Goal: Information Seeking & Learning: Find specific fact

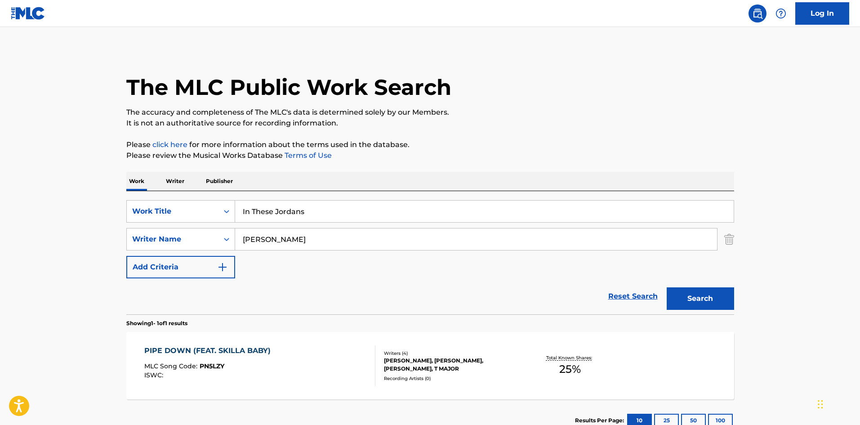
type input "In These Jordans"
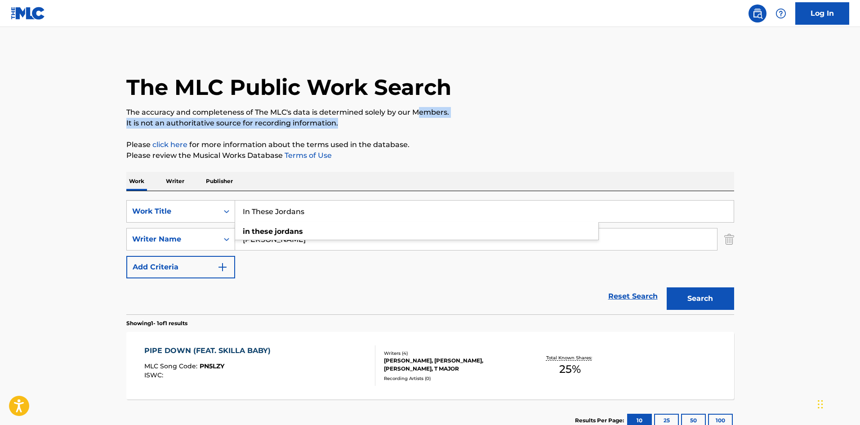
click at [420, 110] on div "The MLC Public Work Search The accuracy and completeness of The MLC's data is d…" at bounding box center [430, 245] width 629 height 392
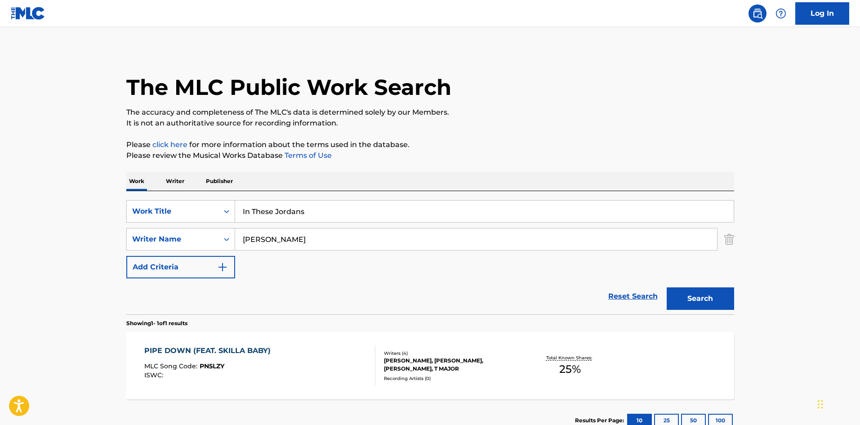
drag, startPoint x: 309, startPoint y: 234, endPoint x: 79, endPoint y: 238, distance: 230.6
click at [101, 238] on main "The MLC Public Work Search The accuracy and completeness of The MLC's data is d…" at bounding box center [430, 236] width 860 height 419
paste input "Darryon"
type input "Darryon"
click at [704, 310] on div "Search" at bounding box center [698, 296] width 72 height 36
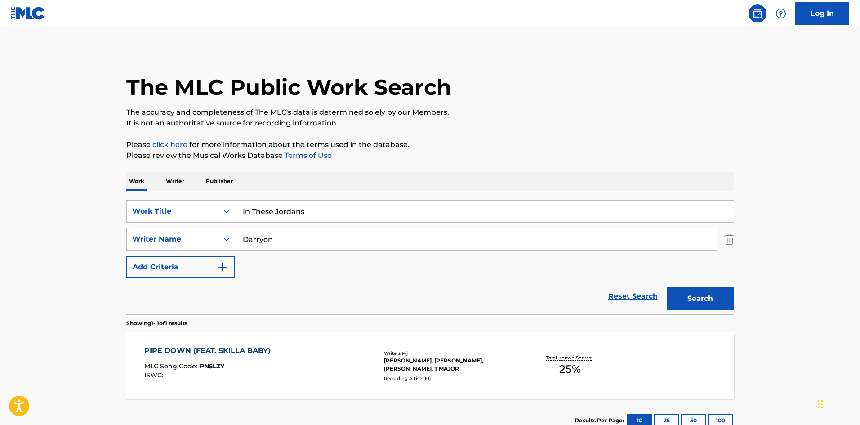
click at [712, 295] on button "Search" at bounding box center [700, 298] width 67 height 22
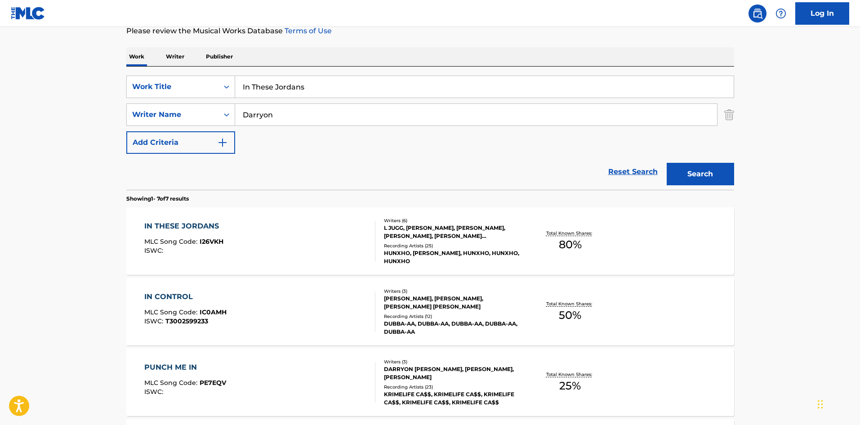
scroll to position [135, 0]
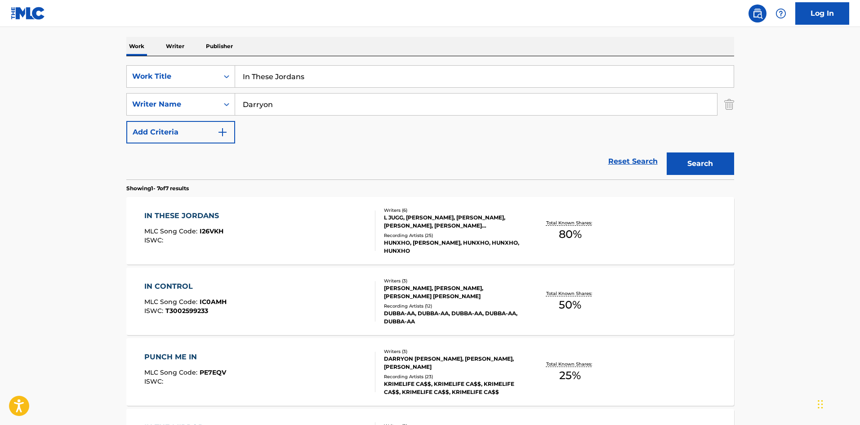
click at [190, 212] on div "IN THESE JORDANS" at bounding box center [183, 215] width 79 height 11
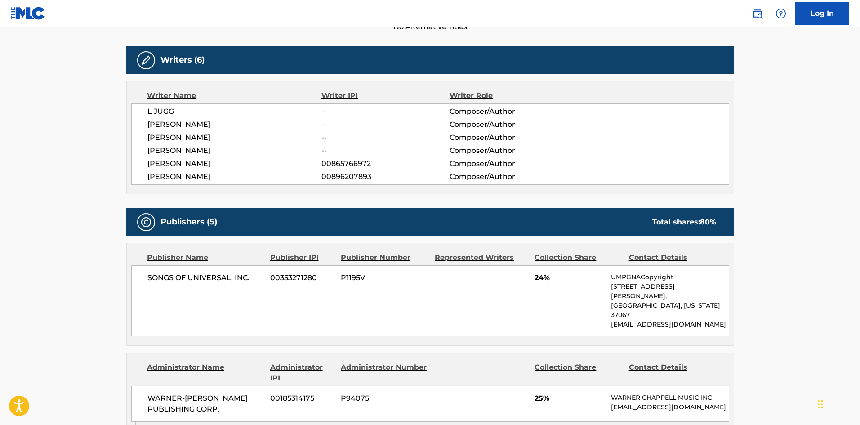
scroll to position [270, 0]
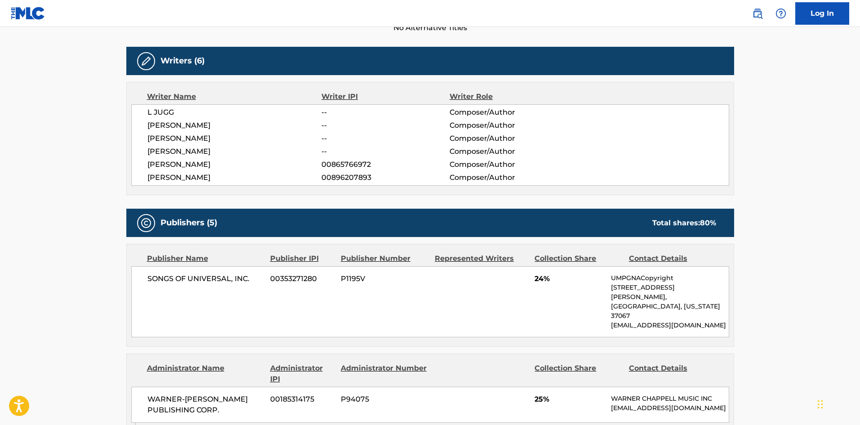
click at [194, 180] on span "[PERSON_NAME]" at bounding box center [234, 177] width 174 height 11
copy span "DODO"
click at [209, 153] on span "[PERSON_NAME]" at bounding box center [234, 151] width 174 height 11
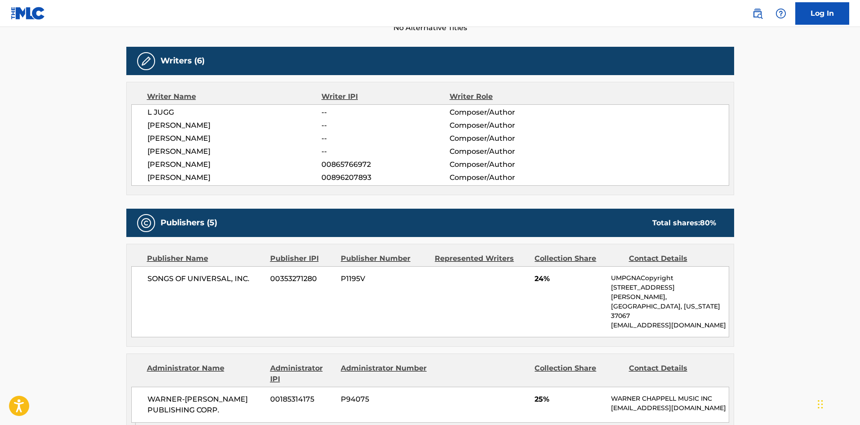
copy span "[PERSON_NAME]"
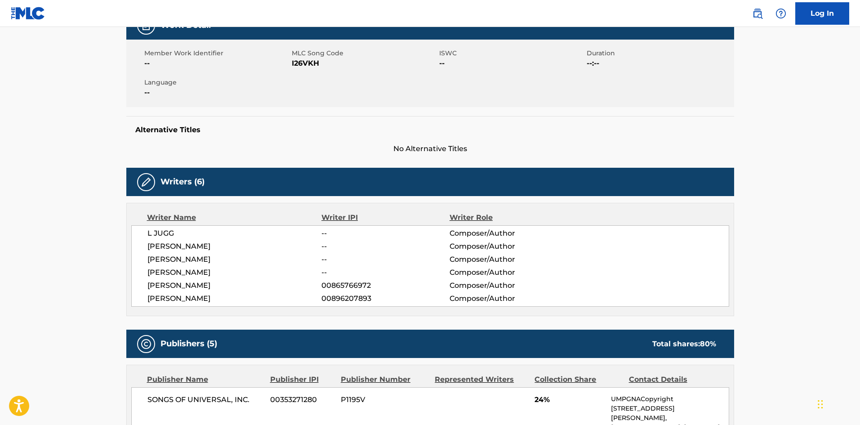
scroll to position [0, 0]
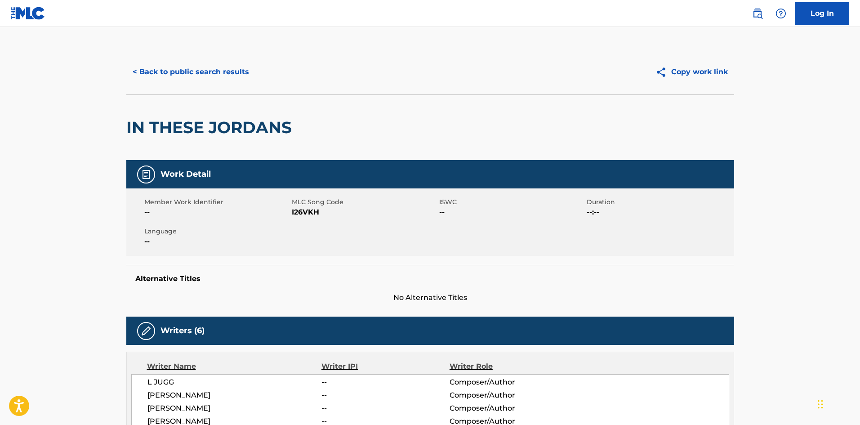
click at [230, 71] on button "< Back to public search results" at bounding box center [190, 72] width 129 height 22
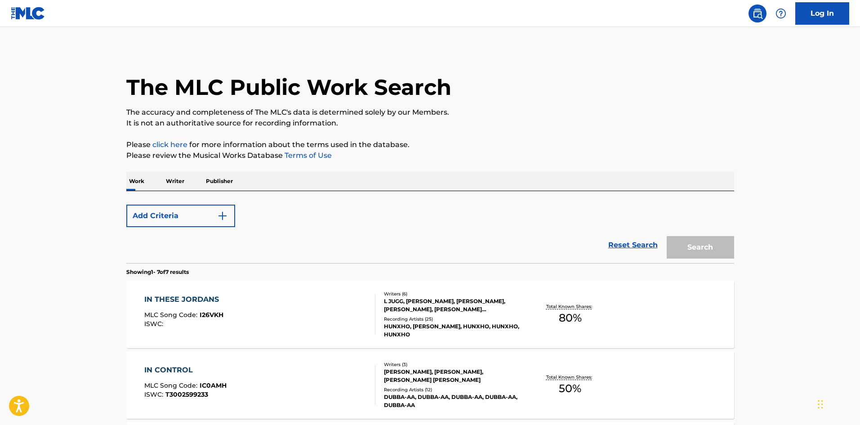
scroll to position [135, 0]
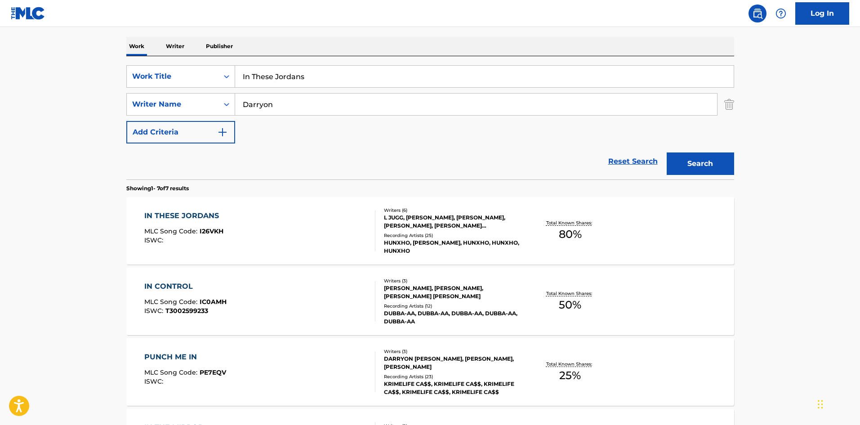
drag, startPoint x: 338, startPoint y: 74, endPoint x: 34, endPoint y: 70, distance: 304.8
click at [62, 76] on main "The MLC Public Work Search The accuracy and completeness of The MLC's data is d…" at bounding box center [430, 313] width 860 height 842
paste input "[PERSON_NAME]"
type input "[PERSON_NAME]"
click at [384, 32] on div "The MLC Public Work Search The accuracy and completeness of The MLC's data is d…" at bounding box center [430, 322] width 629 height 815
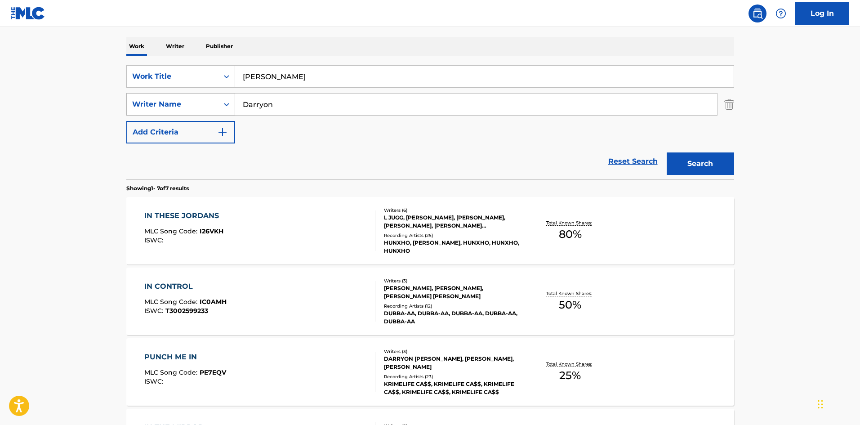
drag, startPoint x: 296, startPoint y: 110, endPoint x: 168, endPoint y: 102, distance: 128.4
click at [191, 106] on div "SearchWithCriteriabdac32a5-9085-47bf-91b5-c68df292d27d Writer Name [PERSON_NAME]" at bounding box center [430, 104] width 608 height 22
paste input "[PERSON_NAME]"
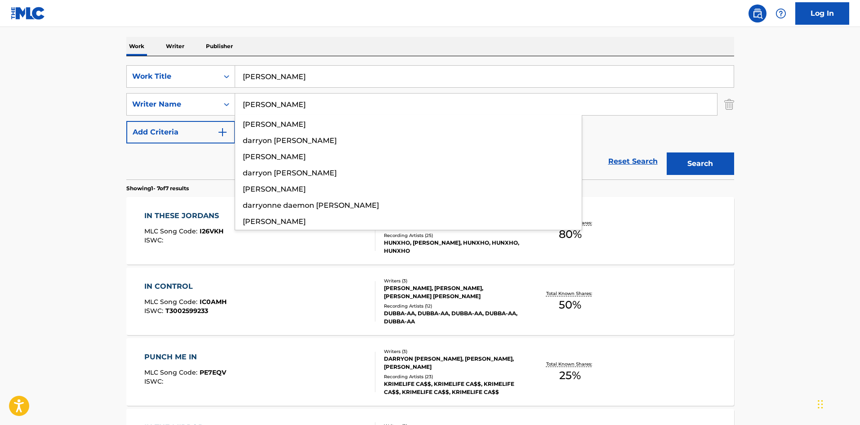
click at [703, 163] on button "Search" at bounding box center [700, 163] width 67 height 22
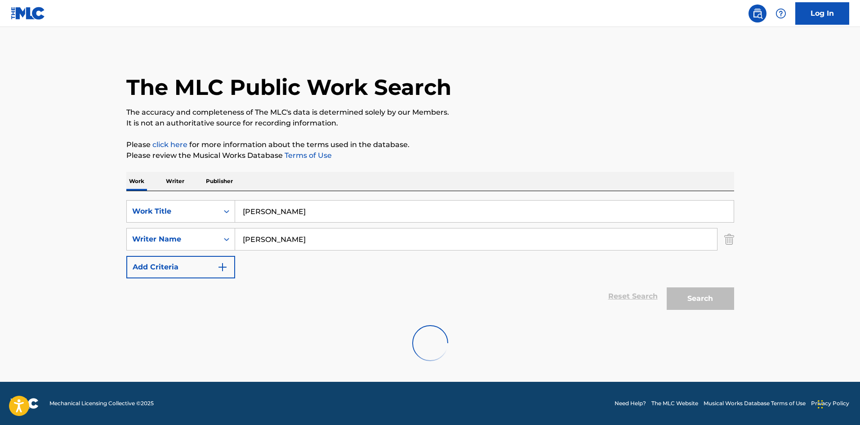
scroll to position [0, 0]
drag, startPoint x: 370, startPoint y: 242, endPoint x: 0, endPoint y: 209, distance: 371.8
click at [0, 211] on main "The MLC Public Work Search The accuracy and completeness of The MLC's data is d…" at bounding box center [430, 204] width 860 height 355
paste input "[PERSON_NAME]"
click at [705, 296] on button "Search" at bounding box center [700, 298] width 67 height 22
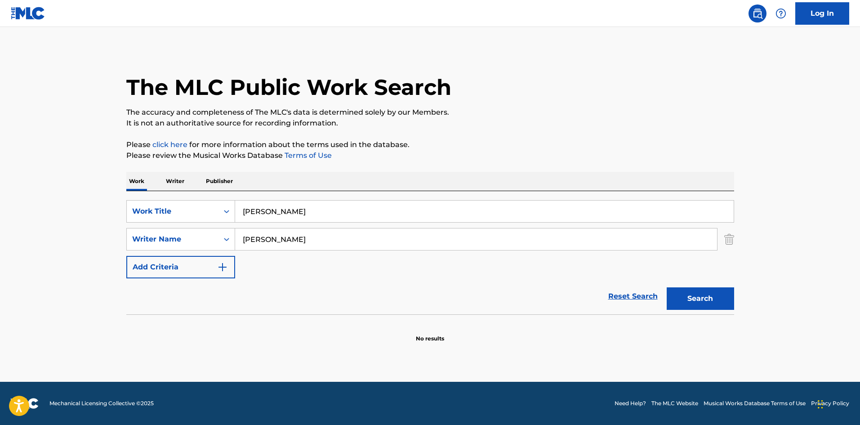
click at [383, 27] on nav "Log In" at bounding box center [430, 13] width 860 height 27
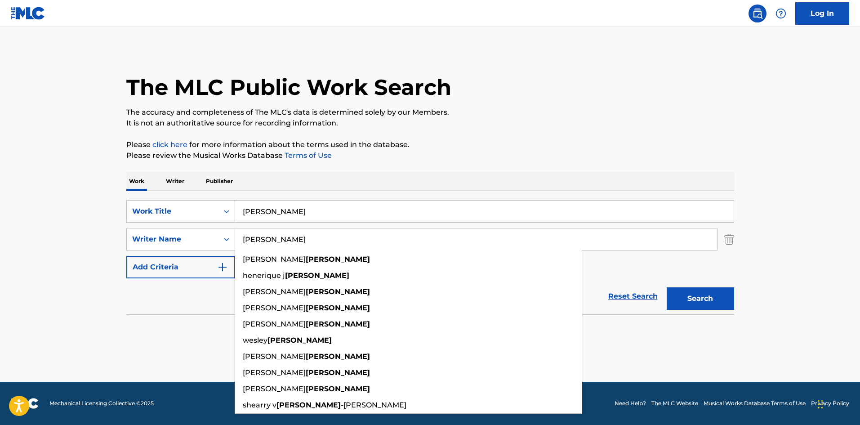
drag, startPoint x: 300, startPoint y: 240, endPoint x: 31, endPoint y: 240, distance: 269.3
click at [71, 245] on main "The MLC Public Work Search The accuracy and completeness of The MLC's data is d…" at bounding box center [430, 204] width 860 height 355
paste input "[PERSON_NAME]"
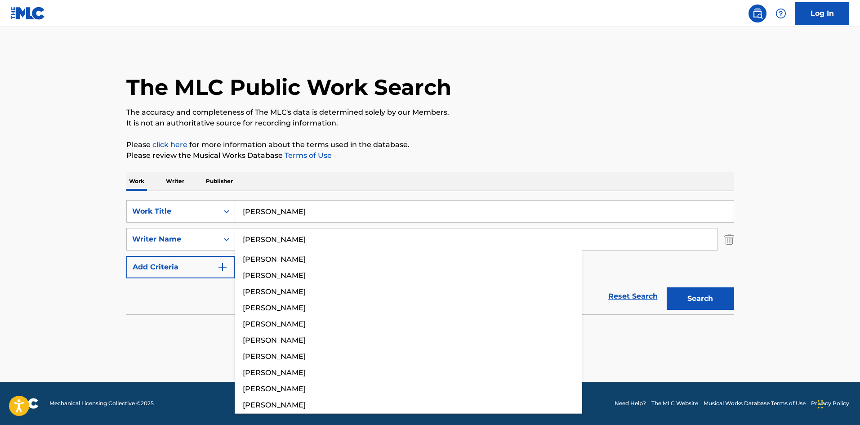
type input "[PERSON_NAME]"
click at [718, 301] on button "Search" at bounding box center [700, 298] width 67 height 22
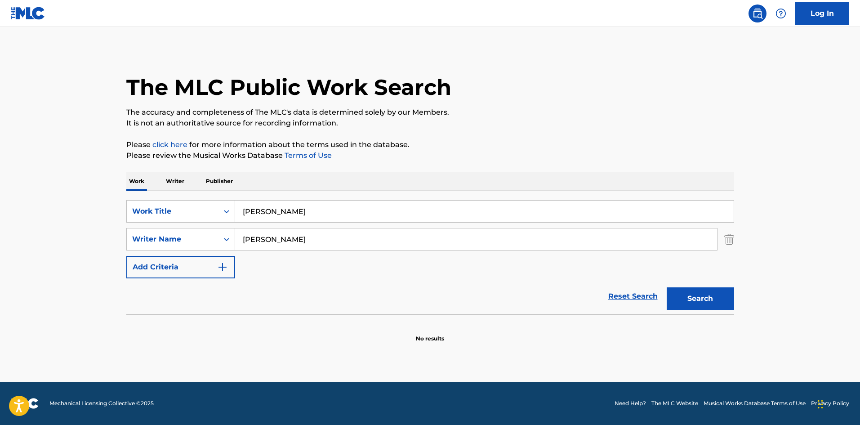
drag, startPoint x: 354, startPoint y: 205, endPoint x: 104, endPoint y: 174, distance: 251.8
click at [118, 189] on div "The MLC Public Work Search The accuracy and completeness of The MLC's data is d…" at bounding box center [430, 195] width 629 height 293
paste input "Closer To Over"
type input "Closer To Over"
click at [429, 144] on p "Please click here for more information about the terms used in the database." at bounding box center [430, 144] width 608 height 11
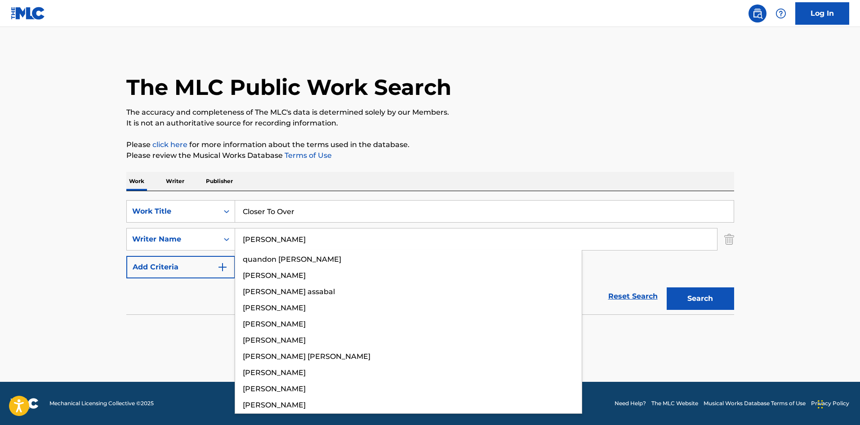
drag, startPoint x: 341, startPoint y: 244, endPoint x: 0, endPoint y: 207, distance: 342.7
click at [0, 220] on main "The MLC Public Work Search The accuracy and completeness of The MLC's data is d…" at bounding box center [430, 204] width 860 height 355
paste input "Dodo"
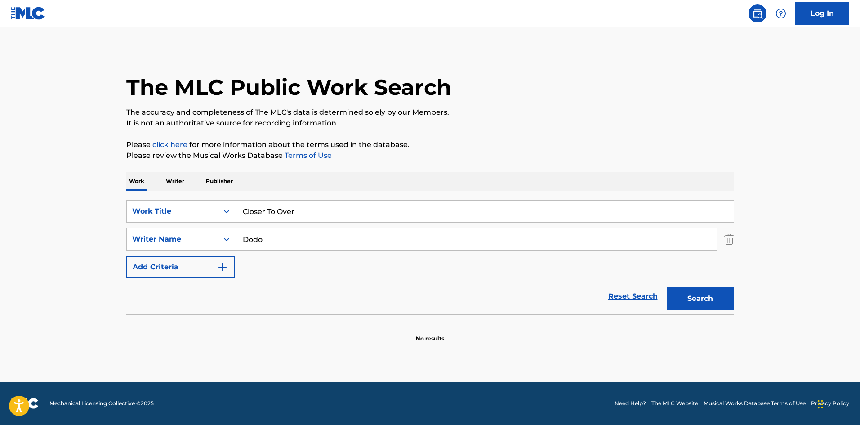
click at [712, 308] on button "Search" at bounding box center [700, 298] width 67 height 22
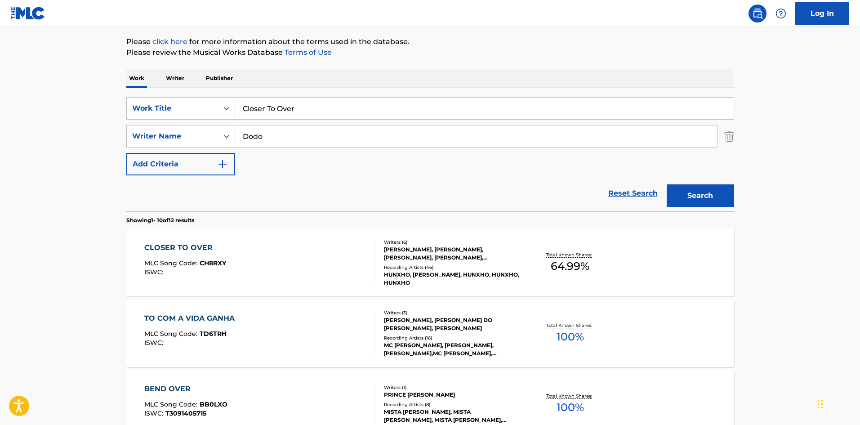
scroll to position [135, 0]
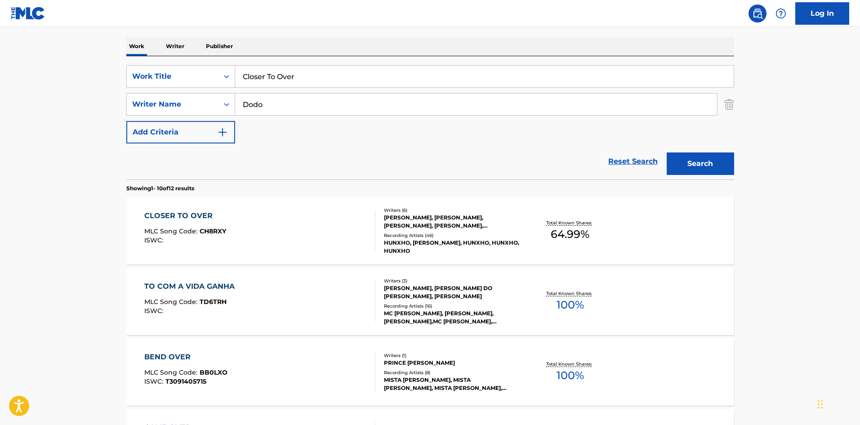
drag, startPoint x: 349, startPoint y: 106, endPoint x: 95, endPoint y: 105, distance: 254.0
click at [107, 117] on main "The MLC Public Work Search The accuracy and completeness of The MLC's data is d…" at bounding box center [430, 421] width 860 height 1058
paste input "KRAJAC"
type input "KRAJAC"
click at [739, 165] on div "The MLC Public Work Search The accuracy and completeness of The MLC's data is d…" at bounding box center [430, 430] width 629 height 1031
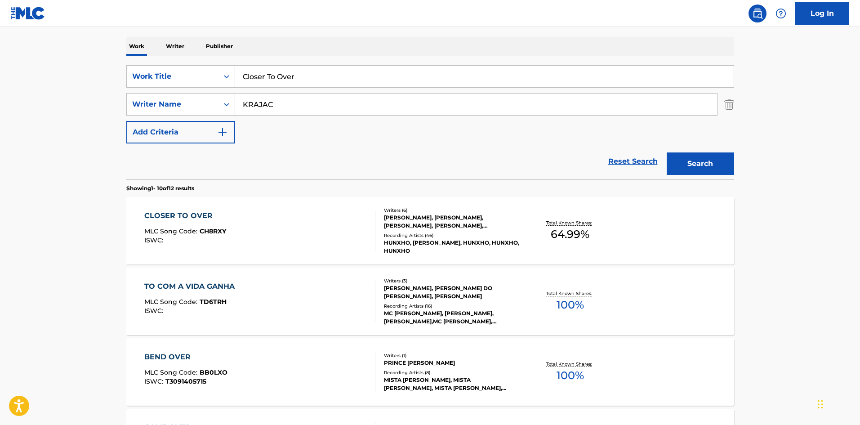
click at [689, 169] on button "Search" at bounding box center [700, 163] width 67 height 22
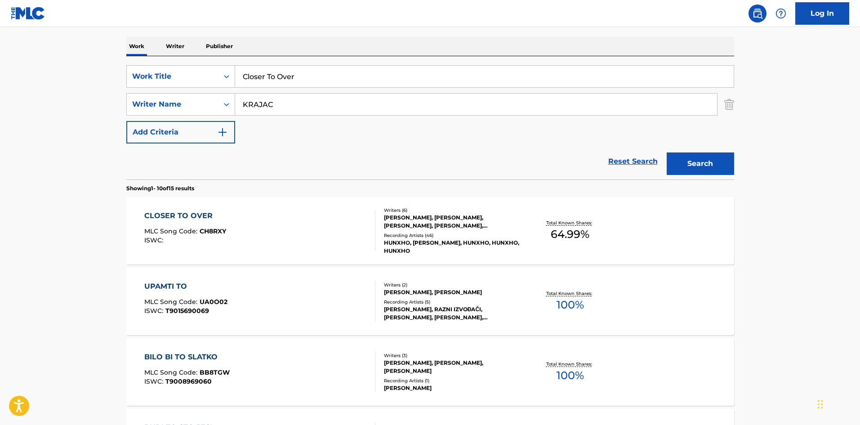
click at [196, 218] on div "CLOSER TO OVER" at bounding box center [185, 215] width 82 height 11
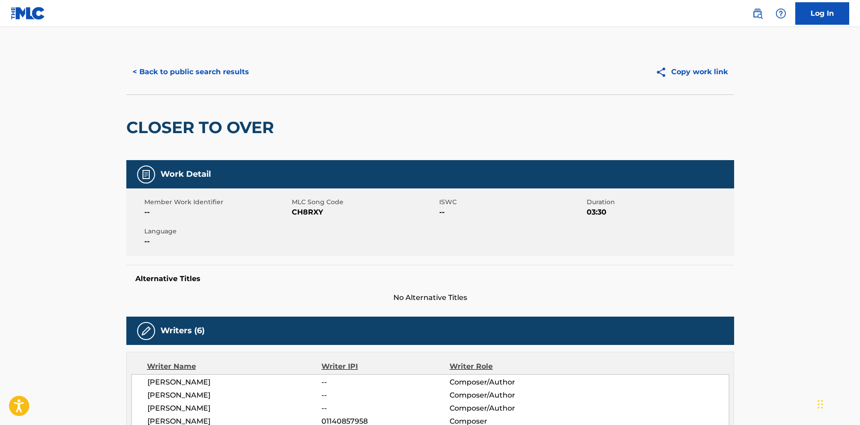
click at [190, 71] on button "< Back to public search results" at bounding box center [190, 72] width 129 height 22
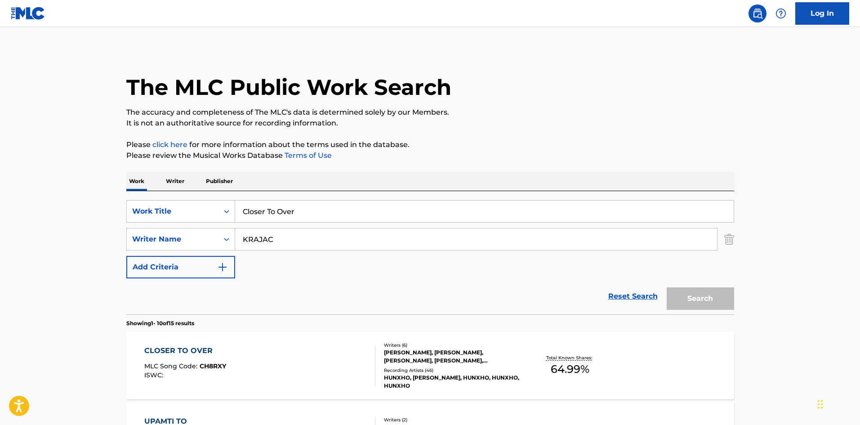
scroll to position [135, 0]
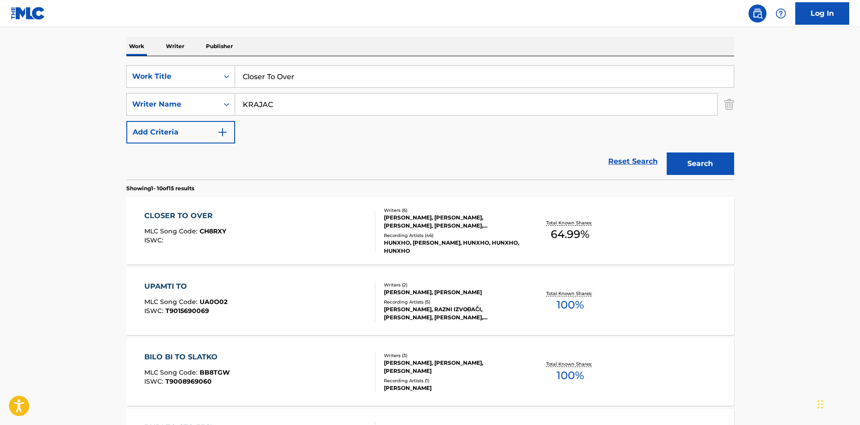
drag, startPoint x: 310, startPoint y: 80, endPoint x: 150, endPoint y: 57, distance: 161.6
click at [178, 66] on div "SearchWithCriteria08a7ec5c-36d2-4b3a-81c5-826e34274b71 Work Title Closer To Over" at bounding box center [430, 76] width 608 height 22
paste input "Warfare"
type input "Warfare"
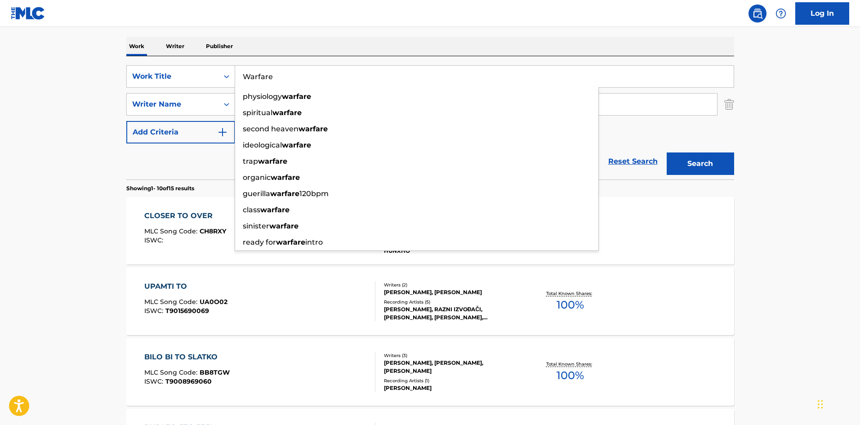
click at [399, 23] on nav "Log In" at bounding box center [430, 13] width 860 height 27
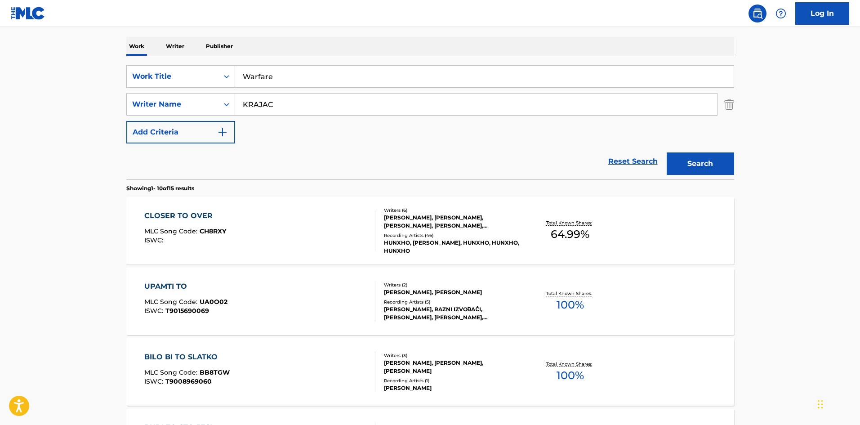
drag, startPoint x: 302, startPoint y: 102, endPoint x: 99, endPoint y: 93, distance: 202.9
click at [134, 98] on div "SearchWithCriteriabdac32a5-9085-47bf-91b5-c68df292d27d Writer Name [PERSON_NAME]" at bounding box center [430, 104] width 608 height 22
paste input "Hampton"
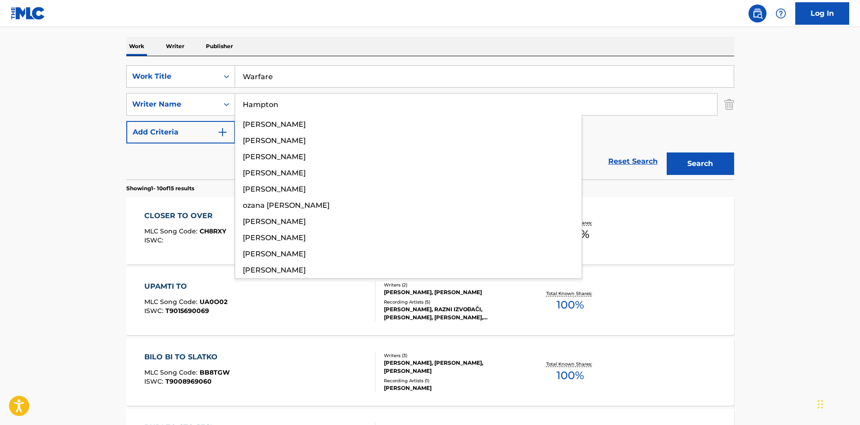
type input "Hampton"
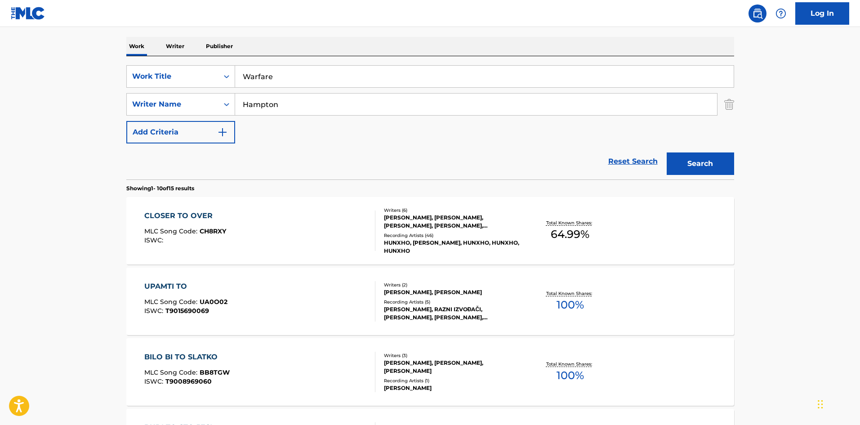
click at [714, 165] on button "Search" at bounding box center [700, 163] width 67 height 22
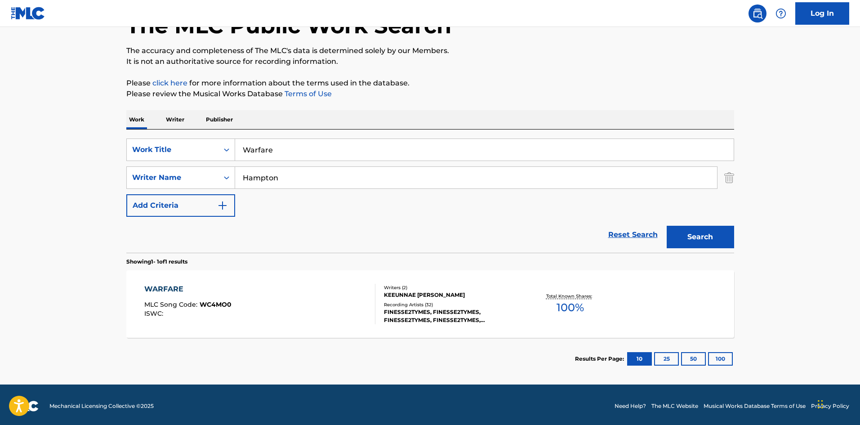
scroll to position [64, 0]
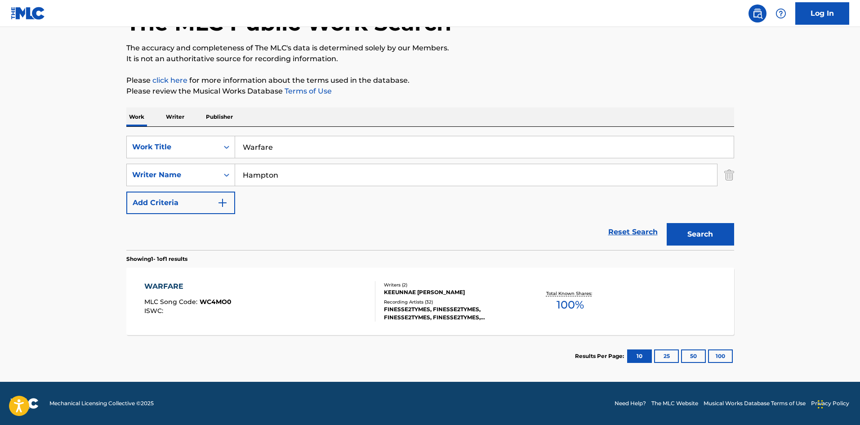
click at [164, 283] on div "WARFARE" at bounding box center [187, 286] width 87 height 11
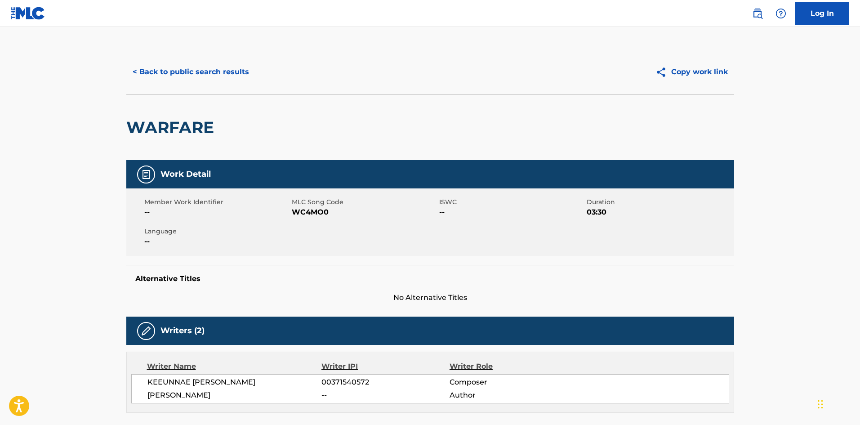
click at [211, 68] on button "< Back to public search results" at bounding box center [190, 72] width 129 height 22
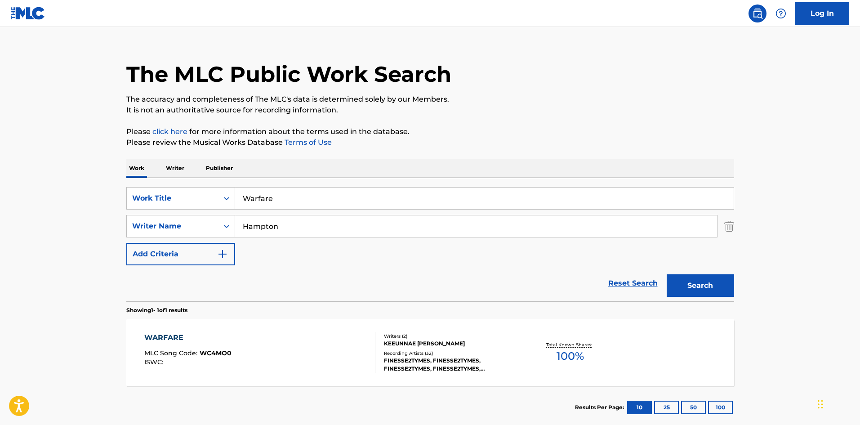
drag, startPoint x: 302, startPoint y: 206, endPoint x: 134, endPoint y: 142, distance: 180.1
click at [96, 164] on main "The MLC Public Work Search The accuracy and completeness of The MLC's data is d…" at bounding box center [430, 223] width 860 height 419
paste input "See Me Again"
type input "See Me Again"
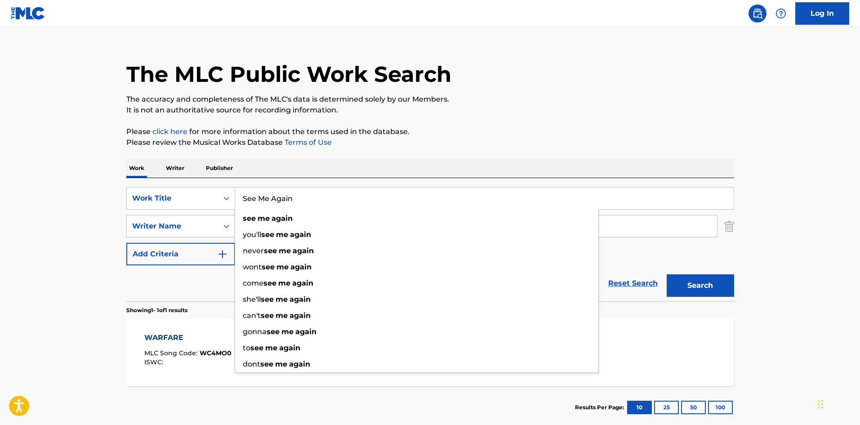
drag, startPoint x: 302, startPoint y: 158, endPoint x: 303, endPoint y: 163, distance: 5.0
click at [303, 158] on div "The MLC Public Work Search The accuracy and completeness of The MLC's data is d…" at bounding box center [430, 232] width 629 height 392
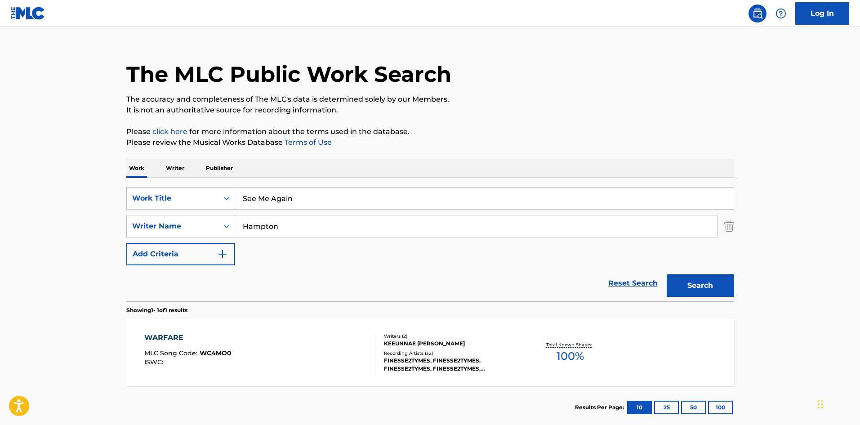
drag, startPoint x: 296, startPoint y: 227, endPoint x: 86, endPoint y: 220, distance: 210.1
click at [87, 220] on main "The MLC Public Work Search The accuracy and completeness of The MLC's data is d…" at bounding box center [430, 223] width 860 height 419
paste input "Omb Peezy"
type input "Omb Peezy"
click at [707, 283] on button "Search" at bounding box center [700, 285] width 67 height 22
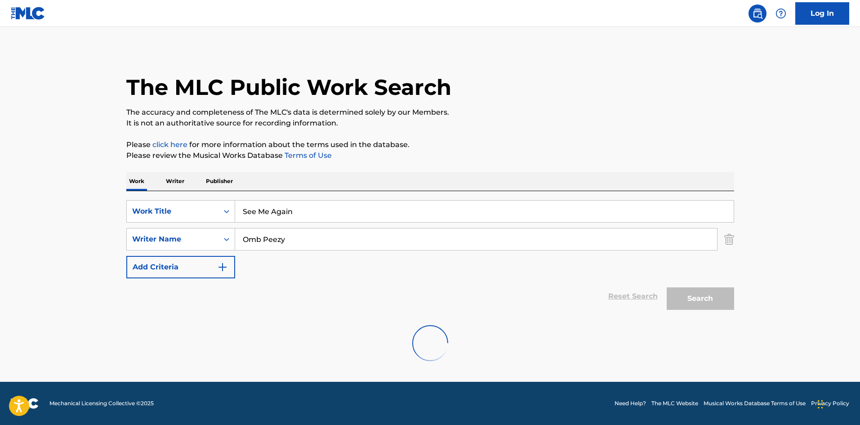
scroll to position [0, 0]
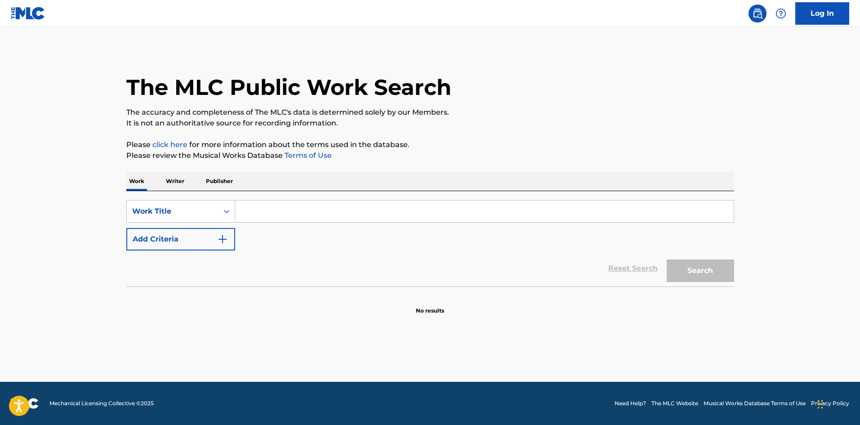
click at [270, 204] on input "Search Form" at bounding box center [484, 211] width 499 height 22
paste input "Minor"
type input "Minor"
click at [311, 85] on h1 "The MLC Public Work Search" at bounding box center [288, 87] width 325 height 27
click at [159, 245] on button "Add Criteria" at bounding box center [180, 239] width 109 height 22
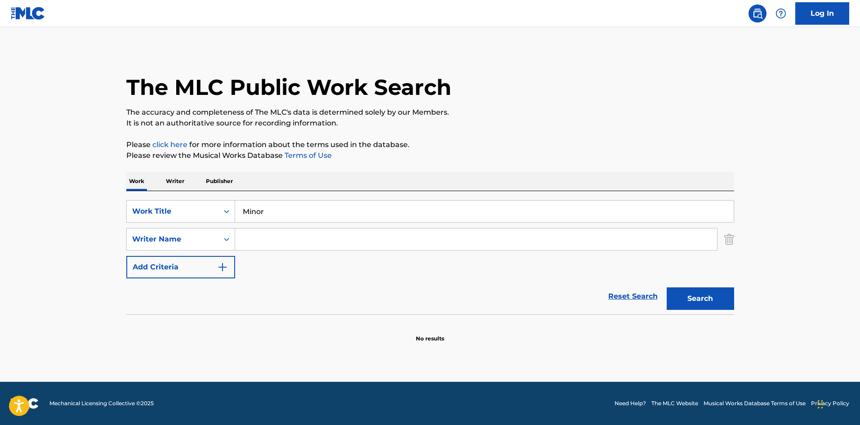
click at [272, 233] on input "Search Form" at bounding box center [476, 239] width 482 height 22
paste input "SLATKIN"
type input "SLATKIN"
click at [709, 297] on button "Search" at bounding box center [700, 298] width 67 height 22
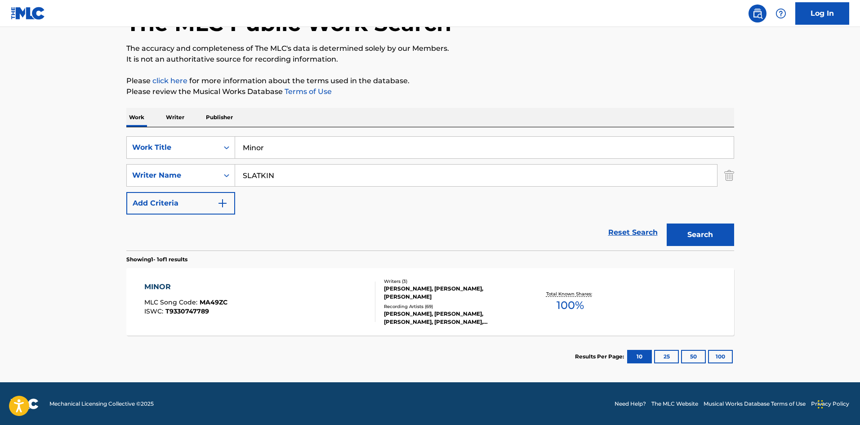
scroll to position [64, 0]
click at [156, 282] on div "MINOR" at bounding box center [185, 286] width 83 height 11
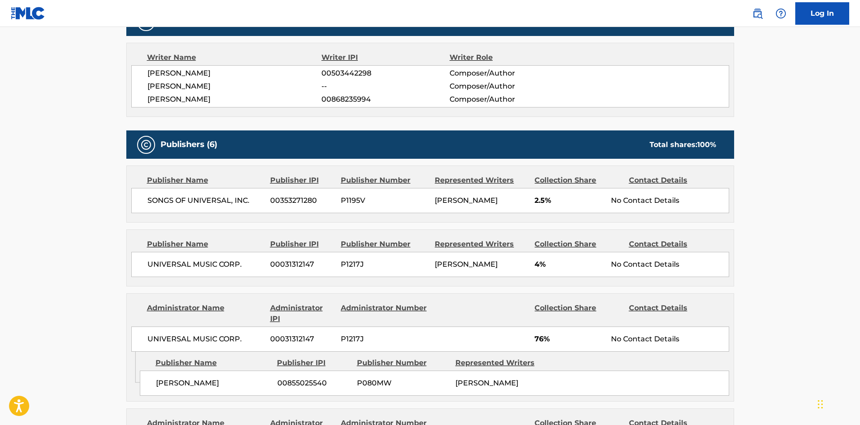
scroll to position [315, 0]
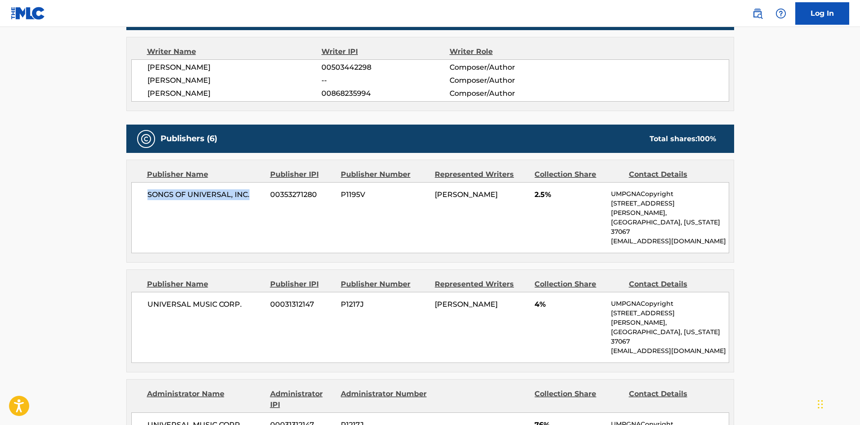
drag, startPoint x: 147, startPoint y: 192, endPoint x: 253, endPoint y: 189, distance: 105.7
click at [253, 189] on div "SONGS OF UNIVERSAL, INC. 00353271280 P1195V BLAKE SLATKIN 2.5% UMPGNACopyright …" at bounding box center [430, 217] width 598 height 71
copy span "SONGS OF UNIVERSAL, INC."
drag, startPoint x: 534, startPoint y: 197, endPoint x: 545, endPoint y: 195, distance: 11.5
click at [545, 195] on div "SONGS OF UNIVERSAL, INC. 00353271280 P1195V BLAKE SLATKIN 2.5% UMPGNACopyright …" at bounding box center [430, 217] width 598 height 71
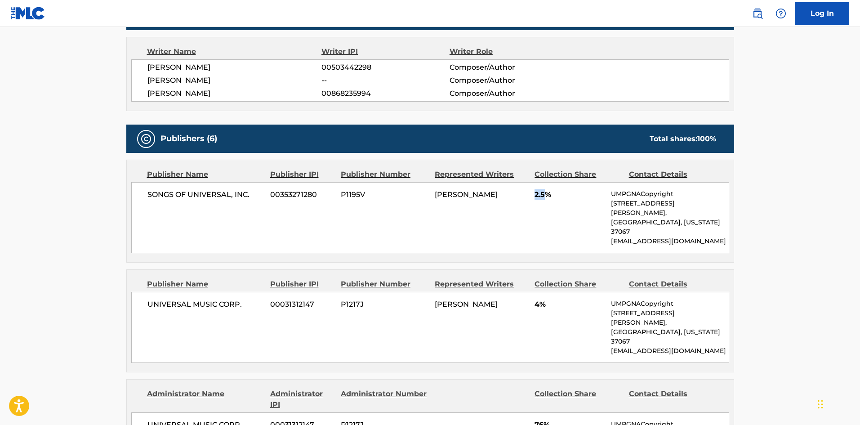
copy span "2.5"
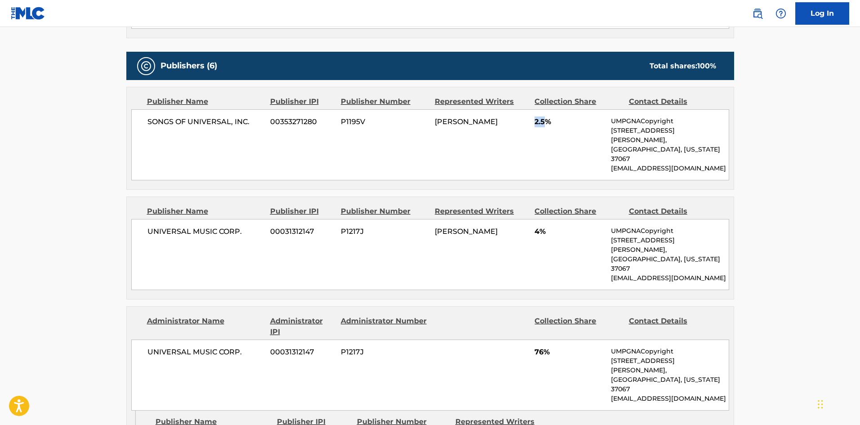
scroll to position [360, 0]
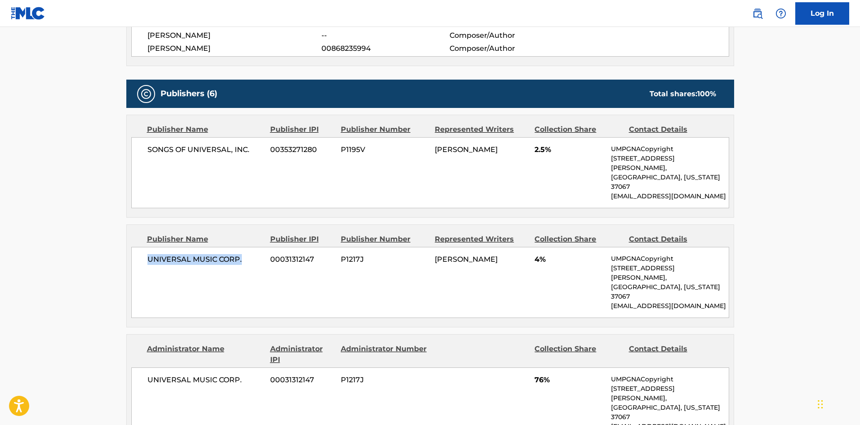
drag, startPoint x: 147, startPoint y: 238, endPoint x: 263, endPoint y: 235, distance: 115.6
click at [263, 247] on div "UNIVERSAL MUSIC CORP. 00031312147 P1217J GRACIE ABRAMS 4% UMPGNACopyright 1550 …" at bounding box center [430, 282] width 598 height 71
copy span "UNIVERSAL MUSIC CORP."
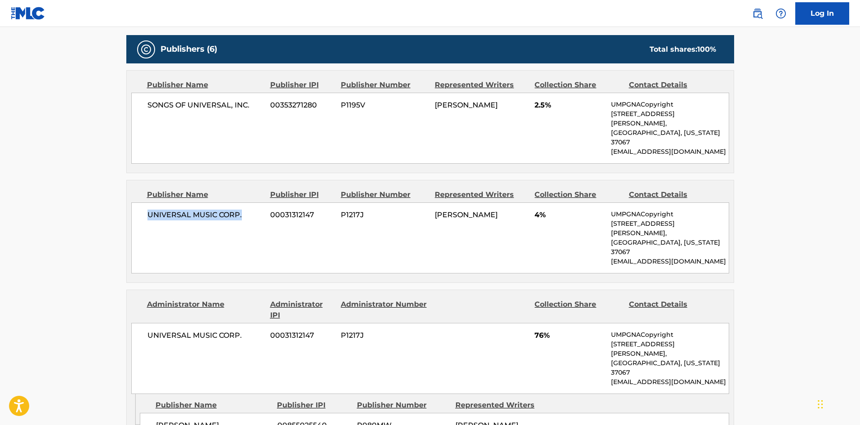
scroll to position [539, 0]
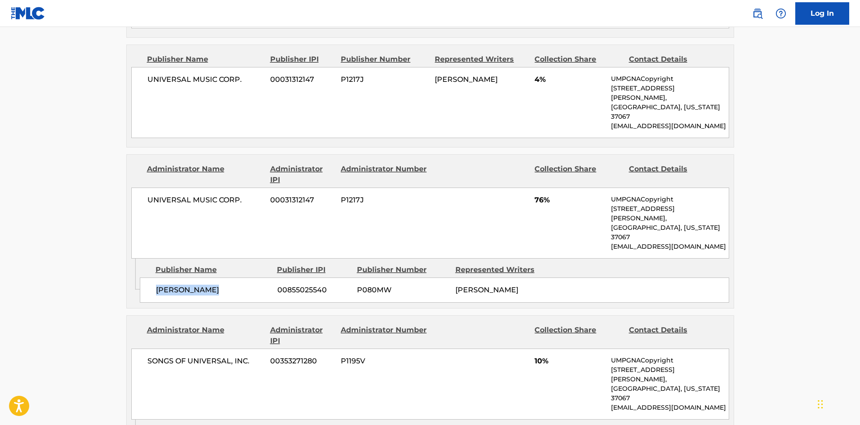
drag, startPoint x: 154, startPoint y: 232, endPoint x: 238, endPoint y: 230, distance: 84.1
click at [238, 277] on div "GRACIE ABRAMS 00855025540 P080MW GRACIE ABRAMS" at bounding box center [434, 289] width 589 height 25
copy span "GRACIE ABRAMS"
drag, startPoint x: 536, startPoint y: 163, endPoint x: 546, endPoint y: 160, distance: 10.4
click at [546, 195] on span "76%" at bounding box center [569, 200] width 70 height 11
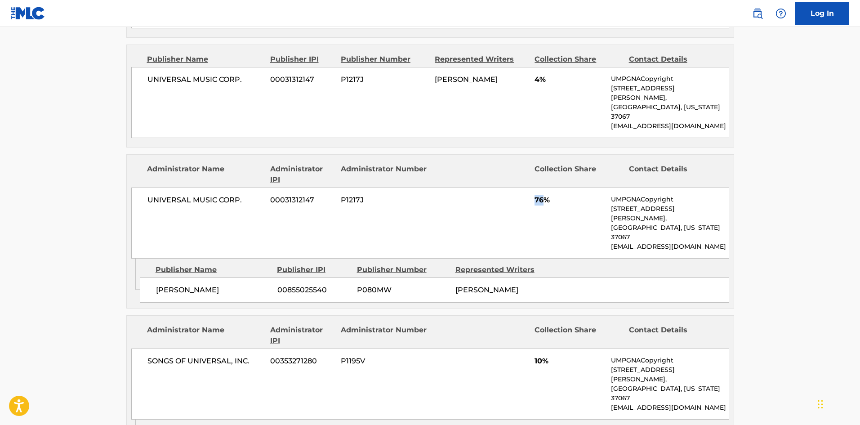
copy span "76"
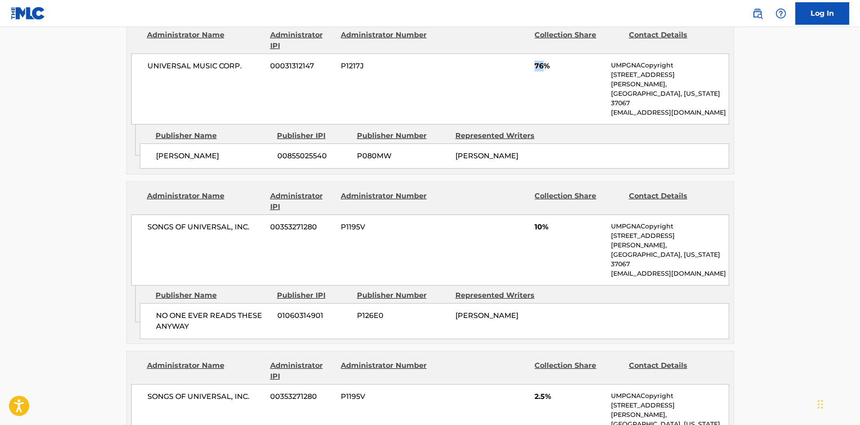
scroll to position [674, 0]
drag, startPoint x: 153, startPoint y: 240, endPoint x: 199, endPoint y: 249, distance: 47.3
click at [199, 302] on div "NO ONE EVER READS THESE ANYWAY 01060314901 P126E0 BENJAMIN JOSEPH LEVIN" at bounding box center [434, 320] width 589 height 36
copy span "NO ONE EVER READS THESE ANYWAY"
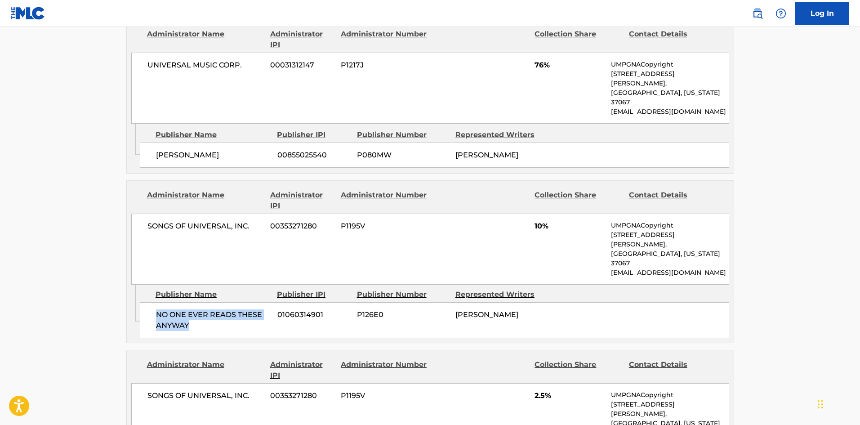
click at [145, 302] on div "NO ONE EVER READS THESE ANYWAY 01060314901 P126E0 BENJAMIN JOSEPH LEVIN" at bounding box center [434, 320] width 589 height 36
drag, startPoint x: 147, startPoint y: 168, endPoint x: 257, endPoint y: 163, distance: 109.3
click at [257, 214] on div "SONGS OF UNIVERSAL, INC. 00353271280 P1195V 10% UMPGNACopyright 1550 W. McEwen …" at bounding box center [430, 249] width 598 height 71
copy span "SONGS OF UNIVERSAL, INC."
click at [153, 285] on div "Publisher Name Publisher IPI Publisher Number Represented Writers NO ONE EVER R…" at bounding box center [437, 311] width 594 height 53
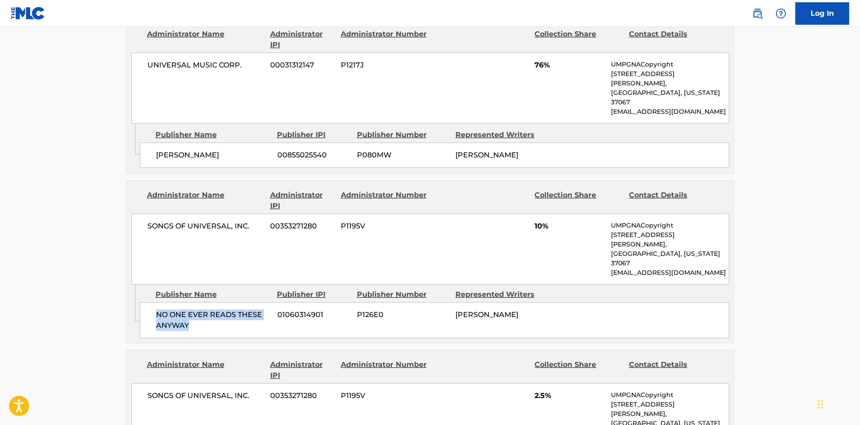
drag, startPoint x: 157, startPoint y: 241, endPoint x: 225, endPoint y: 250, distance: 68.5
click at [225, 309] on span "NO ONE EVER READS THESE ANYWAY" at bounding box center [213, 320] width 115 height 22
copy span "NO ONE EVER READS THESE ANYWAY"
drag, startPoint x: 534, startPoint y: 169, endPoint x: 543, endPoint y: 167, distance: 9.2
click at [543, 214] on div "SONGS OF UNIVERSAL, INC. 00353271280 P1195V 10% UMPGNACopyright 1550 W. McEwen …" at bounding box center [430, 249] width 598 height 71
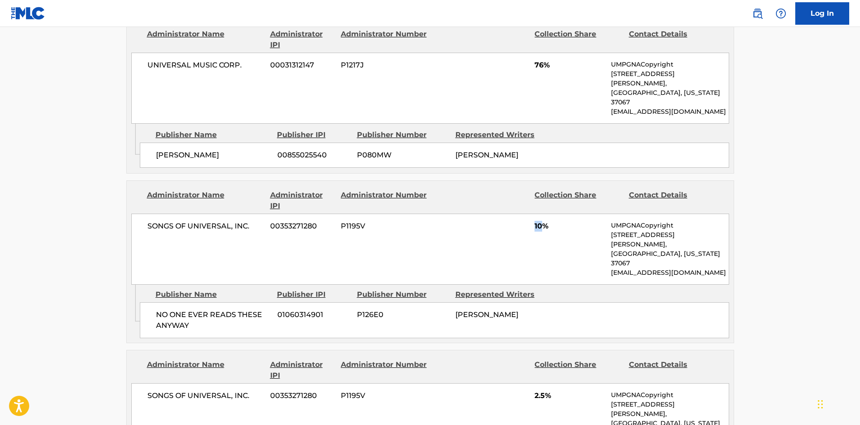
copy span "10"
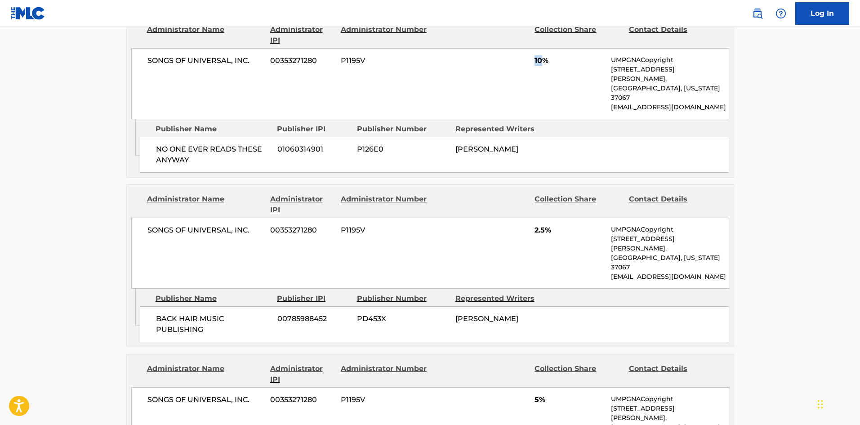
scroll to position [854, 0]
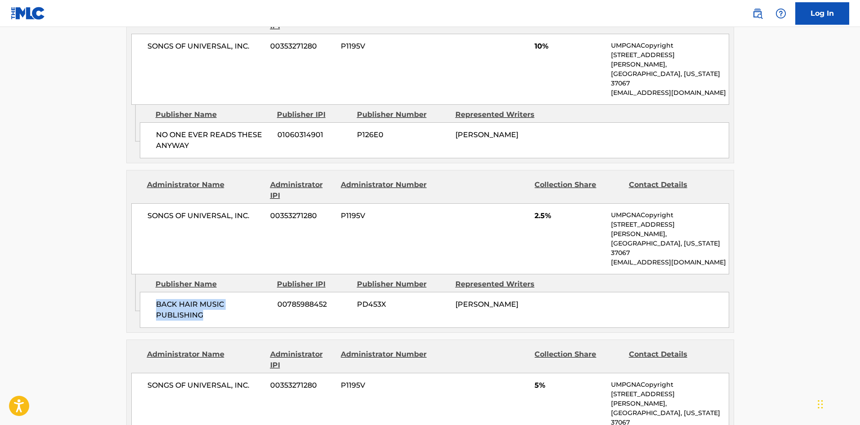
drag, startPoint x: 155, startPoint y: 211, endPoint x: 228, endPoint y: 223, distance: 73.8
click at [228, 292] on div "BACK HAIR MUSIC PUBLISHING 00785988452 PD453X BLAKE SLATKIN" at bounding box center [434, 310] width 589 height 36
drag, startPoint x: 532, startPoint y: 142, endPoint x: 547, endPoint y: 138, distance: 14.7
click at [547, 203] on div "SONGS OF UNIVERSAL, INC. 00353271280 P1195V 2.5% UMPGNACopyright 1550 W. McEwen…" at bounding box center [430, 238] width 598 height 71
drag, startPoint x: 154, startPoint y: 360, endPoint x: 233, endPoint y: 373, distance: 80.6
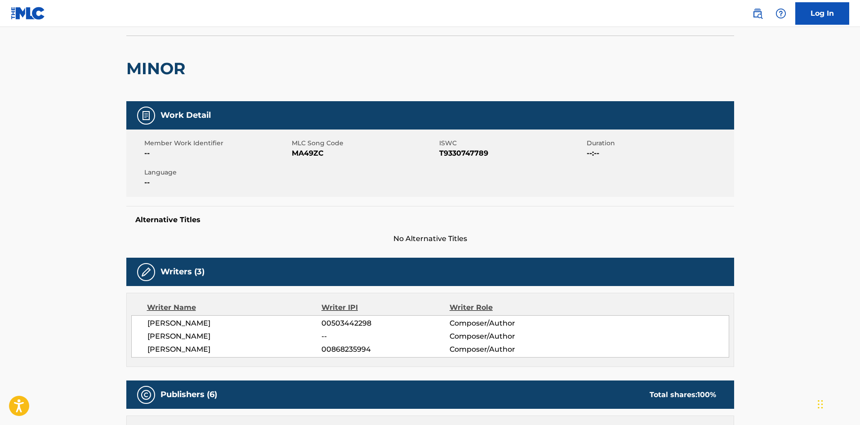
scroll to position [0, 0]
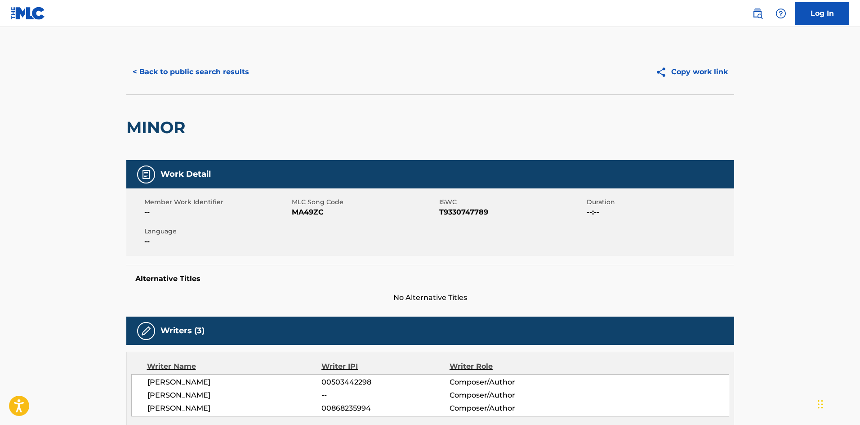
click at [197, 74] on button "< Back to public search results" at bounding box center [190, 72] width 129 height 22
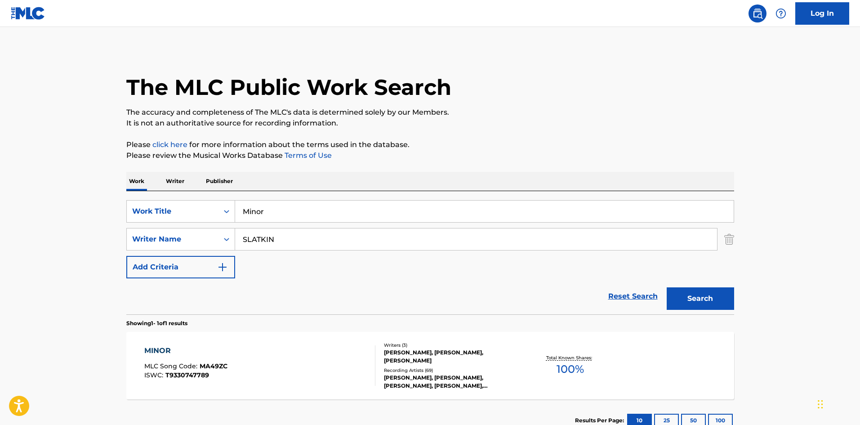
scroll to position [13, 0]
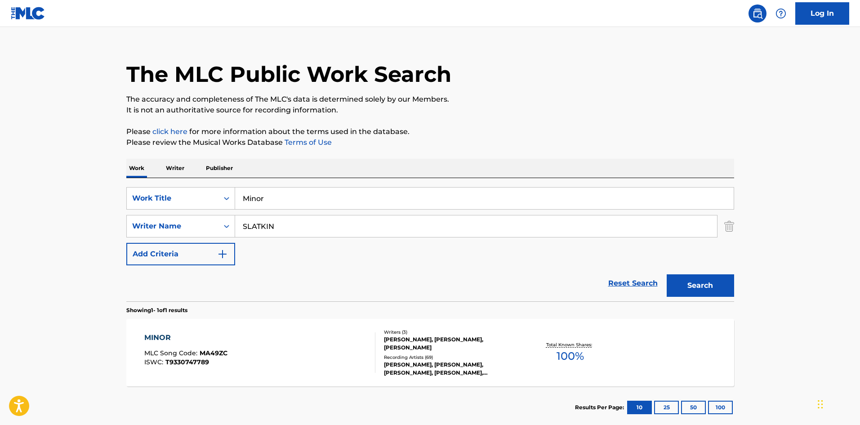
drag, startPoint x: 309, startPoint y: 192, endPoint x: 62, endPoint y: 182, distance: 246.5
click at [62, 182] on main "The MLC Public Work Search The accuracy and completeness of The MLC's data is d…" at bounding box center [430, 223] width 860 height 419
paste input "Bad Energy"
type input "Bad Energy"
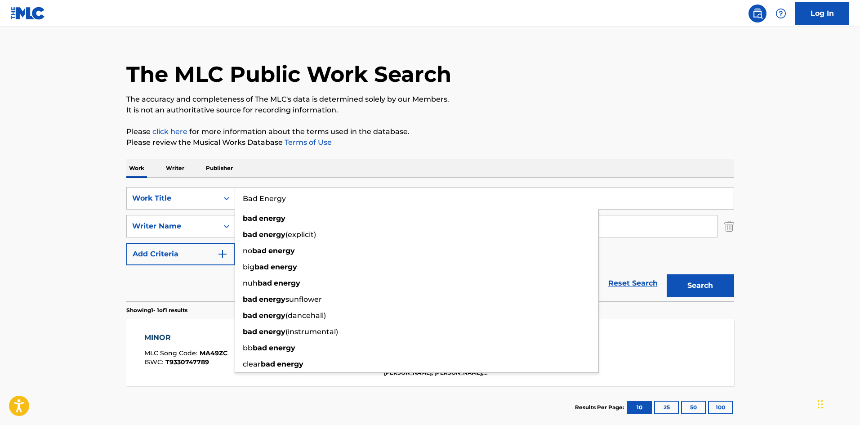
drag, startPoint x: 324, startPoint y: 132, endPoint x: 295, endPoint y: 205, distance: 78.3
click at [324, 138] on div "The MLC Public Work Search The accuracy and completeness of The MLC's data is d…" at bounding box center [430, 232] width 629 height 392
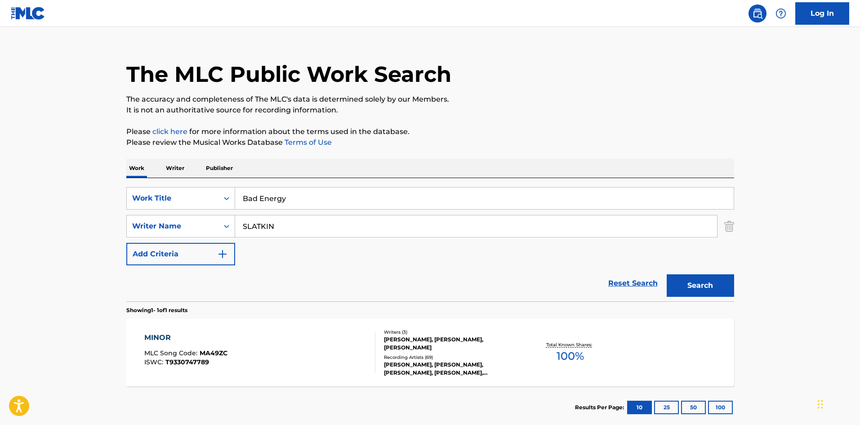
drag, startPoint x: 284, startPoint y: 229, endPoint x: 69, endPoint y: 223, distance: 214.9
click at [69, 223] on main "The MLC Public Work Search The accuracy and completeness of The MLC's data is d…" at bounding box center [430, 223] width 860 height 419
click at [697, 290] on button "Search" at bounding box center [700, 285] width 67 height 22
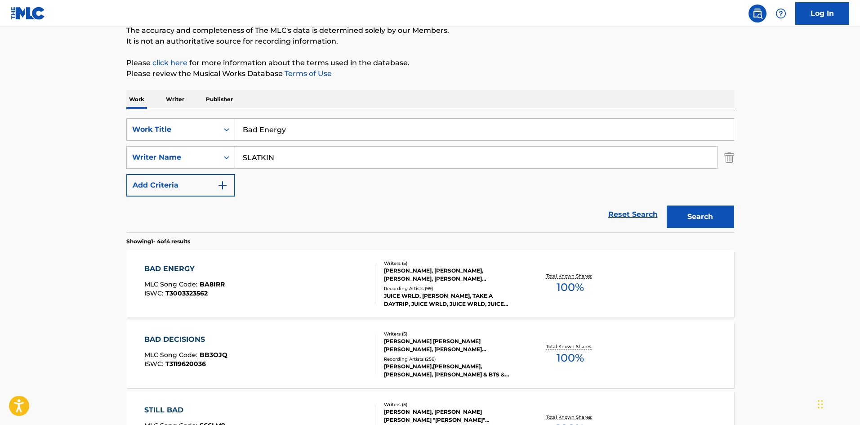
scroll to position [270, 0]
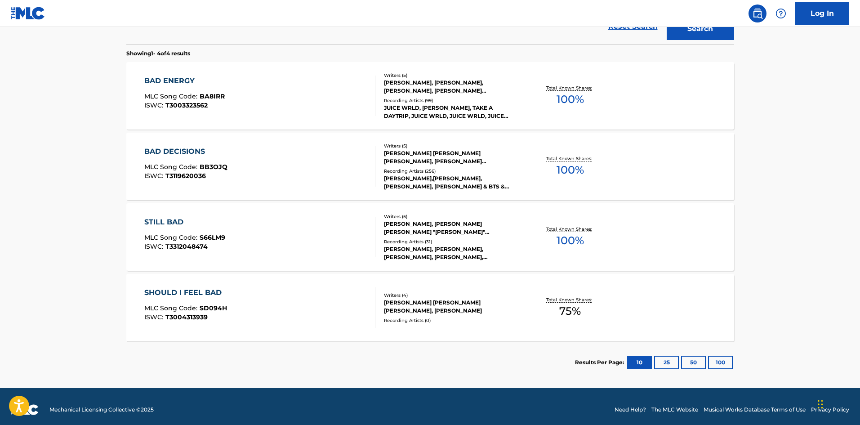
click at [176, 82] on div "BAD ENERGY" at bounding box center [184, 81] width 80 height 11
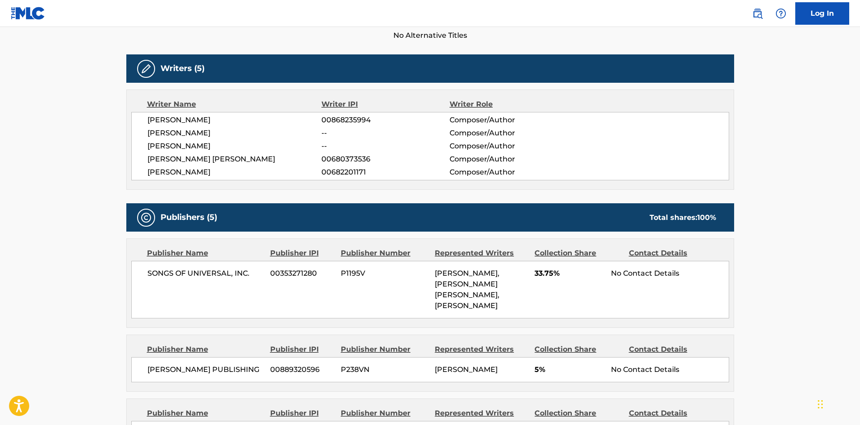
scroll to position [315, 0]
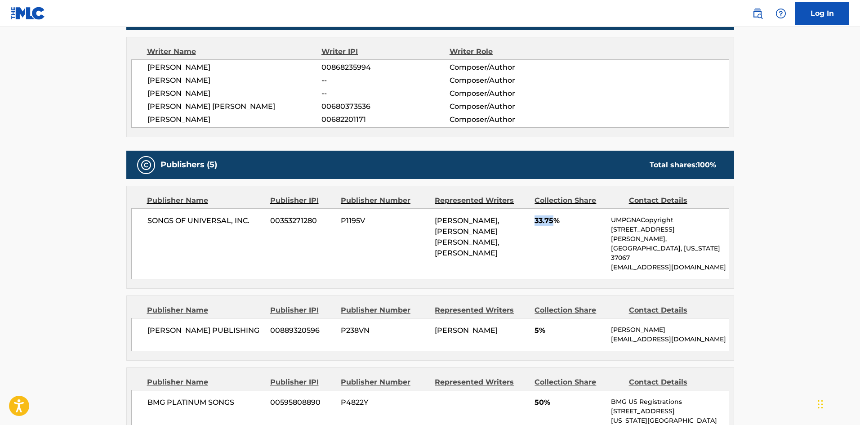
drag, startPoint x: 535, startPoint y: 221, endPoint x: 556, endPoint y: 221, distance: 20.2
click at [556, 221] on span "33.75%" at bounding box center [569, 220] width 70 height 11
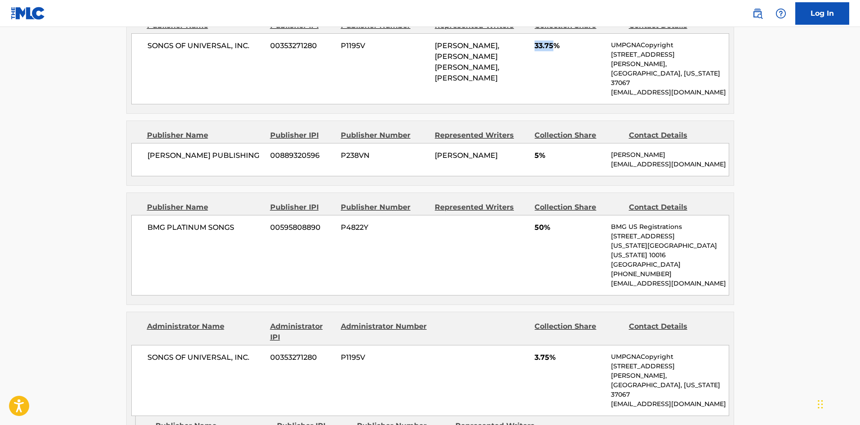
scroll to position [494, 0]
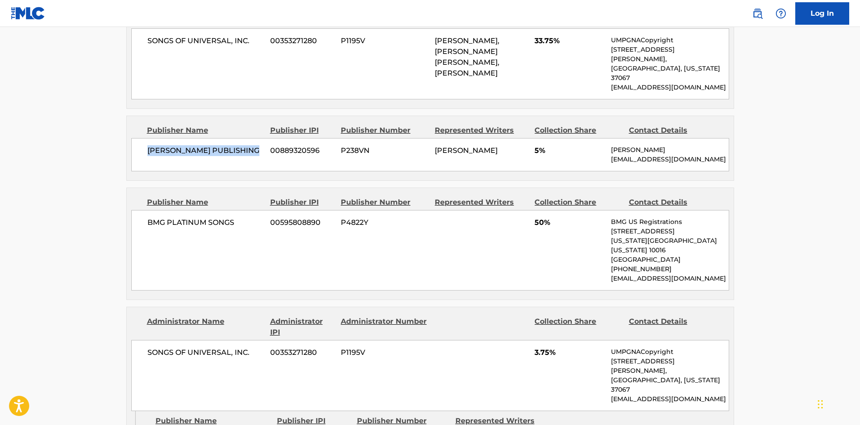
drag, startPoint x: 149, startPoint y: 132, endPoint x: 262, endPoint y: 130, distance: 113.3
click at [262, 145] on span "MAX ADAM LORD PUBLISHING" at bounding box center [205, 150] width 116 height 11
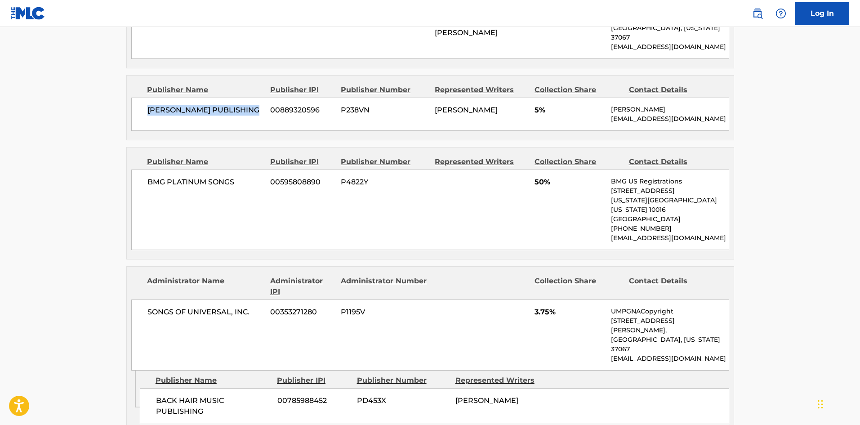
scroll to position [539, 0]
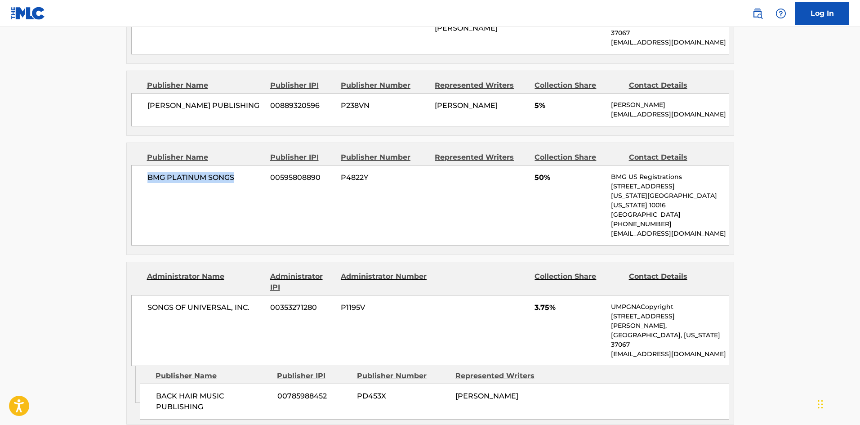
drag, startPoint x: 147, startPoint y: 160, endPoint x: 243, endPoint y: 155, distance: 96.8
click at [243, 165] on div "BMG PLATINUM SONGS 00595808890 P4822Y 50% BMG US Registrations 1 Park Ave, New …" at bounding box center [430, 205] width 598 height 80
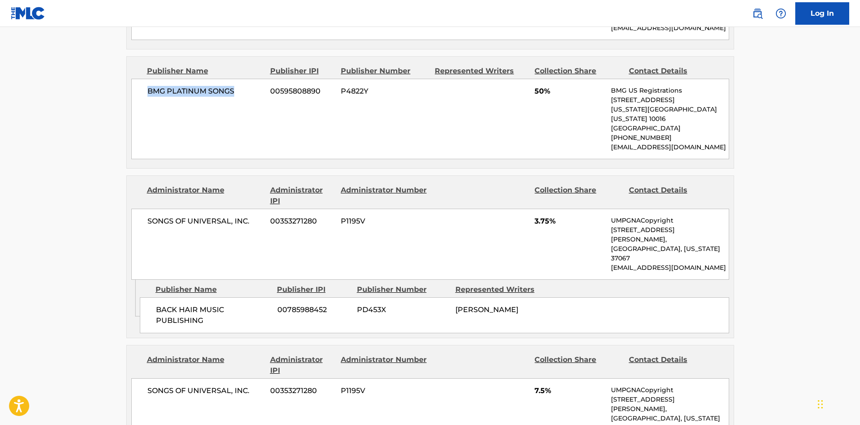
scroll to position [629, 0]
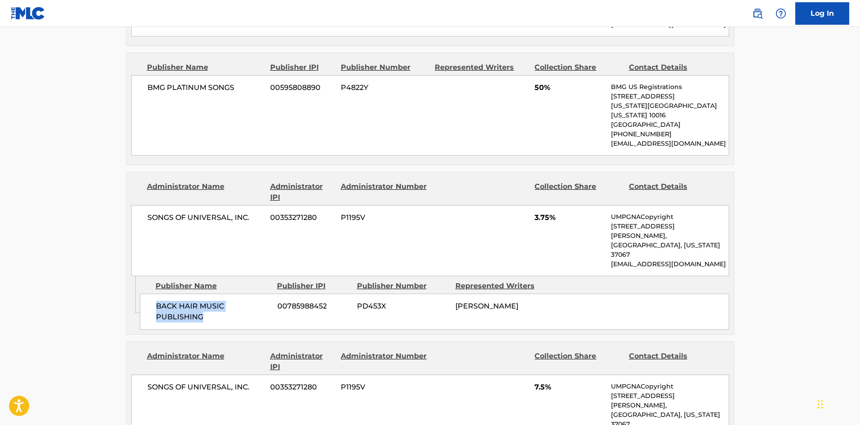
drag, startPoint x: 154, startPoint y: 259, endPoint x: 228, endPoint y: 269, distance: 75.3
click at [228, 294] on div "BACK HAIR MUSIC PUBLISHING 00785988452 PD453X BLAKE SLATKIN" at bounding box center [434, 312] width 589 height 36
drag, startPoint x: 533, startPoint y: 191, endPoint x: 550, endPoint y: 189, distance: 16.8
click at [550, 205] on div "SONGS OF UNIVERSAL, INC. 00353271280 P1195V 3.75% UMPGNACopyright 1550 W. McEwe…" at bounding box center [430, 240] width 598 height 71
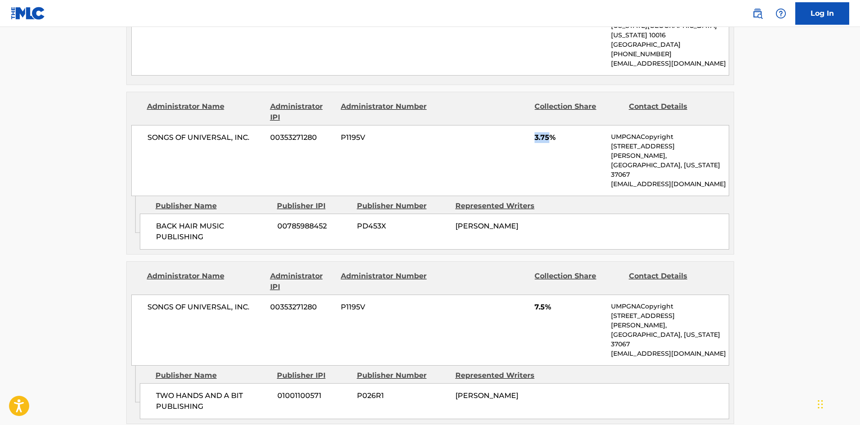
scroll to position [809, 0]
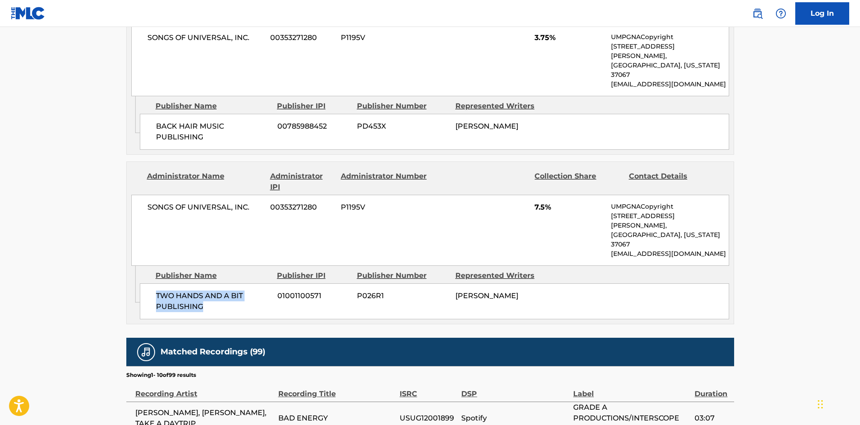
drag, startPoint x: 154, startPoint y: 228, endPoint x: 216, endPoint y: 240, distance: 63.2
click at [216, 283] on div "TWO HANDS AND A BIT PUBLISHING 01001100571 P026R1 BLAKE SLATKIN" at bounding box center [434, 301] width 589 height 36
drag, startPoint x: 536, startPoint y: 161, endPoint x: 546, endPoint y: 161, distance: 9.9
click at [546, 202] on span "7.5%" at bounding box center [569, 207] width 70 height 11
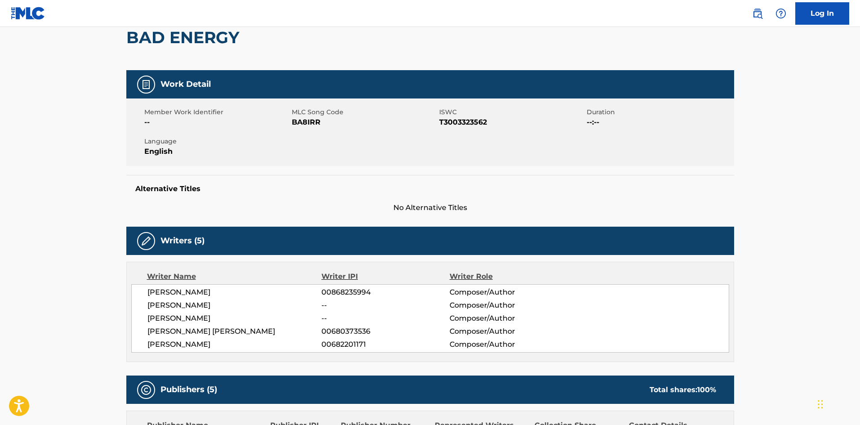
scroll to position [0, 0]
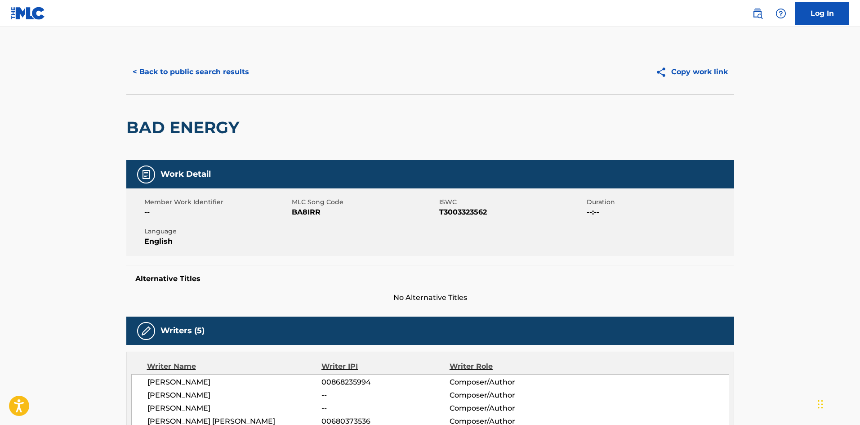
click at [192, 72] on button "< Back to public search results" at bounding box center [190, 72] width 129 height 22
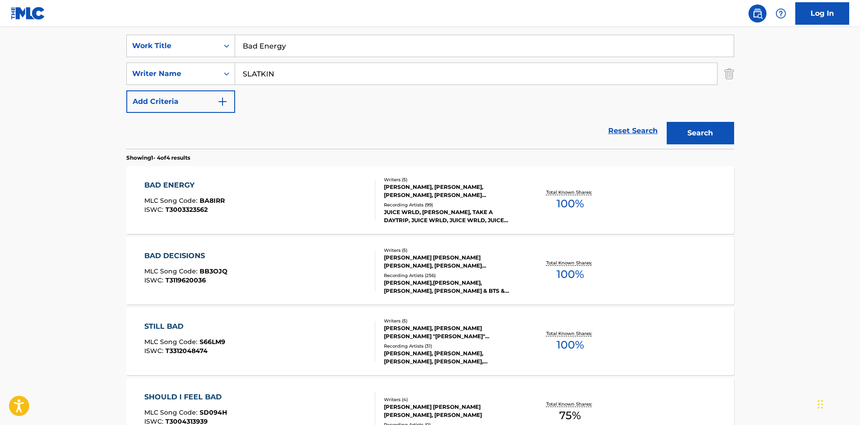
scroll to position [6, 0]
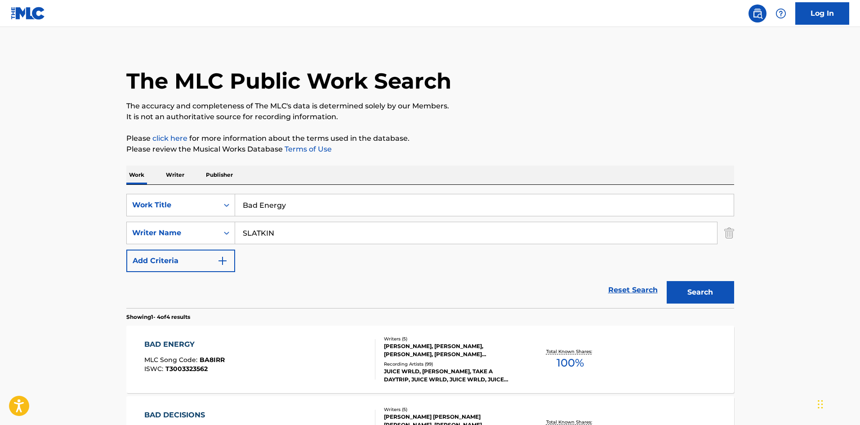
drag, startPoint x: 305, startPoint y: 205, endPoint x: 114, endPoint y: 185, distance: 192.1
click at [130, 191] on div "SearchWithCriteria3005cd8f-ee66-4152-88b1-be035d89fba7 Work Title Bad Energy Se…" at bounding box center [430, 246] width 608 height 123
paste input "Mood"
type input "Mood"
drag, startPoint x: 285, startPoint y: 237, endPoint x: 104, endPoint y: 240, distance: 181.6
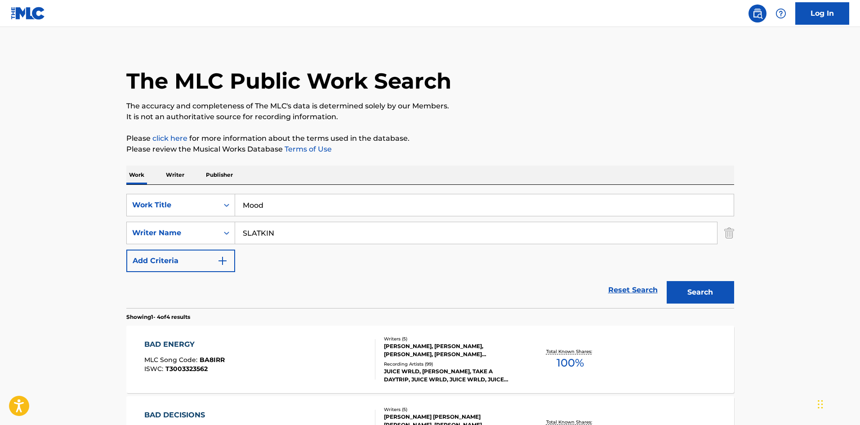
click at [136, 240] on div "SearchWithCriteria4691b964-f62e-433a-8ced-3b202a1319e0 Writer Name SLATKIN" at bounding box center [430, 233] width 608 height 22
click at [733, 278] on div "Search" at bounding box center [698, 290] width 72 height 36
click at [723, 292] on button "Search" at bounding box center [700, 292] width 67 height 22
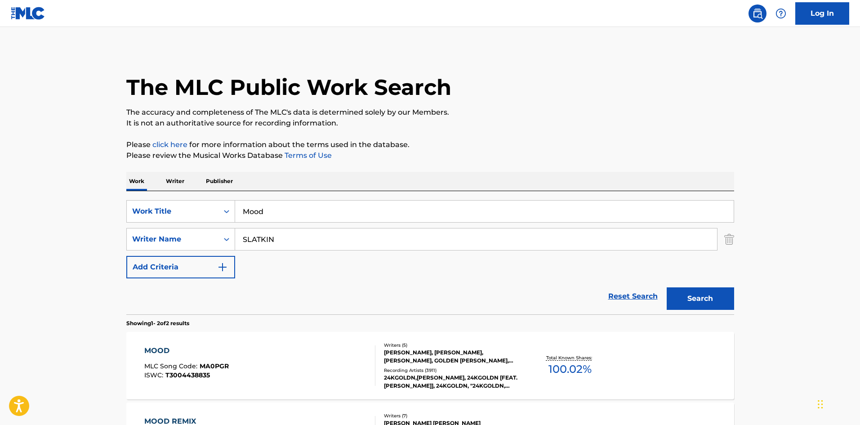
scroll to position [135, 0]
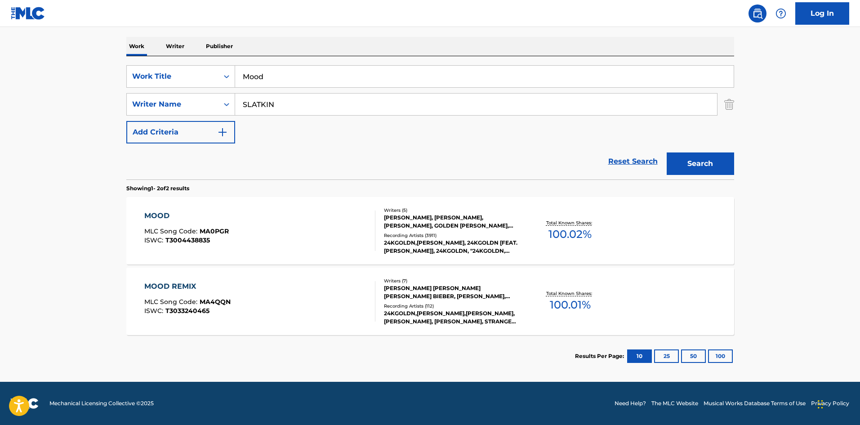
click at [157, 213] on div "MOOD" at bounding box center [186, 215] width 85 height 11
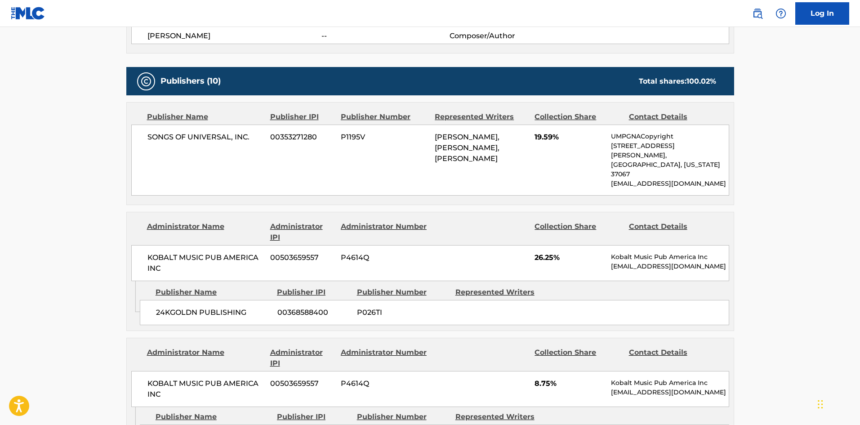
scroll to position [450, 0]
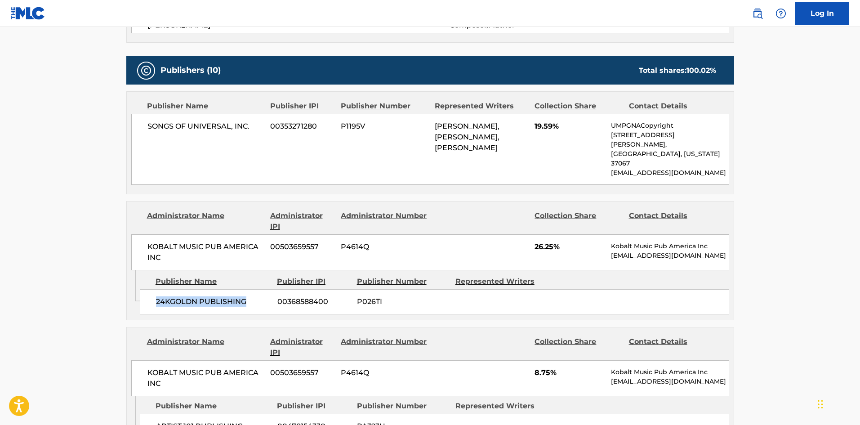
drag, startPoint x: 155, startPoint y: 280, endPoint x: 238, endPoint y: 250, distance: 88.0
click at [252, 289] on div "24KGOLDN PUBLISHING 00368588400 P026TI" at bounding box center [434, 301] width 589 height 25
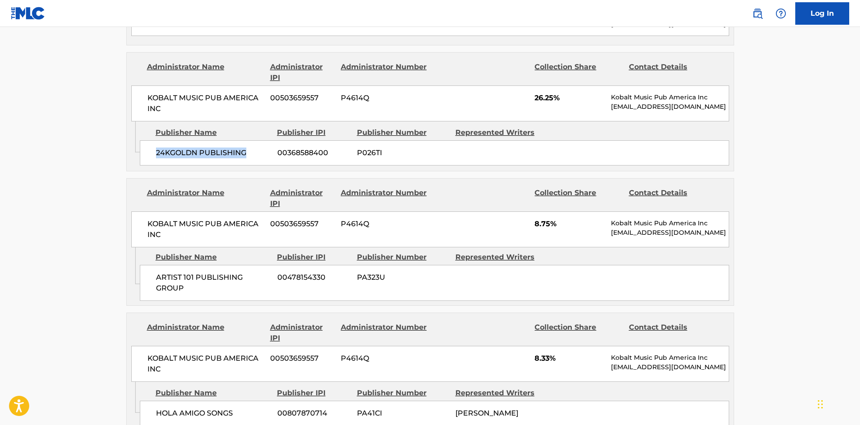
scroll to position [629, 0]
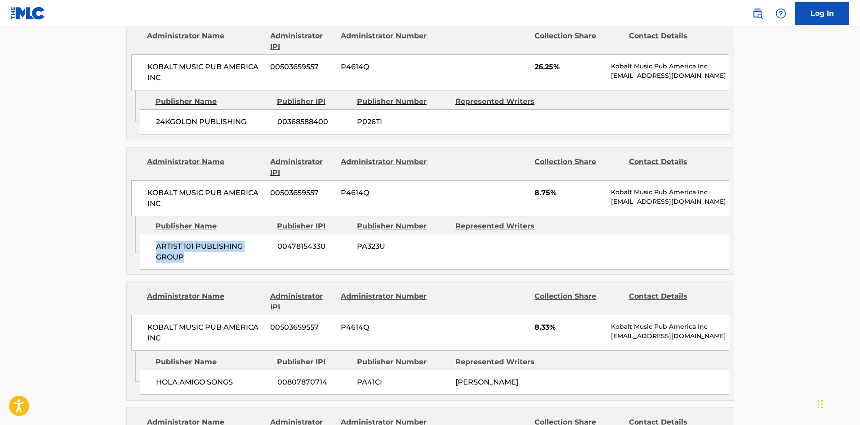
drag, startPoint x: 156, startPoint y: 225, endPoint x: 211, endPoint y: 243, distance: 57.4
click at [211, 243] on span "ARTIST 101 PUBLISHING GROUP" at bounding box center [213, 252] width 115 height 22
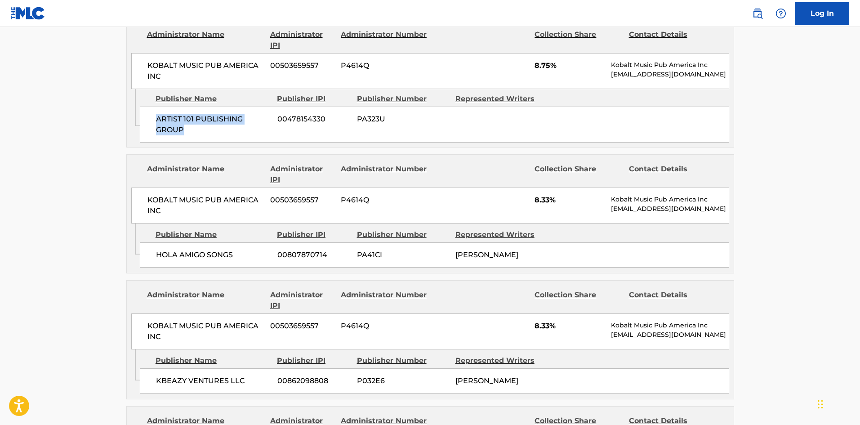
scroll to position [764, 0]
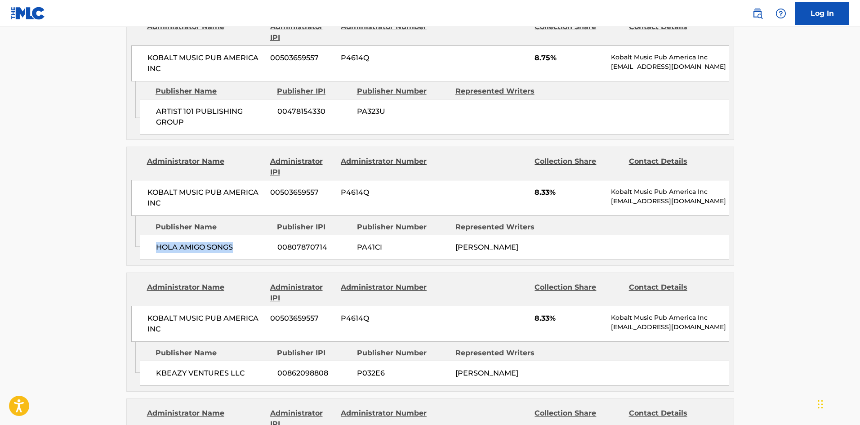
drag, startPoint x: 155, startPoint y: 233, endPoint x: 247, endPoint y: 228, distance: 92.3
click at [247, 235] on div "HOLA AMIGO SONGS 00807870714 PA41CI KEEGAN BACH" at bounding box center [434, 247] width 589 height 25
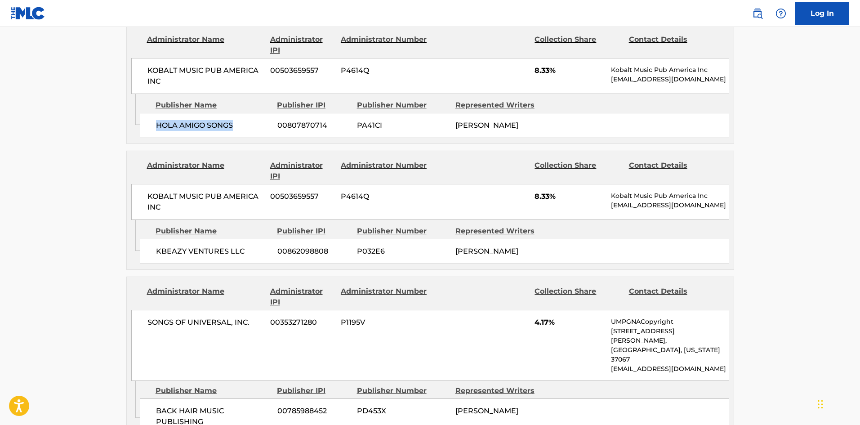
scroll to position [899, 0]
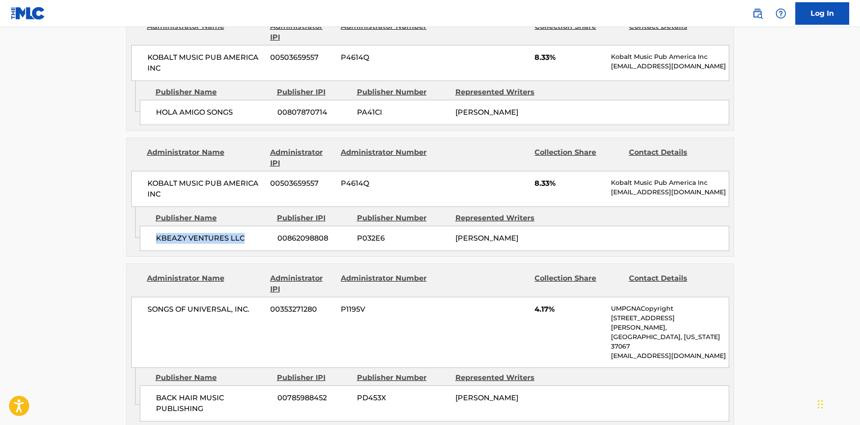
drag, startPoint x: 156, startPoint y: 222, endPoint x: 256, endPoint y: 222, distance: 99.8
click at [256, 233] on span "KBEAZY VENTURES LLC" at bounding box center [213, 238] width 115 height 11
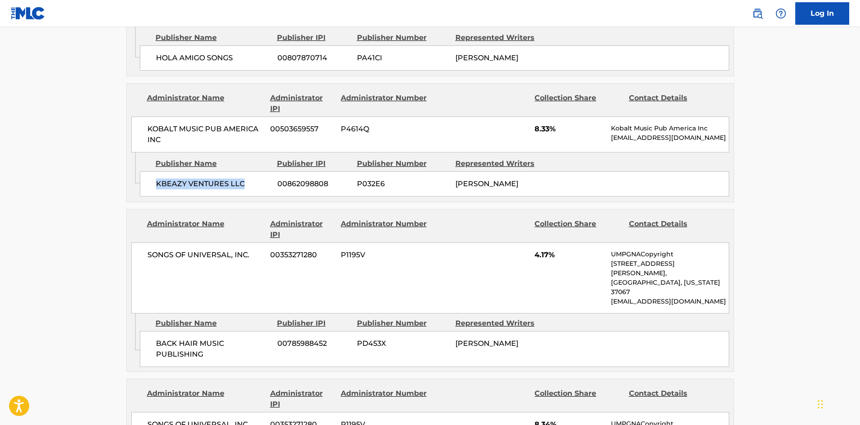
scroll to position [1034, 0]
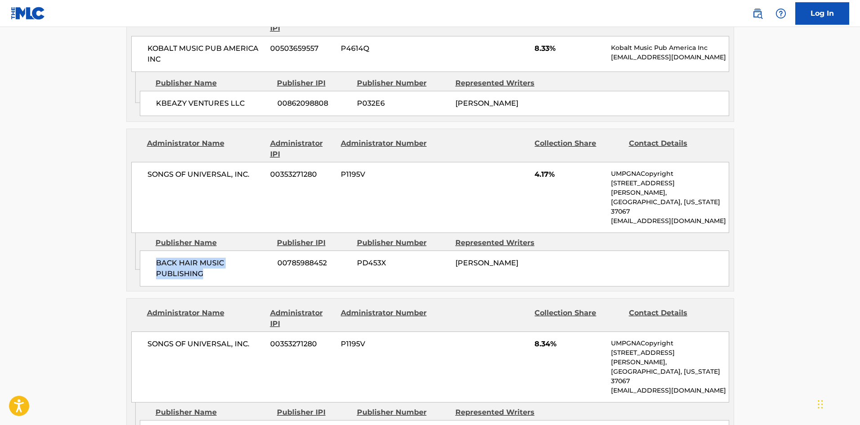
drag, startPoint x: 156, startPoint y: 227, endPoint x: 235, endPoint y: 244, distance: 80.4
click at [235, 250] on div "BACK HAIR MUSIC PUBLISHING 00785988452 PD453X BLAKE SLATKIN" at bounding box center [434, 268] width 589 height 36
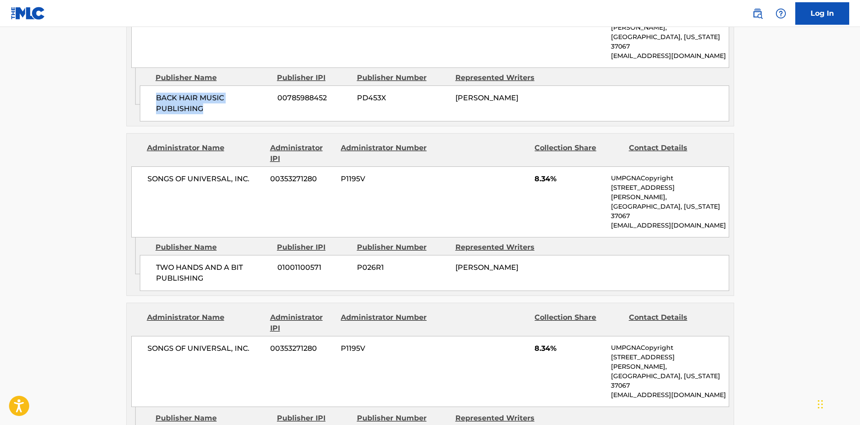
scroll to position [1214, 0]
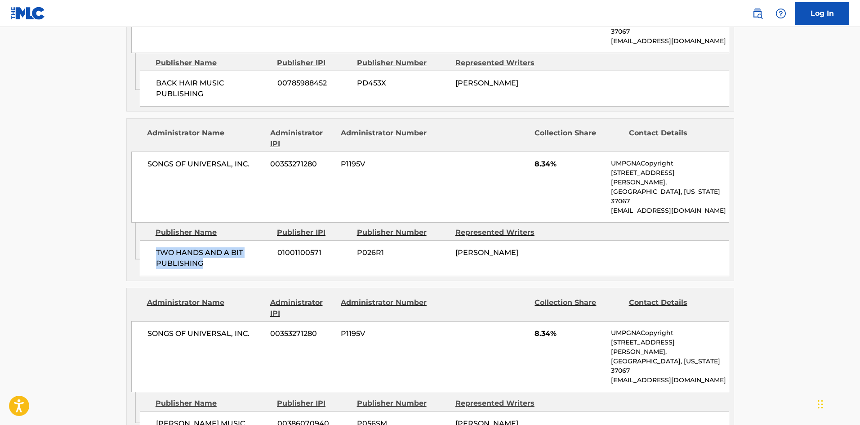
drag, startPoint x: 156, startPoint y: 198, endPoint x: 231, endPoint y: 211, distance: 77.2
click at [231, 247] on span "TWO HANDS AND A BIT PUBLISHING" at bounding box center [213, 258] width 115 height 22
drag, startPoint x: 154, startPoint y: 351, endPoint x: 241, endPoint y: 345, distance: 87.8
click at [241, 411] on div "OMER FEDI MUSIC 00386070940 P056SM OMER FEDI" at bounding box center [434, 423] width 589 height 25
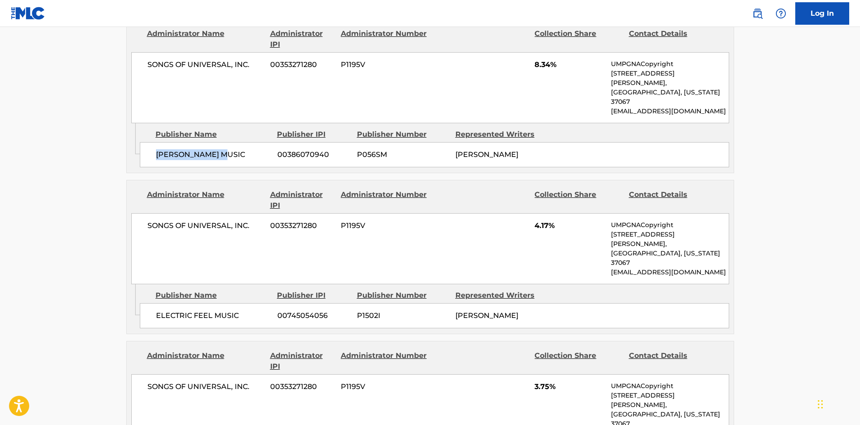
scroll to position [1483, 0]
drag, startPoint x: 156, startPoint y: 220, endPoint x: 267, endPoint y: 213, distance: 111.2
click at [267, 302] on div "ELECTRIC FEEL MUSIC 00745054056 P1502I OMER FEDI" at bounding box center [434, 314] width 589 height 25
drag, startPoint x: 154, startPoint y: 361, endPoint x: 190, endPoint y: 121, distance: 242.7
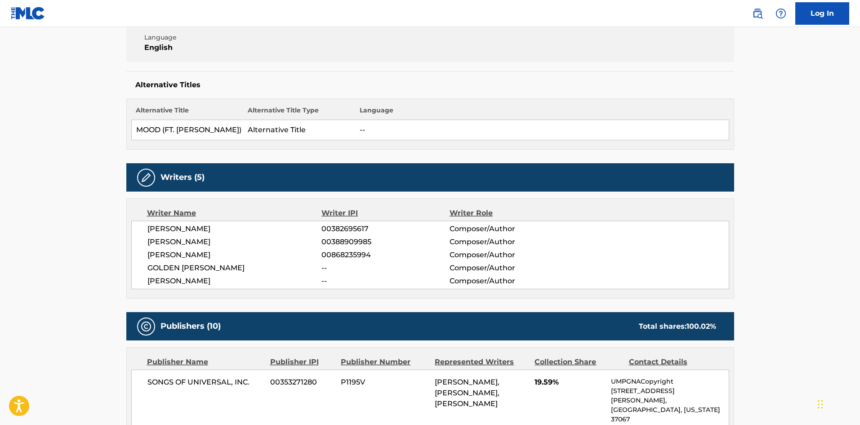
scroll to position [0, 0]
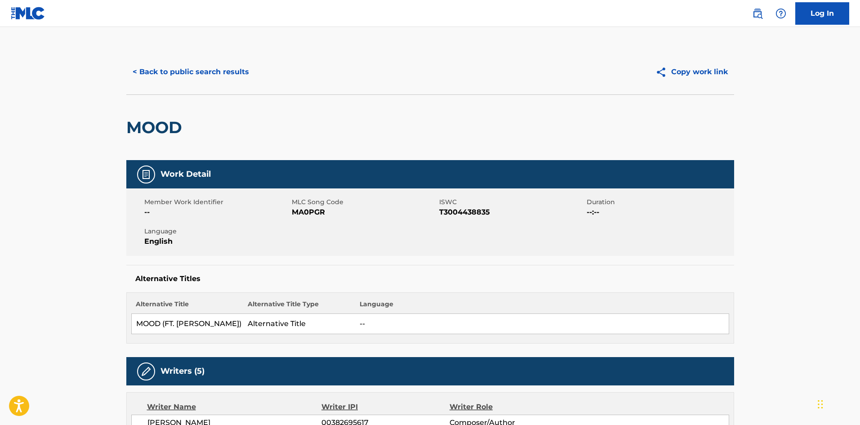
click at [198, 71] on button "< Back to public search results" at bounding box center [190, 72] width 129 height 22
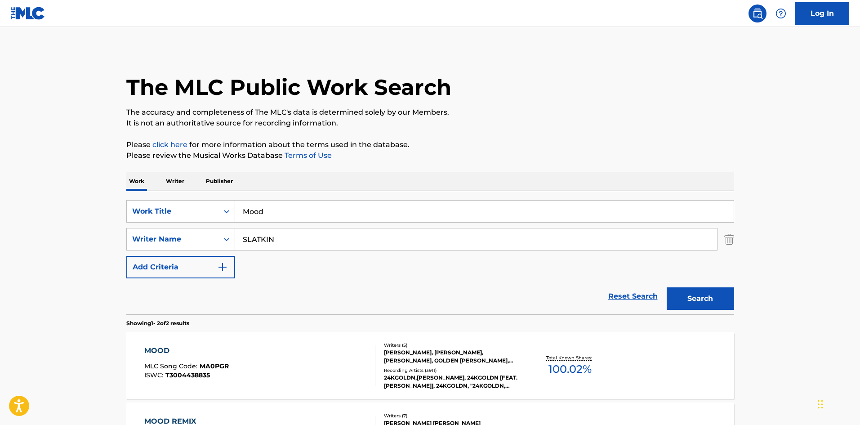
scroll to position [84, 0]
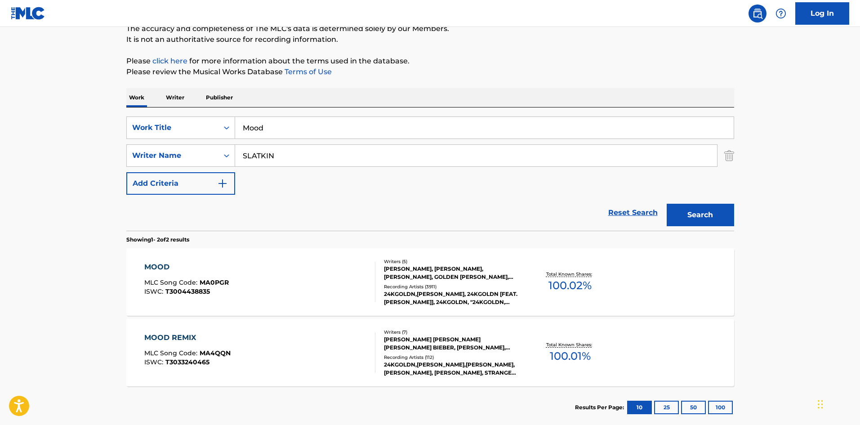
drag, startPoint x: 280, startPoint y: 121, endPoint x: 87, endPoint y: 128, distance: 192.5
click at [87, 128] on main "The MLC Public Work Search The accuracy and completeness of The MLC's data is d…" at bounding box center [430, 188] width 860 height 490
paste input "London"
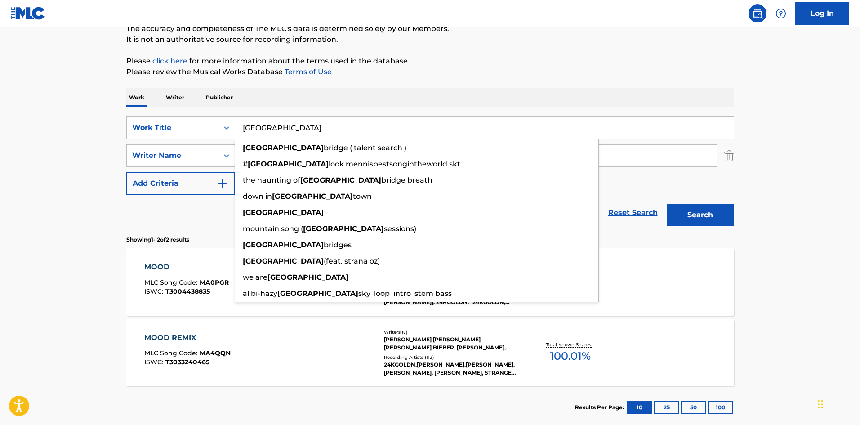
type input "London"
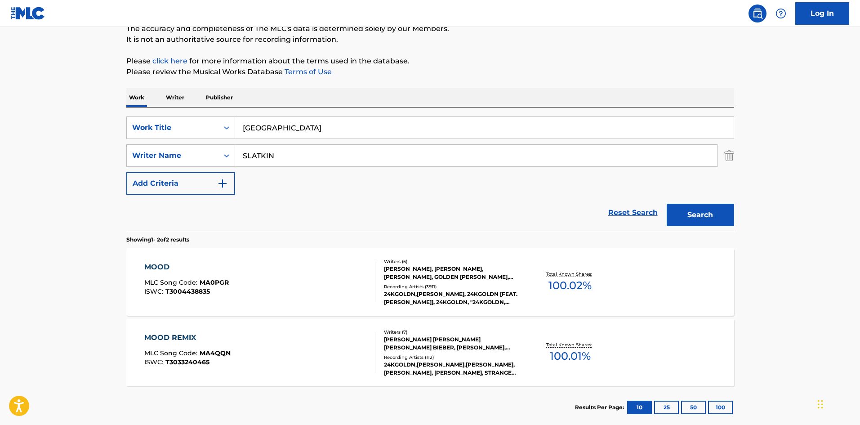
click at [447, 64] on p "Please click here for more information about the terms used in the database." at bounding box center [430, 61] width 608 height 11
click at [687, 215] on button "Search" at bounding box center [700, 215] width 67 height 22
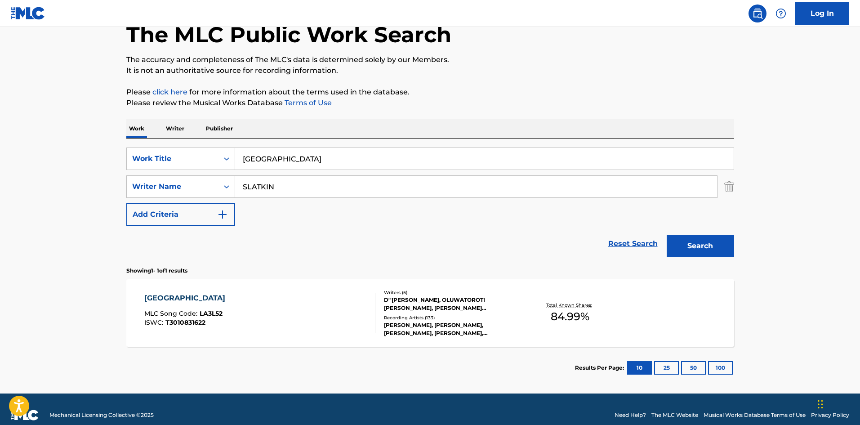
scroll to position [64, 0]
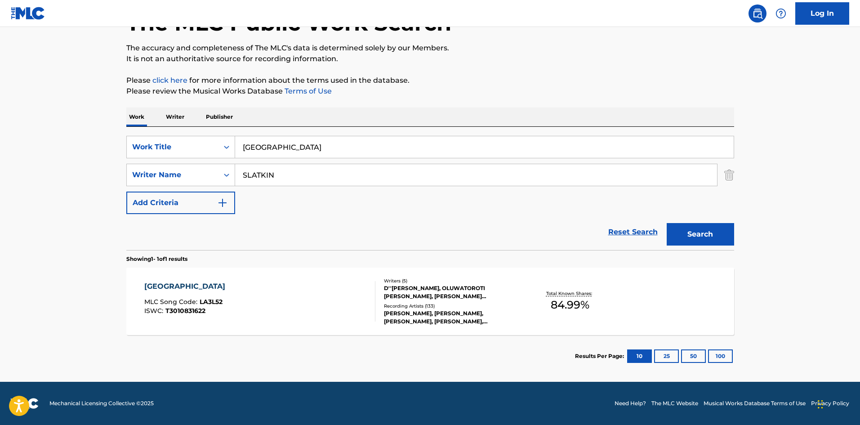
click at [166, 285] on div "LONDON" at bounding box center [186, 286] width 85 height 11
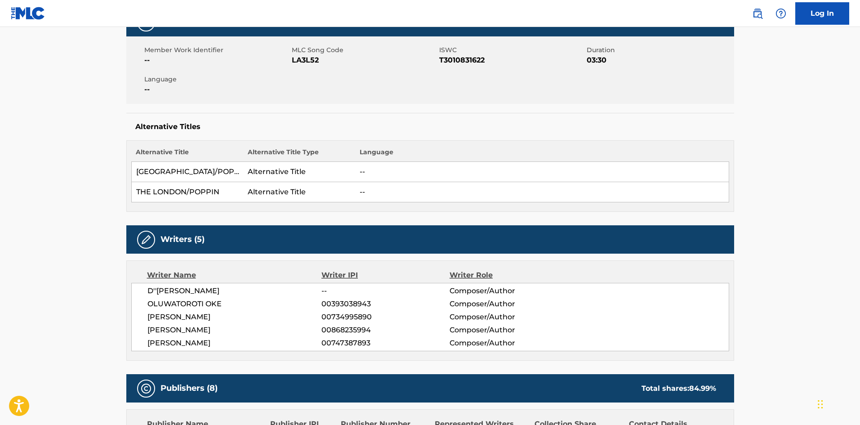
scroll to position [360, 0]
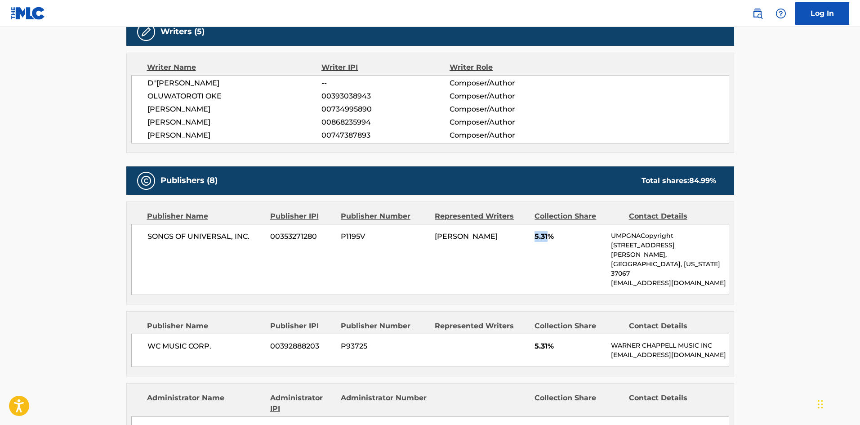
drag, startPoint x: 533, startPoint y: 236, endPoint x: 548, endPoint y: 235, distance: 15.8
click at [548, 235] on div "SONGS OF UNIVERSAL, INC. 00353271280 P1195V BLAKE SLATKIN 5.31% UMPGNACopyright…" at bounding box center [430, 259] width 598 height 71
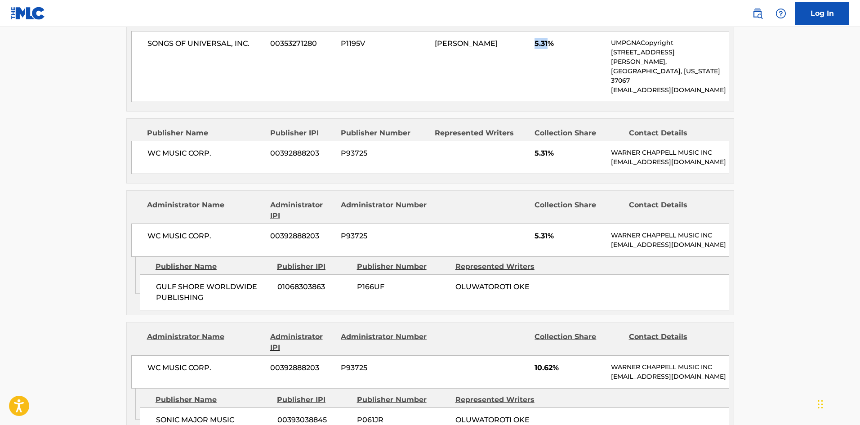
scroll to position [539, 0]
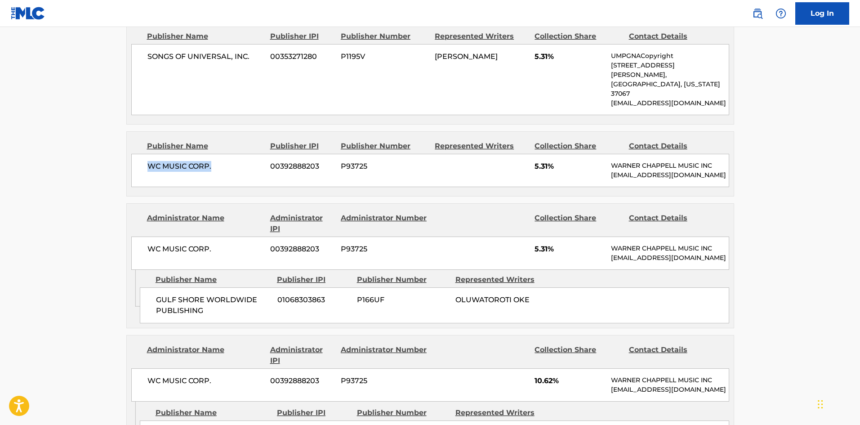
drag, startPoint x: 149, startPoint y: 150, endPoint x: 253, endPoint y: 155, distance: 104.4
click at [253, 155] on div "WC MUSIC CORP. 00392888203 P93725 5.31% WARNER CHAPPELL MUSIC INC MLC_Inquiries…" at bounding box center [430, 170] width 598 height 33
drag, startPoint x: 535, startPoint y: 148, endPoint x: 547, endPoint y: 146, distance: 11.8
click at [547, 161] on span "5.31%" at bounding box center [569, 166] width 70 height 11
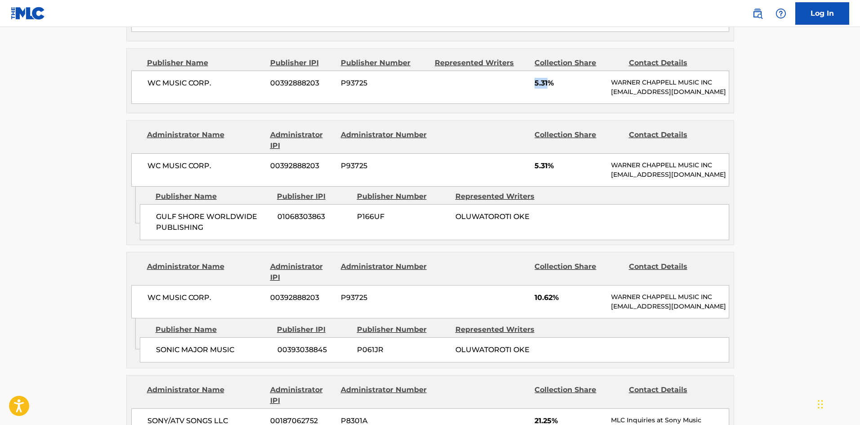
scroll to position [629, 0]
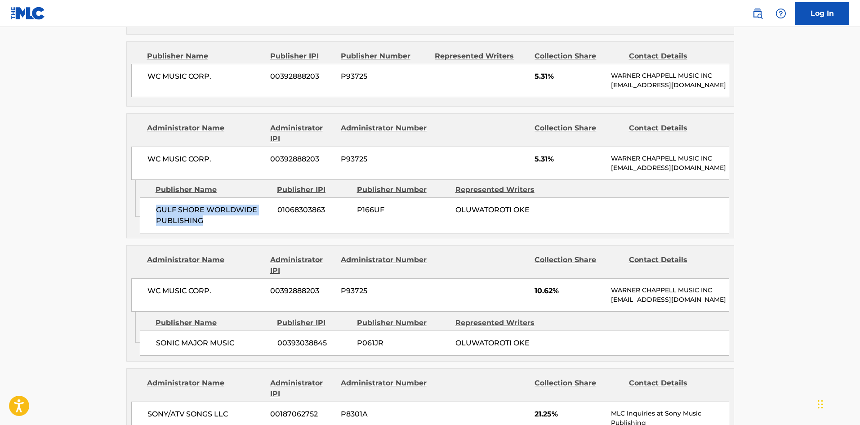
drag, startPoint x: 157, startPoint y: 208, endPoint x: 237, endPoint y: 223, distance: 81.8
click at [237, 223] on span "GULF SHORE WORLDWIDE PUBLISHING" at bounding box center [213, 216] width 115 height 22
drag, startPoint x: 531, startPoint y: 151, endPoint x: 548, endPoint y: 150, distance: 16.7
click at [548, 150] on div "WC MUSIC CORP. 00392888203 P93725 5.31% WARNER CHAPPELL MUSIC INC MLC_Inquiries…" at bounding box center [430, 163] width 598 height 33
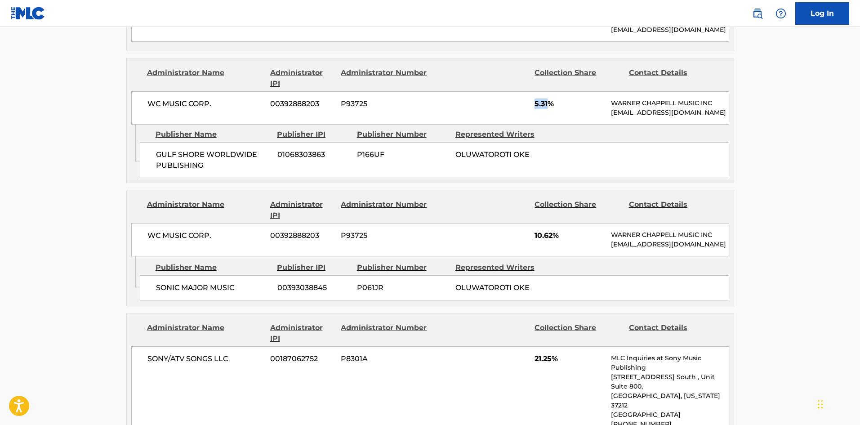
scroll to position [674, 0]
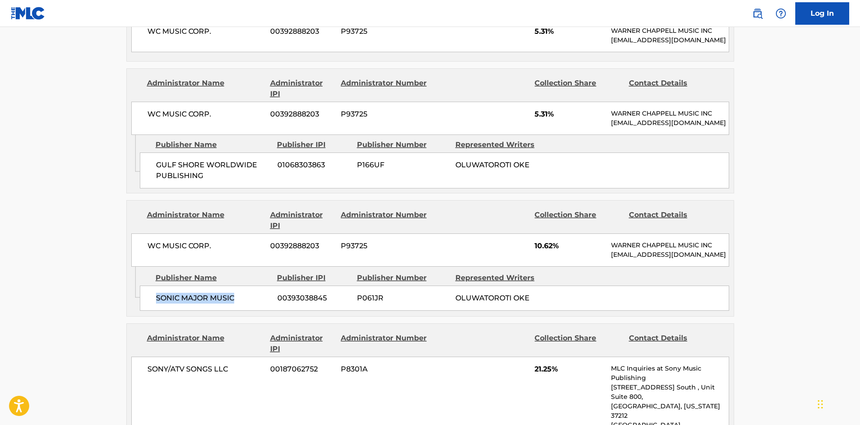
drag, startPoint x: 158, startPoint y: 311, endPoint x: 256, endPoint y: 274, distance: 104.9
click at [256, 303] on span "SONIC MAJOR MUSIC" at bounding box center [213, 298] width 115 height 11
drag, startPoint x: 534, startPoint y: 246, endPoint x: 553, endPoint y: 244, distance: 19.0
click at [553, 244] on div "WC MUSIC CORP. 00392888203 P93725 10.62% WARNER CHAPPELL MUSIC INC MLC_Inquirie…" at bounding box center [430, 249] width 598 height 33
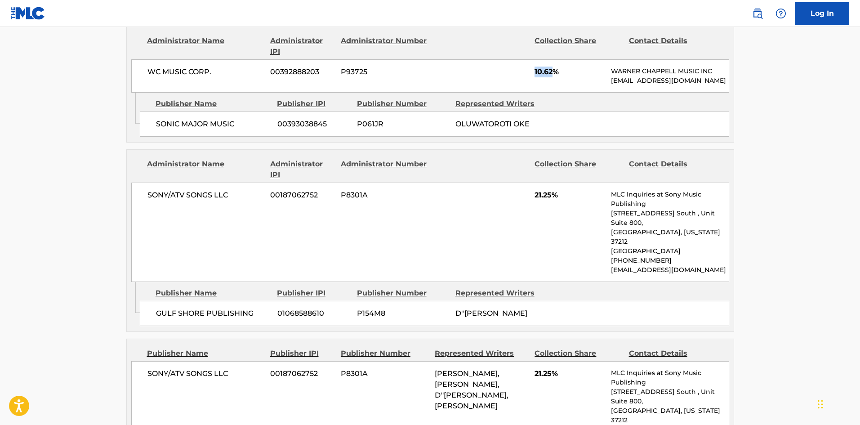
scroll to position [854, 0]
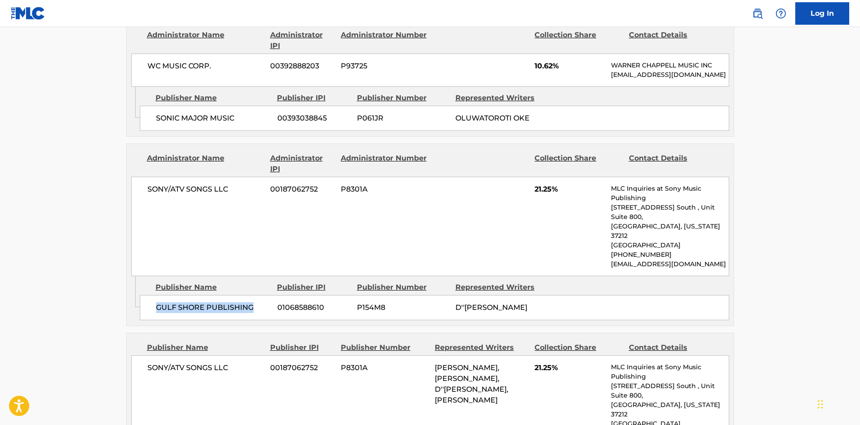
drag, startPoint x: 156, startPoint y: 298, endPoint x: 259, endPoint y: 299, distance: 102.5
click at [259, 302] on span "GULF SHORE PUBLISHING" at bounding box center [213, 307] width 115 height 11
drag, startPoint x: 534, startPoint y: 200, endPoint x: 552, endPoint y: 196, distance: 18.3
click at [552, 195] on span "21.25%" at bounding box center [569, 189] width 70 height 11
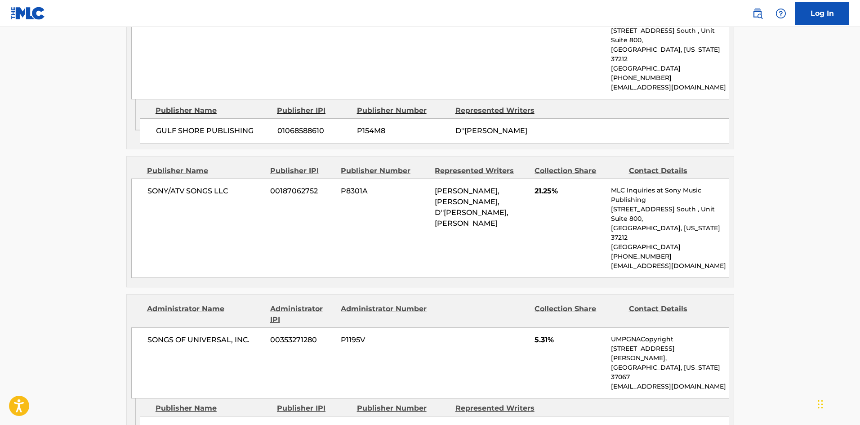
scroll to position [1079, 0]
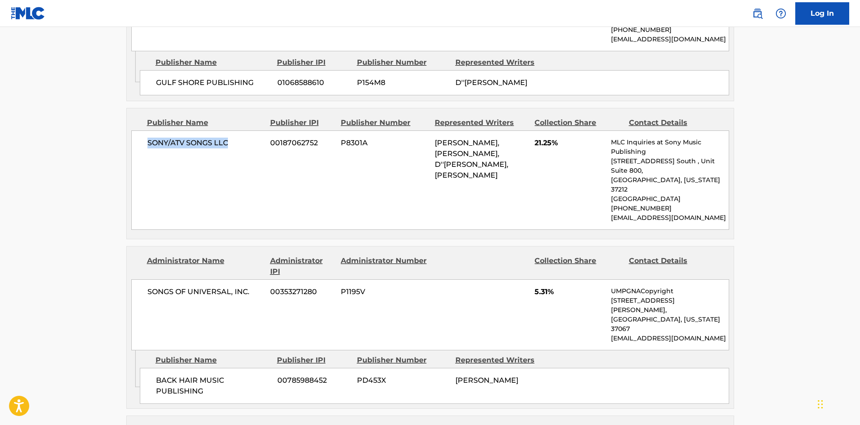
drag, startPoint x: 144, startPoint y: 130, endPoint x: 245, endPoint y: 130, distance: 100.7
click at [245, 130] on div "SONY/ATV SONGS LLC 00187062752 P8301A BLAKE SLATKIN, JAASU MALLORY, D''KYLA WOO…" at bounding box center [430, 179] width 598 height 99
drag, startPoint x: 154, startPoint y: 334, endPoint x: 279, endPoint y: 340, distance: 125.6
click at [279, 368] on div "BACK HAIR MUSIC PUBLISHING 00785988452 PD453X BLAKE SLATKIN" at bounding box center [434, 386] width 589 height 36
click at [537, 286] on span "5.31%" at bounding box center [569, 291] width 70 height 11
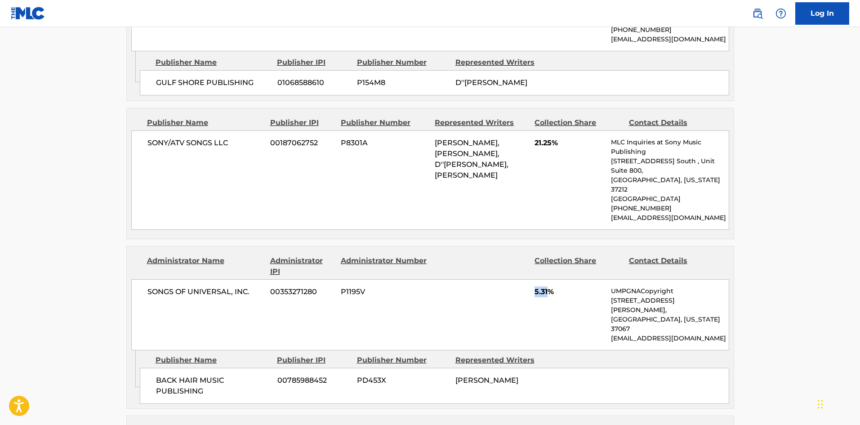
drag, startPoint x: 535, startPoint y: 263, endPoint x: 549, endPoint y: 262, distance: 14.0
click at [549, 286] on span "5.31%" at bounding box center [569, 291] width 70 height 11
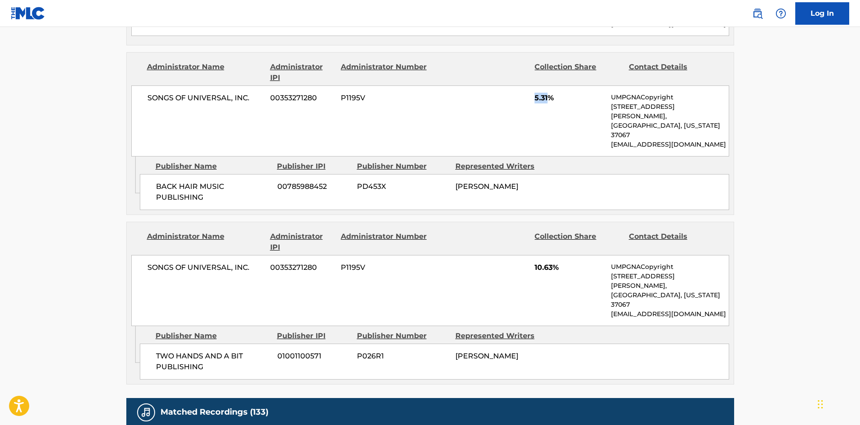
scroll to position [1304, 0]
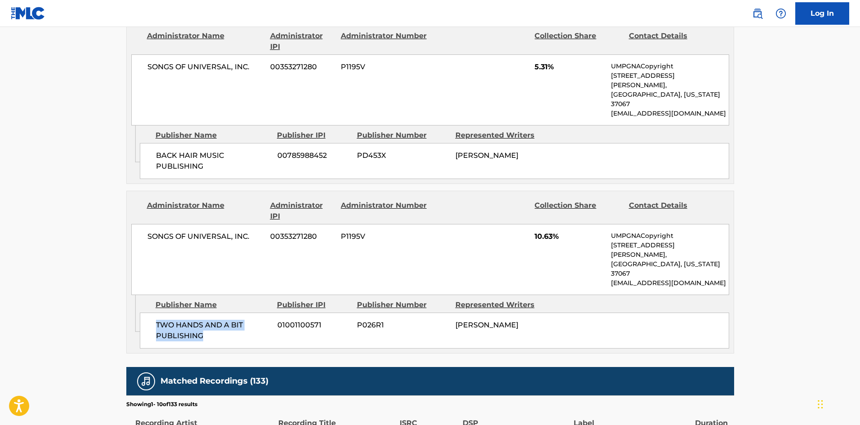
drag, startPoint x: 155, startPoint y: 257, endPoint x: 227, endPoint y: 275, distance: 73.8
click at [227, 312] on div "TWO HANDS AND A BIT PUBLISHING 01001100571 P026R1 BLAKE SLATKIN" at bounding box center [434, 330] width 589 height 36
drag, startPoint x: 534, startPoint y: 188, endPoint x: 554, endPoint y: 187, distance: 19.3
click at [554, 224] on div "SONGS OF UNIVERSAL, INC. 00353271280 P1195V 10.63% UMPGNACopyright 1550 W. McEw…" at bounding box center [430, 259] width 598 height 71
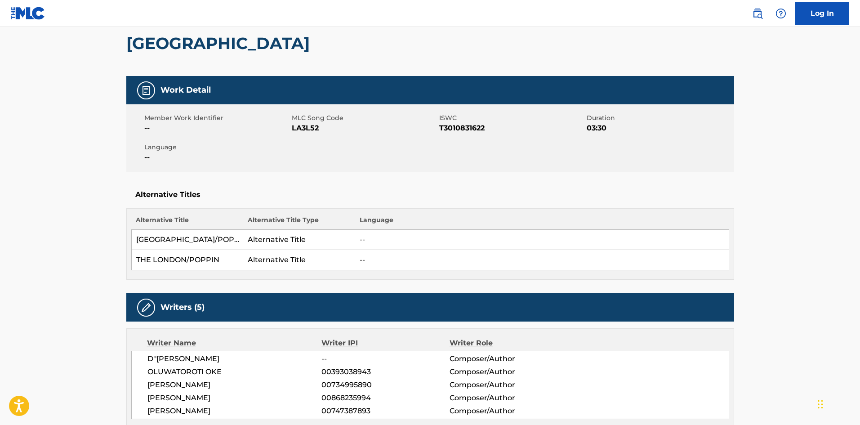
scroll to position [0, 0]
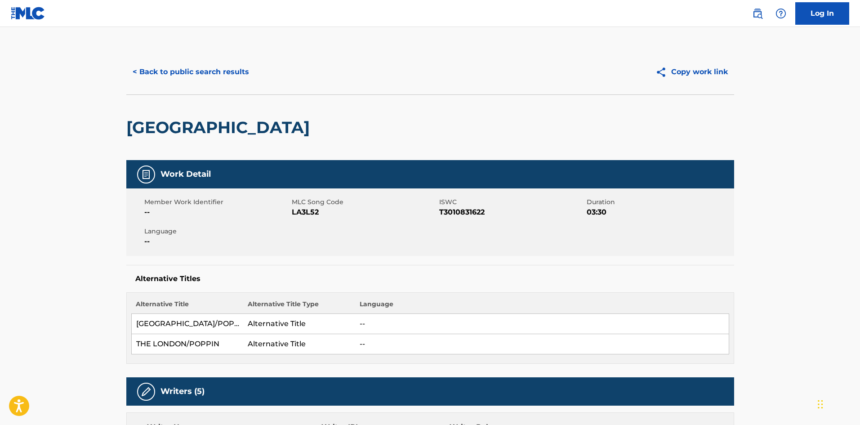
click at [213, 66] on button "< Back to public search results" at bounding box center [190, 72] width 129 height 22
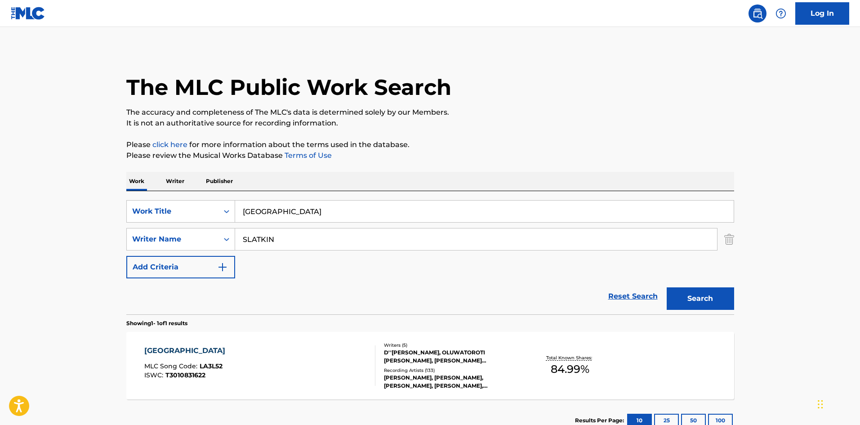
scroll to position [13, 0]
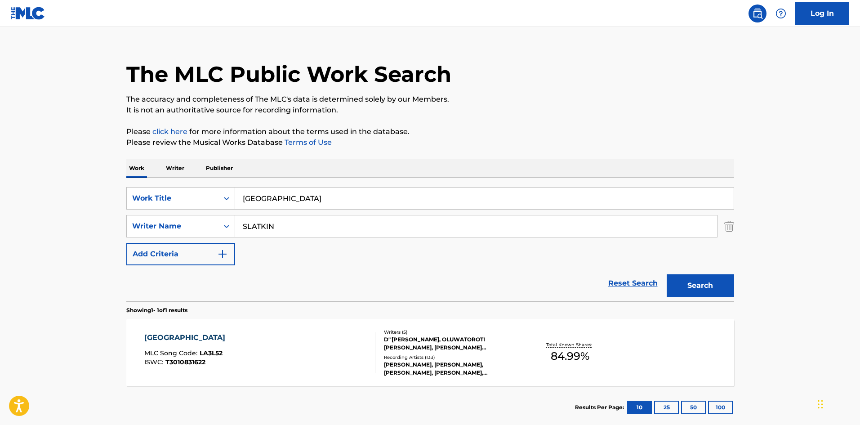
drag, startPoint x: 290, startPoint y: 194, endPoint x: 284, endPoint y: 200, distance: 9.2
click at [290, 194] on input "London" at bounding box center [484, 198] width 499 height 22
drag, startPoint x: 284, startPoint y: 200, endPoint x: 114, endPoint y: 170, distance: 172.0
click at [108, 174] on main "The MLC Public Work Search The accuracy and completeness of The MLC's data is d…" at bounding box center [430, 223] width 860 height 419
paste input "Friends"
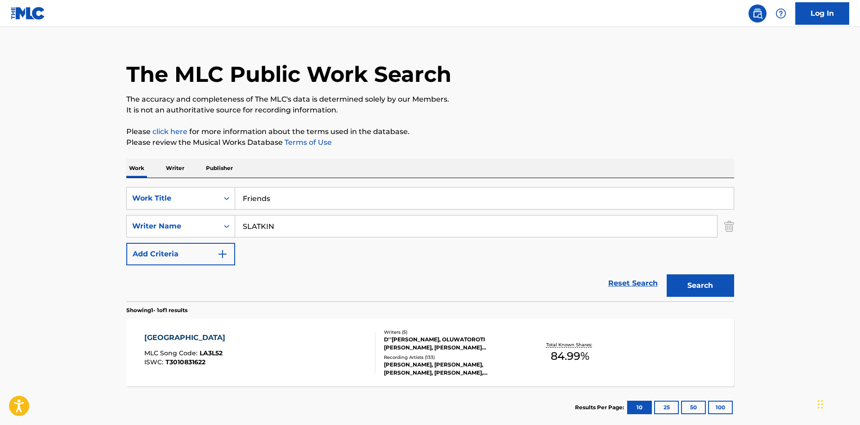
type input "Friends"
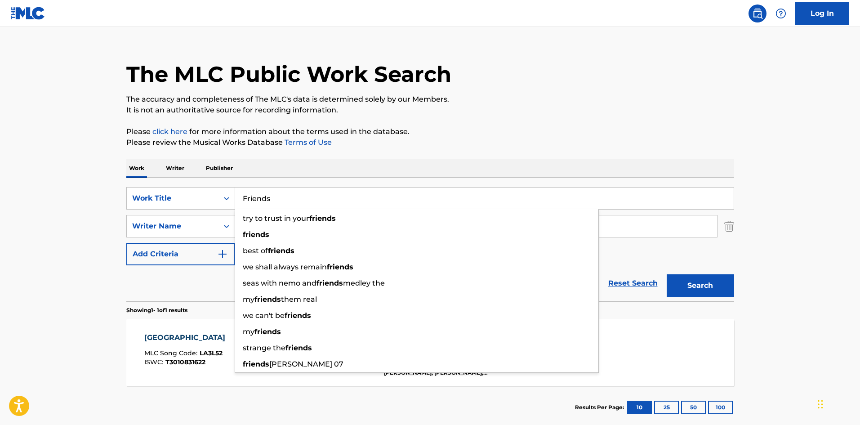
click at [312, 70] on h1 "The MLC Public Work Search" at bounding box center [288, 74] width 325 height 27
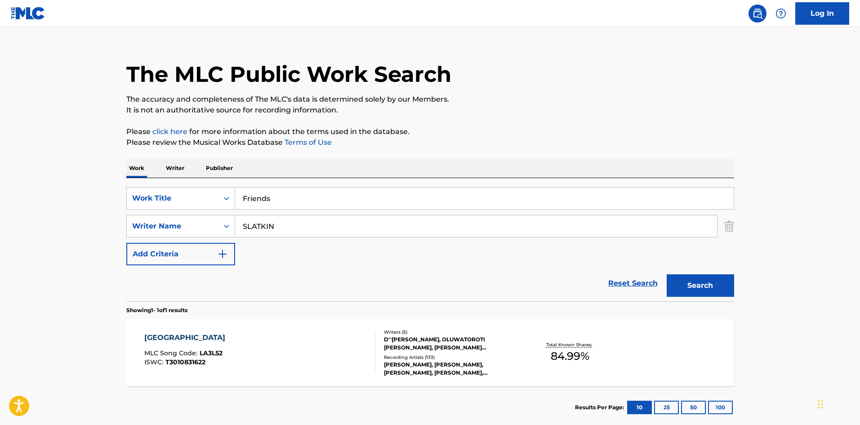
drag, startPoint x: 294, startPoint y: 223, endPoint x: 122, endPoint y: 222, distance: 172.2
click at [136, 224] on div "SearchWithCriteria4691b964-f62e-433a-8ced-3b202a1319e0 Writer Name SLATKIN" at bounding box center [430, 226] width 608 height 22
paste input "Search Form"
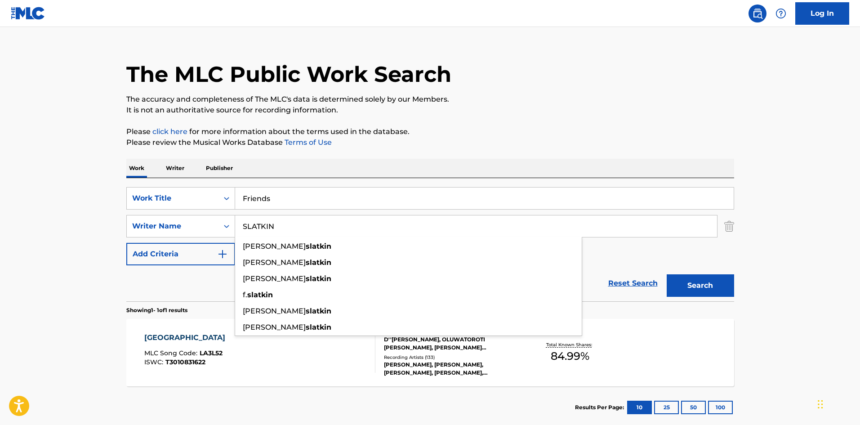
type input "SLATKIN"
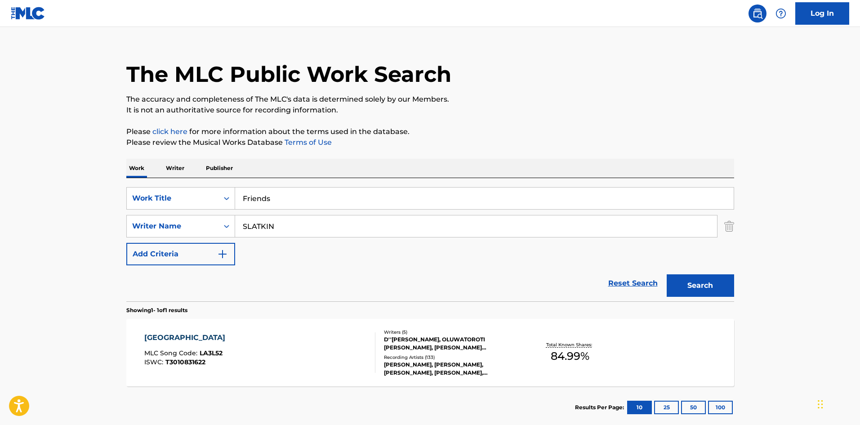
click at [693, 283] on button "Search" at bounding box center [700, 285] width 67 height 22
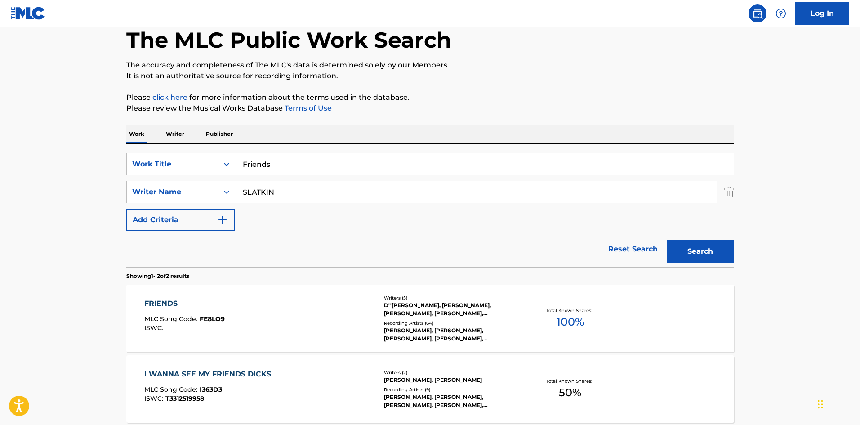
scroll to position [135, 0]
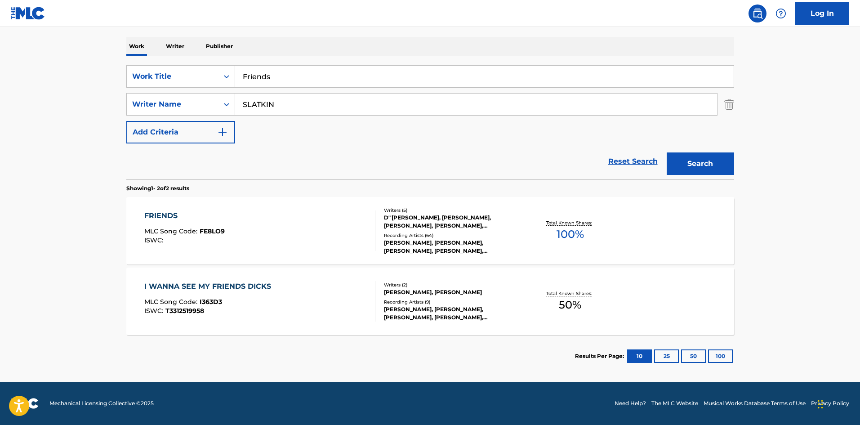
click at [169, 214] on div "FRIENDS" at bounding box center [184, 215] width 80 height 11
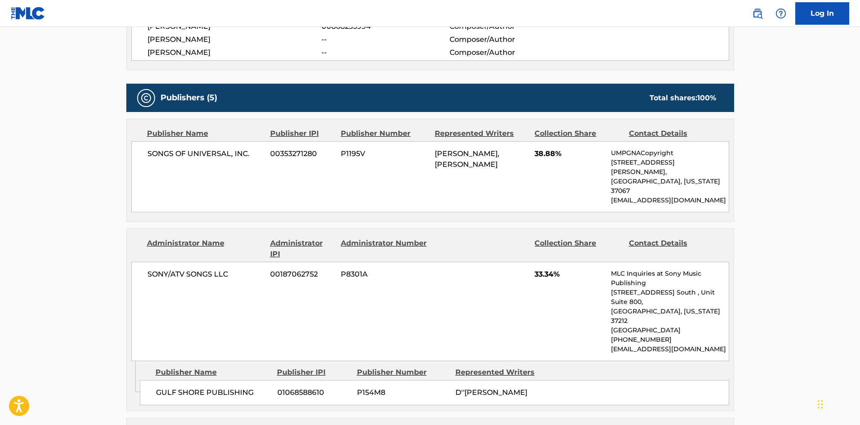
scroll to position [494, 0]
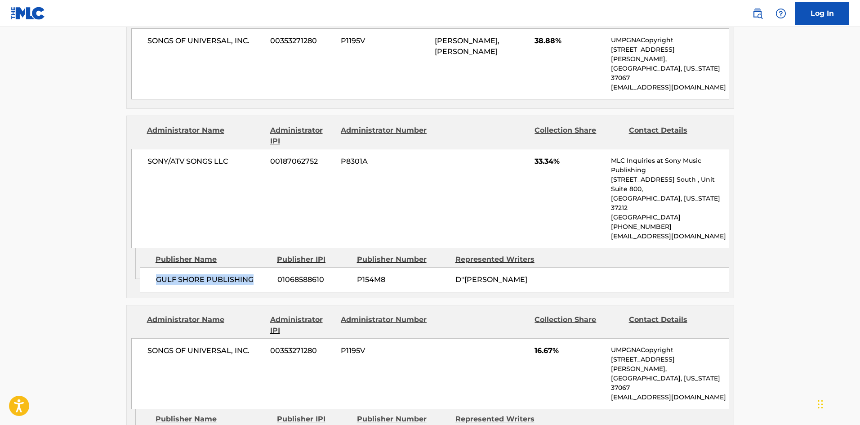
drag, startPoint x: 154, startPoint y: 246, endPoint x: 273, endPoint y: 247, distance: 119.1
click at [273, 267] on div "GULF SHORE PUBLISHING 01068588610 P154M8 D''KYLA WOOLEN" at bounding box center [434, 279] width 589 height 25
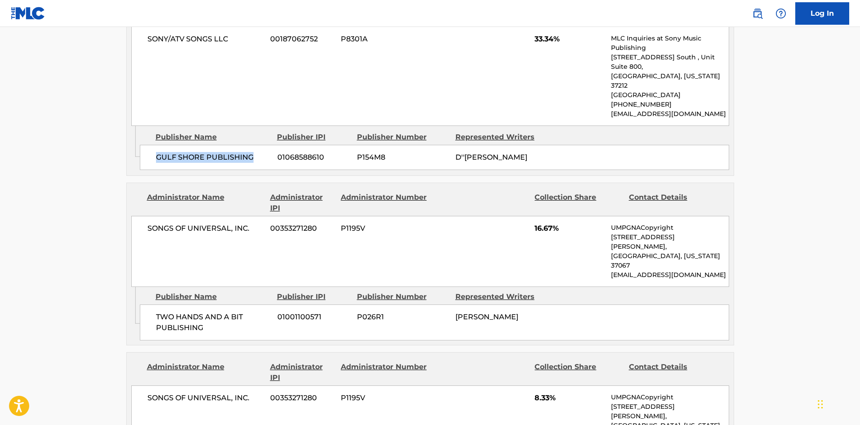
scroll to position [629, 0]
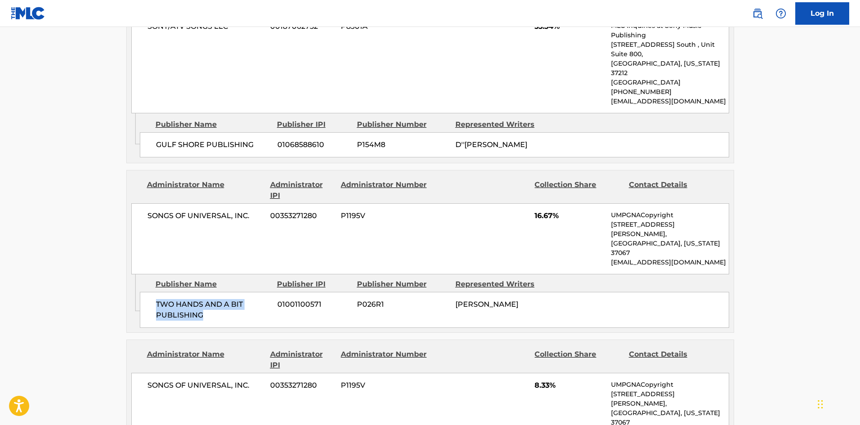
drag, startPoint x: 154, startPoint y: 248, endPoint x: 243, endPoint y: 266, distance: 91.2
click at [243, 292] on div "TWO HANDS AND A BIT PUBLISHING 01001100571 P026R1 BLAKE SLATKIN" at bounding box center [434, 310] width 589 height 36
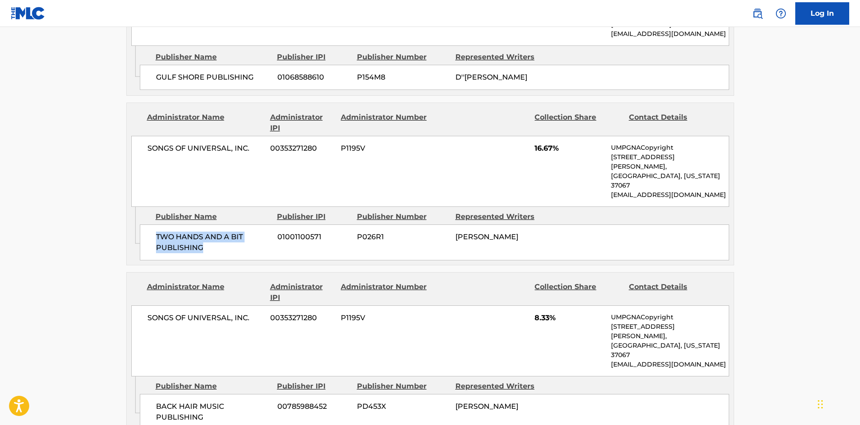
scroll to position [809, 0]
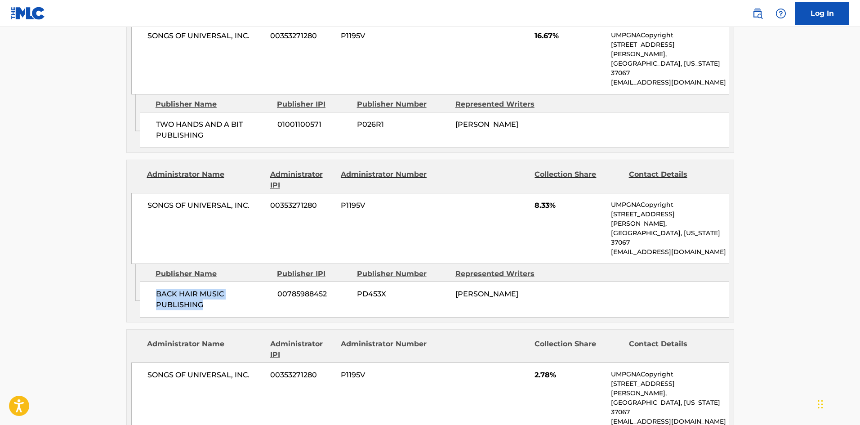
drag, startPoint x: 155, startPoint y: 214, endPoint x: 229, endPoint y: 228, distance: 76.1
click at [229, 281] on div "BACK HAIR MUSIC PUBLISHING 00785988452 PD453X BLAKE SLATKIN" at bounding box center [434, 299] width 589 height 36
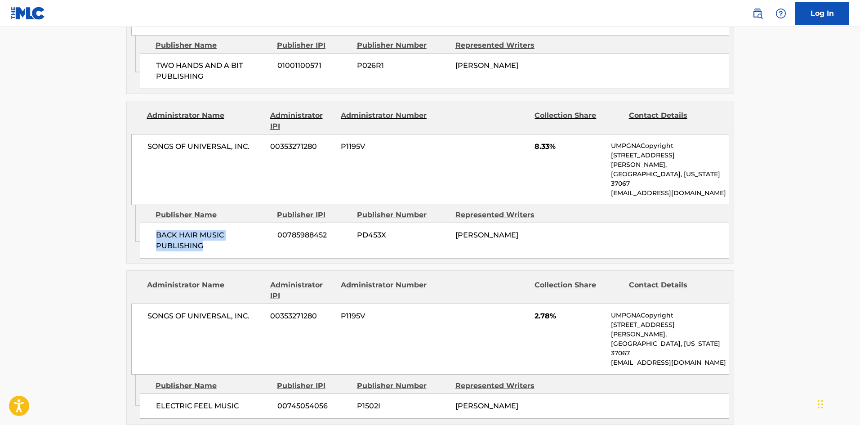
scroll to position [989, 0]
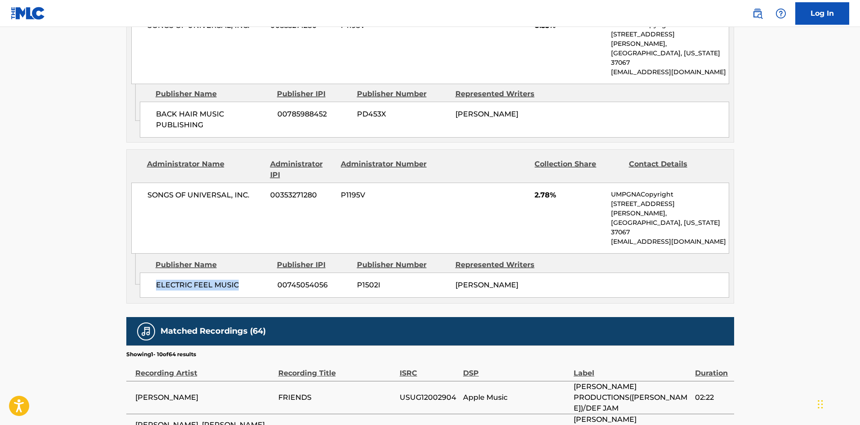
drag, startPoint x: 152, startPoint y: 189, endPoint x: 260, endPoint y: 187, distance: 107.9
click at [260, 272] on div "ELECTRIC FEEL MUSIC 00745054056 P1502I TEO HALM" at bounding box center [434, 284] width 589 height 25
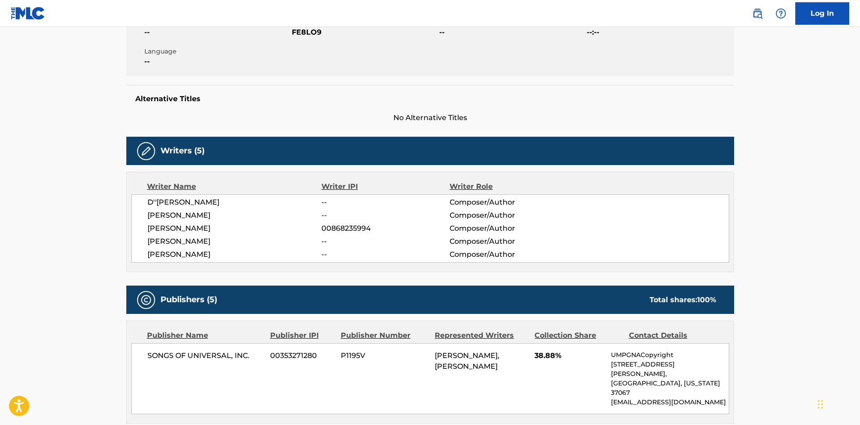
scroll to position [0, 0]
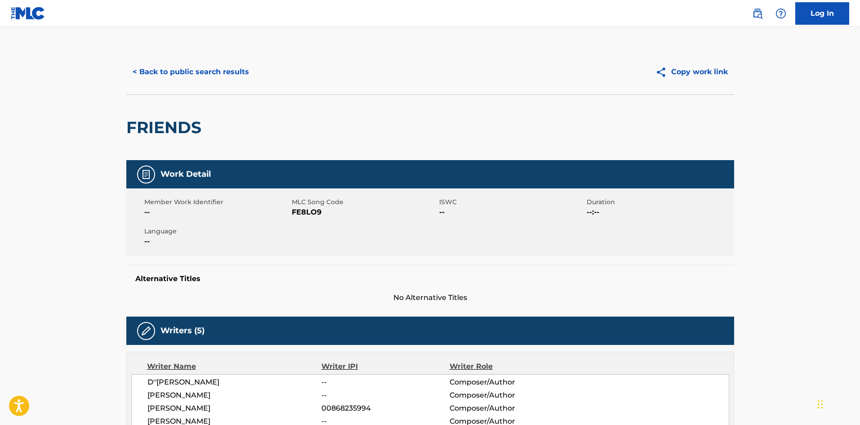
click at [196, 70] on button "< Back to public search results" at bounding box center [190, 72] width 129 height 22
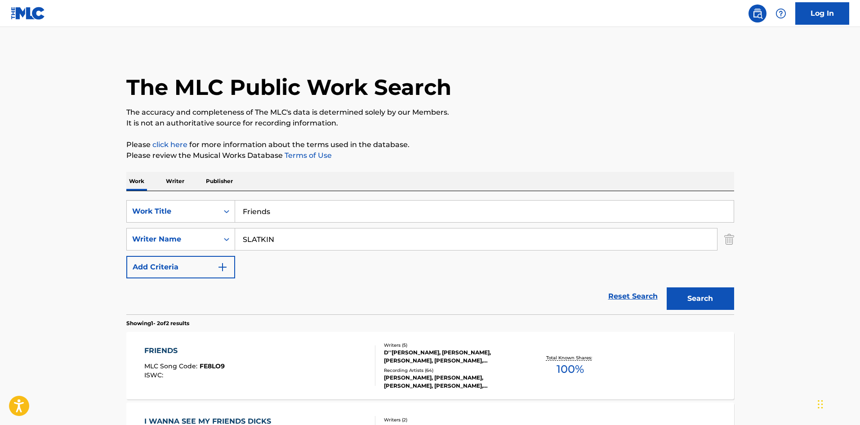
scroll to position [84, 0]
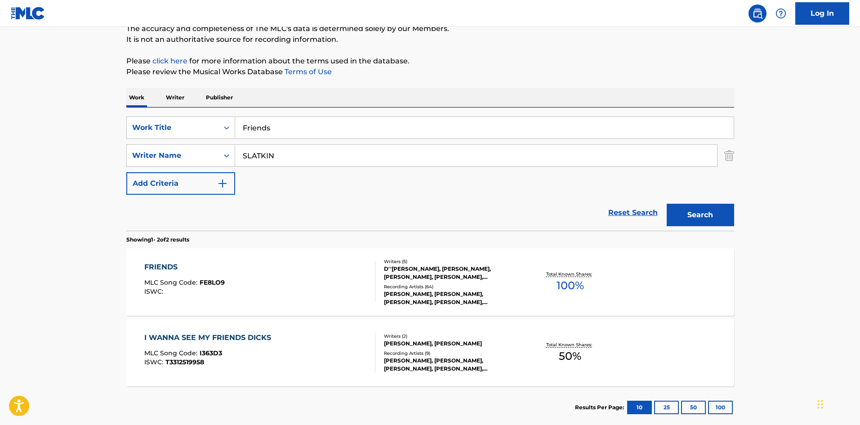
drag, startPoint x: 329, startPoint y: 132, endPoint x: 58, endPoint y: 95, distance: 273.1
click at [58, 95] on main "The MLC Public Work Search The accuracy and completeness of The MLC's data is d…" at bounding box center [430, 188] width 860 height 490
paste input "Mrs. Lonely"
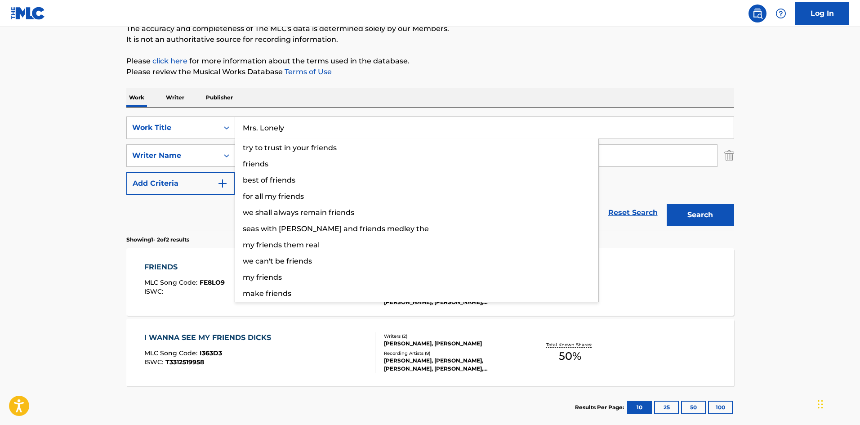
type input "Mrs. Lonely"
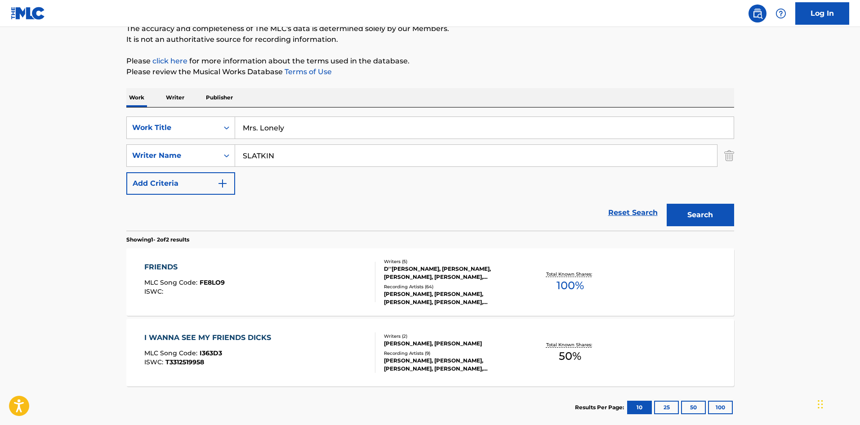
click at [333, 94] on div "Work Writer Publisher" at bounding box center [430, 97] width 608 height 19
click at [720, 215] on button "Search" at bounding box center [700, 215] width 67 height 22
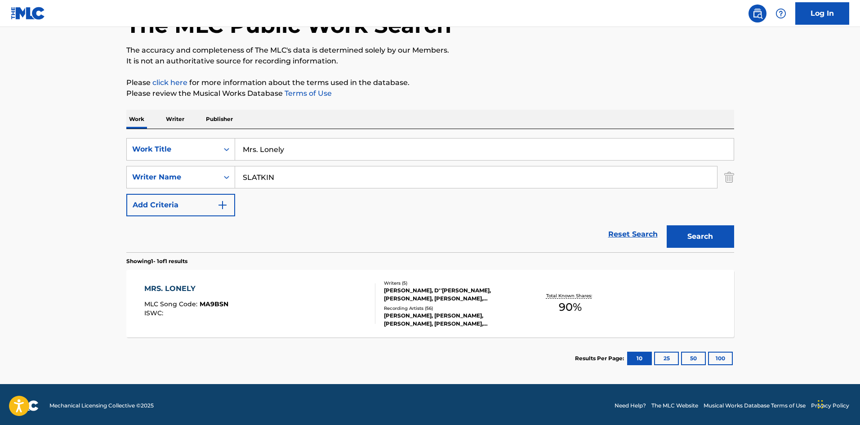
scroll to position [64, 0]
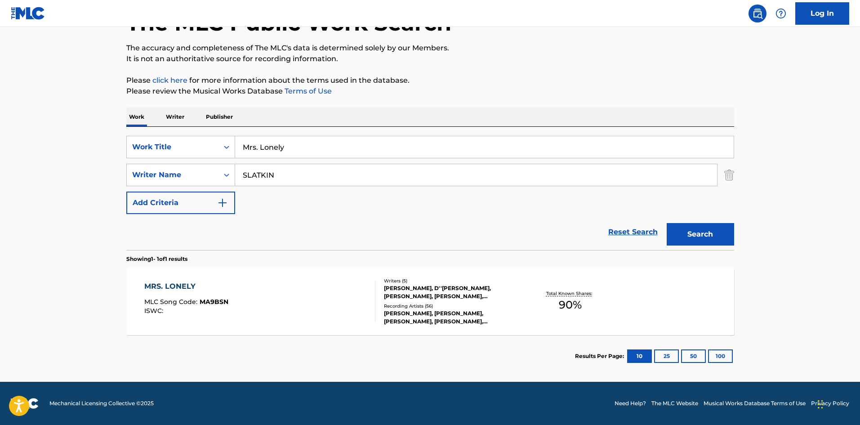
click at [174, 287] on div "MRS. LONELY" at bounding box center [186, 286] width 84 height 11
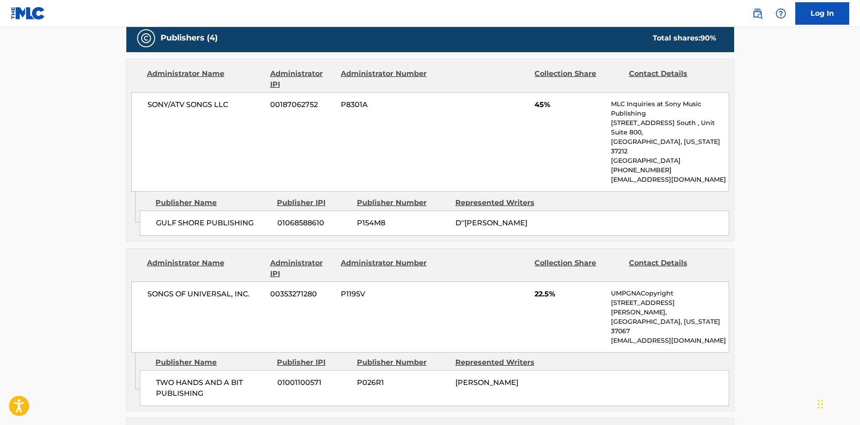
scroll to position [405, 0]
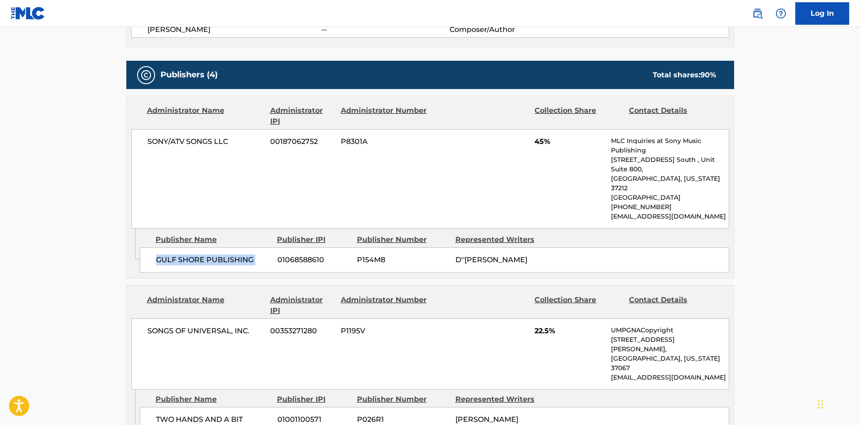
drag, startPoint x: 159, startPoint y: 240, endPoint x: 276, endPoint y: 243, distance: 117.8
click at [279, 247] on div "GULF SHORE PUBLISHING 01068588610 P154M8 D''KYLA WOOLEN" at bounding box center [434, 259] width 589 height 25
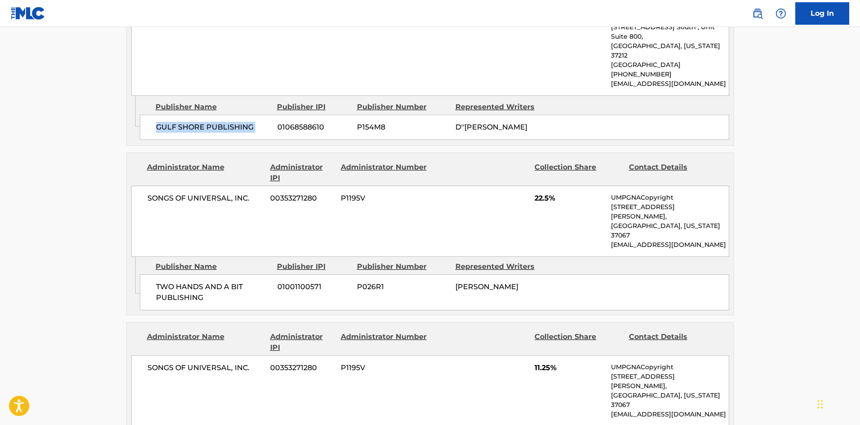
scroll to position [539, 0]
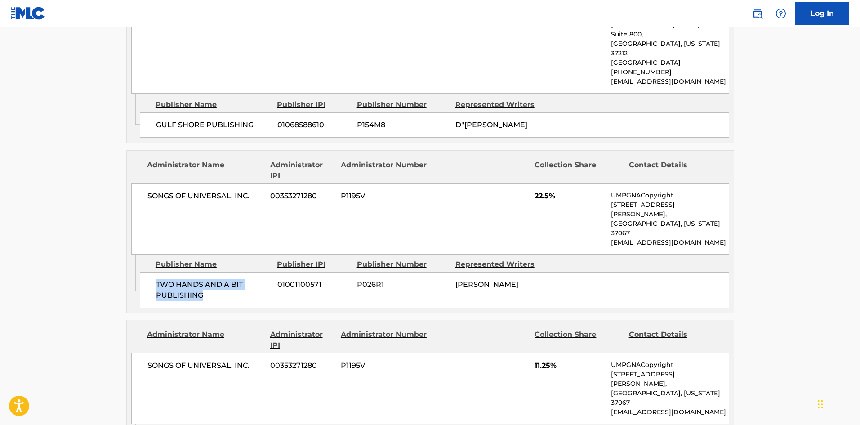
drag, startPoint x: 155, startPoint y: 249, endPoint x: 261, endPoint y: 263, distance: 107.1
click at [261, 272] on div "TWO HANDS AND A BIT PUBLISHING 01001100571 P026R1 BLAKE SLATKIN" at bounding box center [434, 290] width 589 height 36
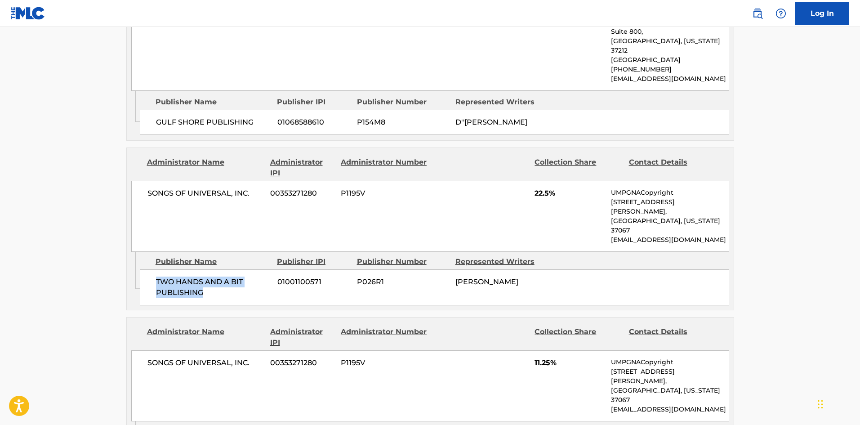
scroll to position [719, 0]
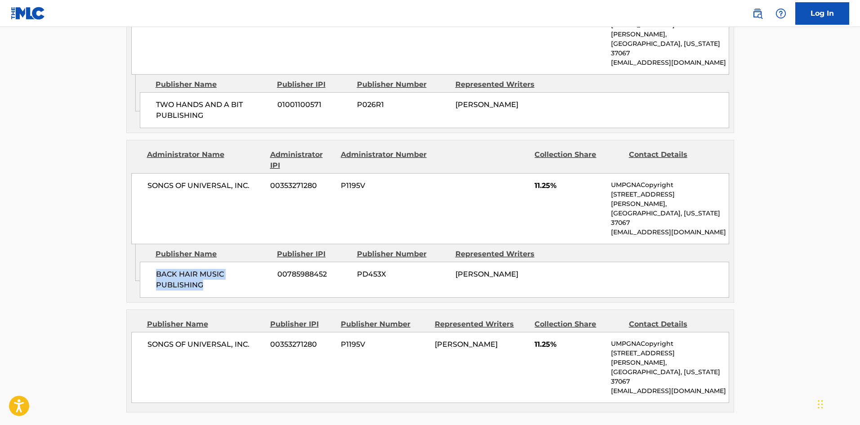
drag, startPoint x: 158, startPoint y: 219, endPoint x: 245, endPoint y: 236, distance: 88.4
click at [245, 262] on div "BACK HAIR MUSIC PUBLISHING 00785988452 PD453X BLAKE SLATKIN" at bounding box center [434, 280] width 589 height 36
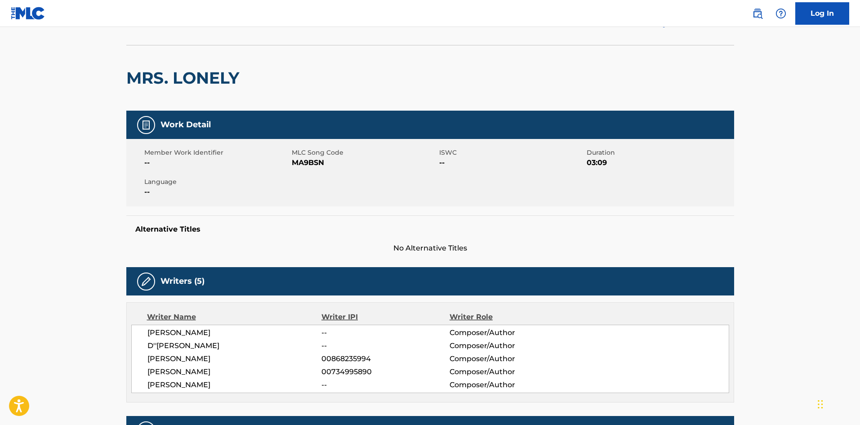
scroll to position [0, 0]
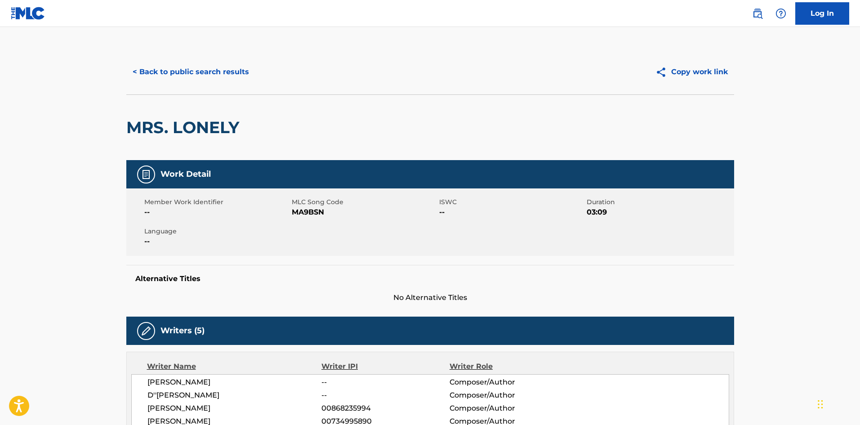
click at [195, 73] on button "< Back to public search results" at bounding box center [190, 72] width 129 height 22
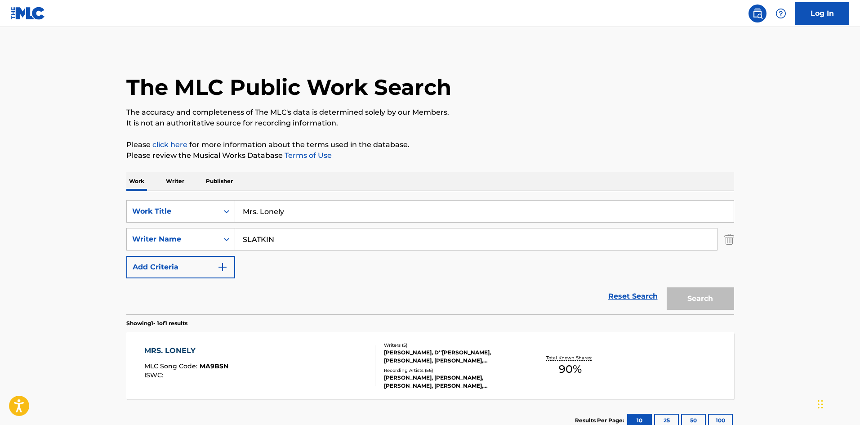
scroll to position [13, 0]
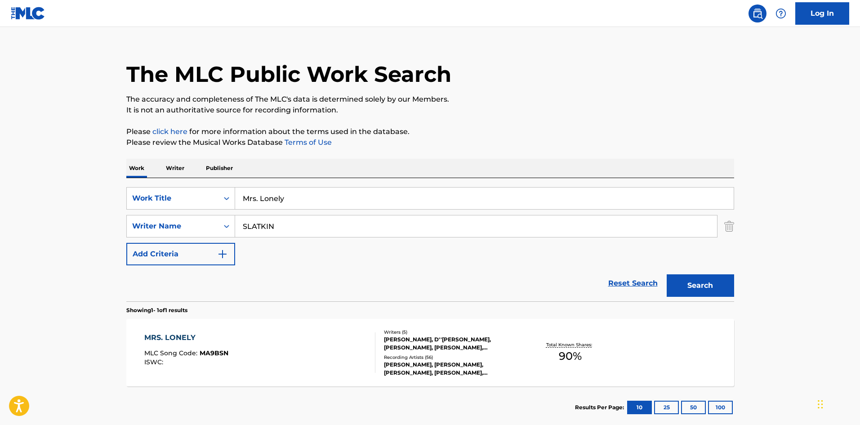
drag, startPoint x: 316, startPoint y: 203, endPoint x: 91, endPoint y: 183, distance: 225.2
click at [113, 187] on main "The MLC Public Work Search The accuracy and completeness of The MLC's data is d…" at bounding box center [430, 223] width 860 height 419
paste input "Karma"
type input "Karma"
click at [312, 82] on h1 "The MLC Public Work Search" at bounding box center [288, 74] width 325 height 27
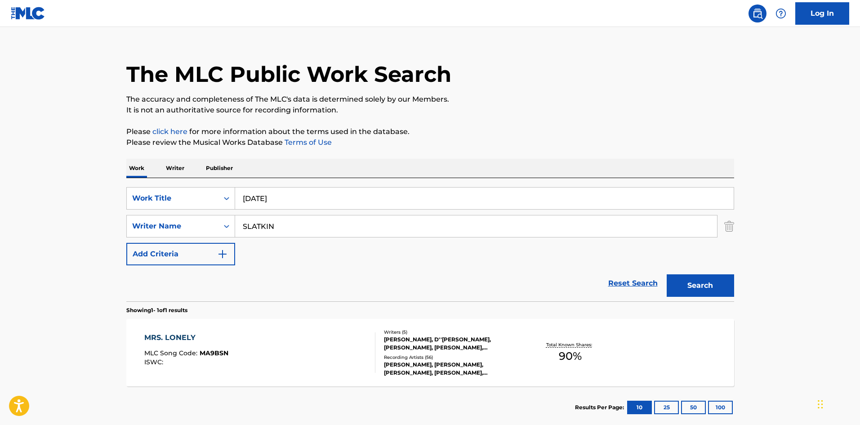
click at [733, 294] on button "Search" at bounding box center [700, 285] width 67 height 22
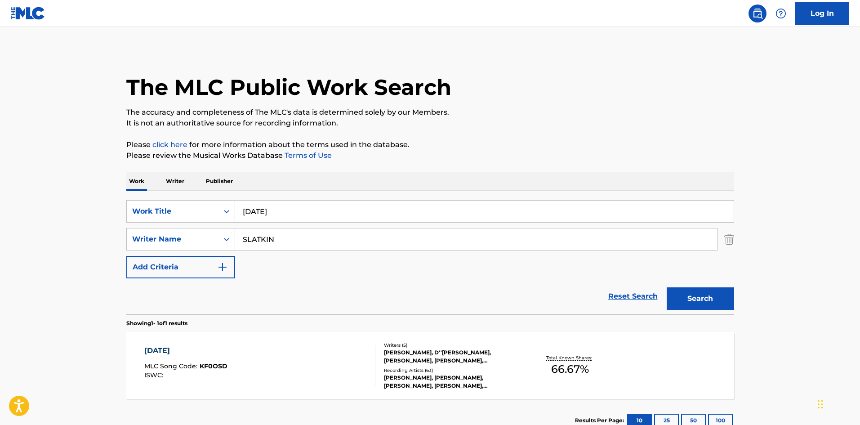
scroll to position [64, 0]
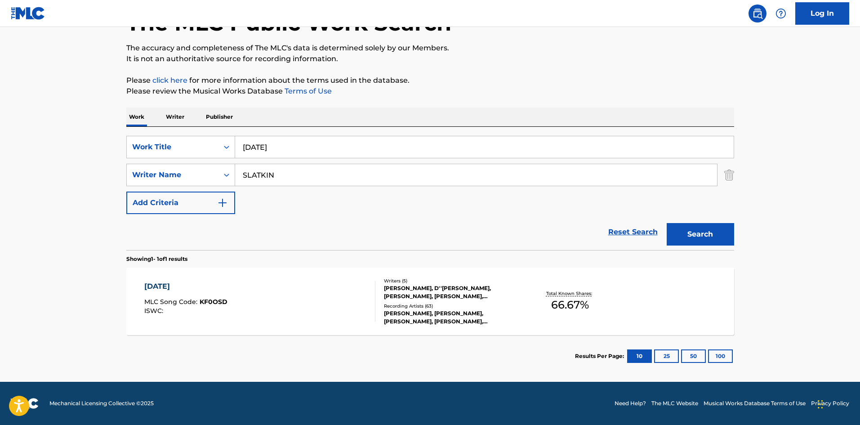
click at [156, 286] on div "KARMA" at bounding box center [185, 286] width 83 height 11
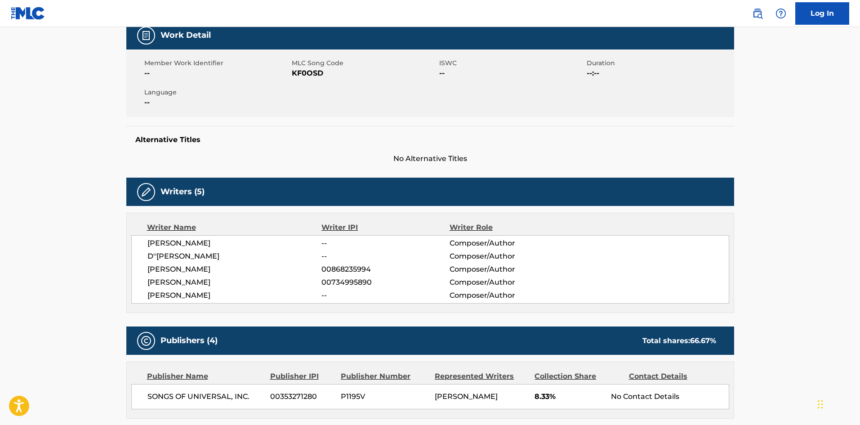
scroll to position [360, 0]
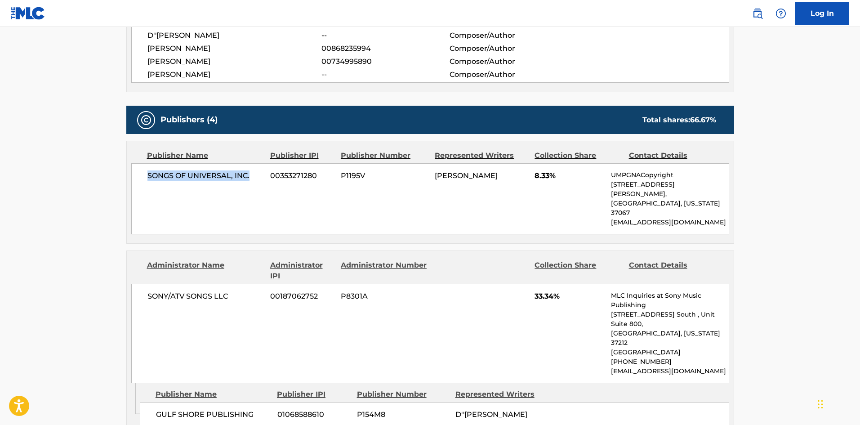
drag, startPoint x: 147, startPoint y: 179, endPoint x: 266, endPoint y: 169, distance: 118.6
click at [266, 169] on div "SONGS OF UNIVERSAL, INC. 00353271280 P1195V BLAKE SLATKIN 8.33% UMPGNACopyright…" at bounding box center [430, 198] width 598 height 71
drag, startPoint x: 533, startPoint y: 177, endPoint x: 550, endPoint y: 175, distance: 17.2
click at [550, 175] on div "SONGS OF UNIVERSAL, INC. 00353271280 P1195V BLAKE SLATKIN 8.33% UMPGNACopyright…" at bounding box center [430, 198] width 598 height 71
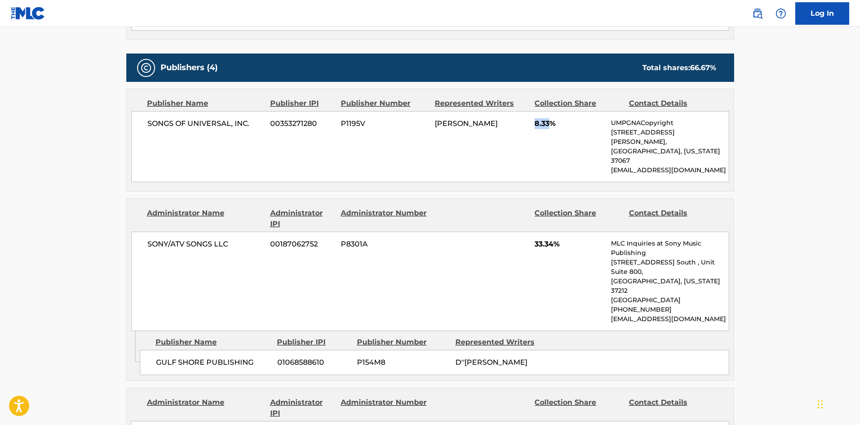
scroll to position [494, 0]
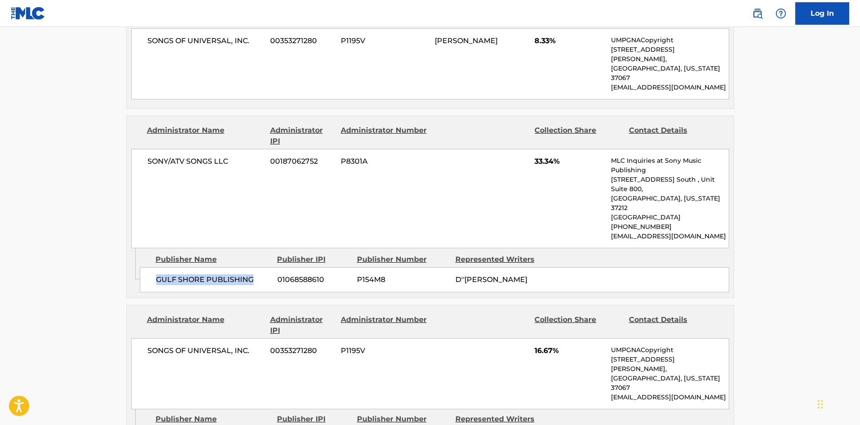
drag, startPoint x: 153, startPoint y: 244, endPoint x: 260, endPoint y: 240, distance: 107.0
click at [260, 267] on div "GULF SHORE PUBLISHING 01068588610 P154M8 D''KYLA WOOLEN" at bounding box center [434, 279] width 589 height 25
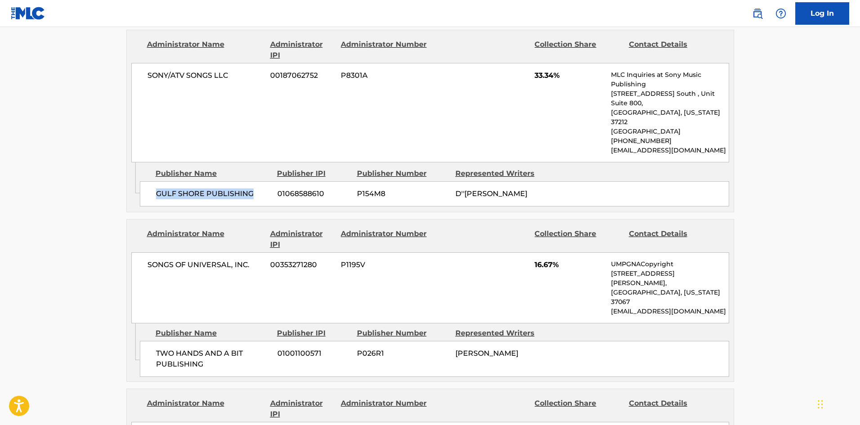
scroll to position [584, 0]
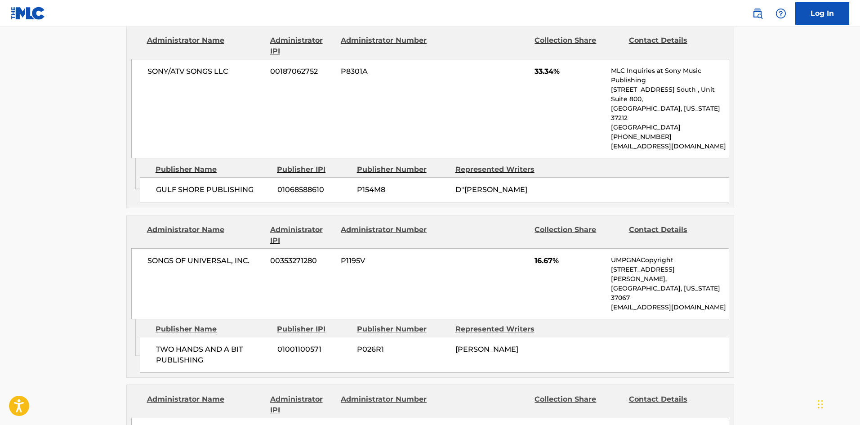
click at [159, 344] on span "TWO HANDS AND A BIT PUBLISHING" at bounding box center [213, 355] width 115 height 22
drag, startPoint x: 155, startPoint y: 289, endPoint x: 244, endPoint y: 306, distance: 90.1
click at [244, 337] on div "TWO HANDS AND A BIT PUBLISHING 01001100571 P026R1 BLAKE SLATKIN" at bounding box center [434, 355] width 589 height 36
drag, startPoint x: 532, startPoint y: 223, endPoint x: 551, endPoint y: 224, distance: 19.4
click at [551, 248] on div "SONGS OF UNIVERSAL, INC. 00353271280 P1195V 16.67% UMPGNACopyright 1550 W. McEw…" at bounding box center [430, 283] width 598 height 71
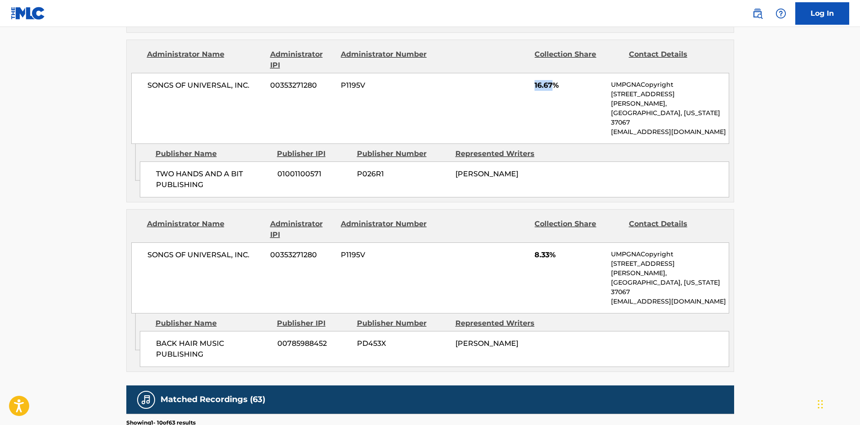
scroll to position [764, 0]
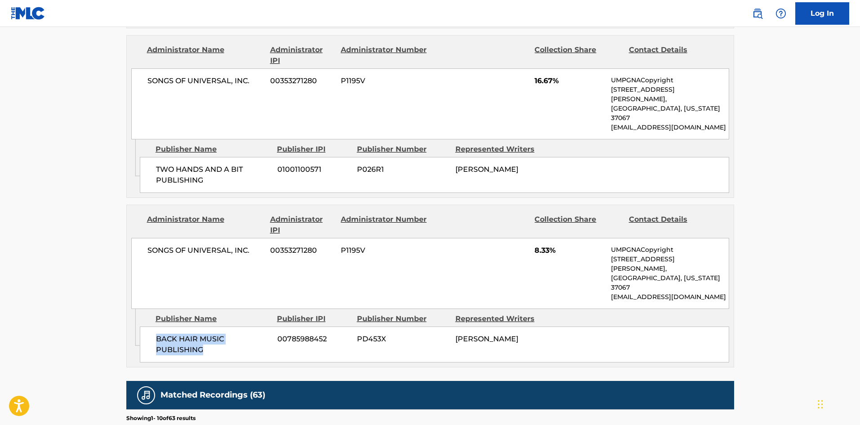
drag, startPoint x: 155, startPoint y: 262, endPoint x: 223, endPoint y: 274, distance: 69.5
click at [223, 326] on div "BACK HAIR MUSIC PUBLISHING 00785988452 PD453X BLAKE SLATKIN" at bounding box center [434, 344] width 589 height 36
drag, startPoint x: 534, startPoint y: 196, endPoint x: 552, endPoint y: 196, distance: 17.5
click at [552, 245] on span "8.33%" at bounding box center [569, 250] width 70 height 11
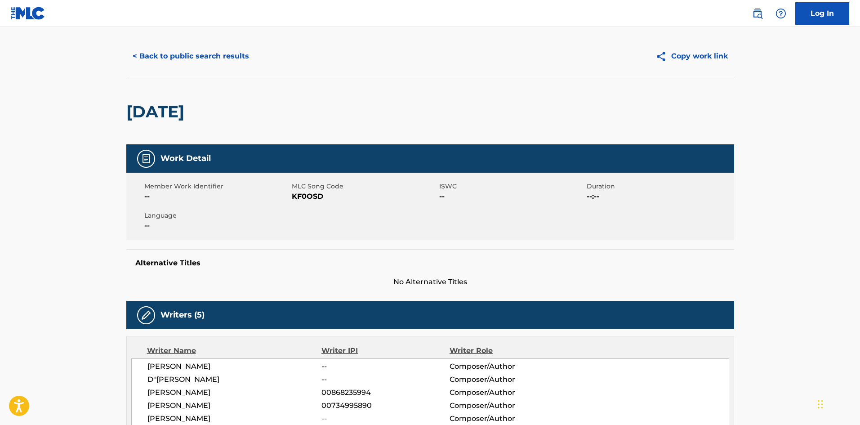
scroll to position [0, 0]
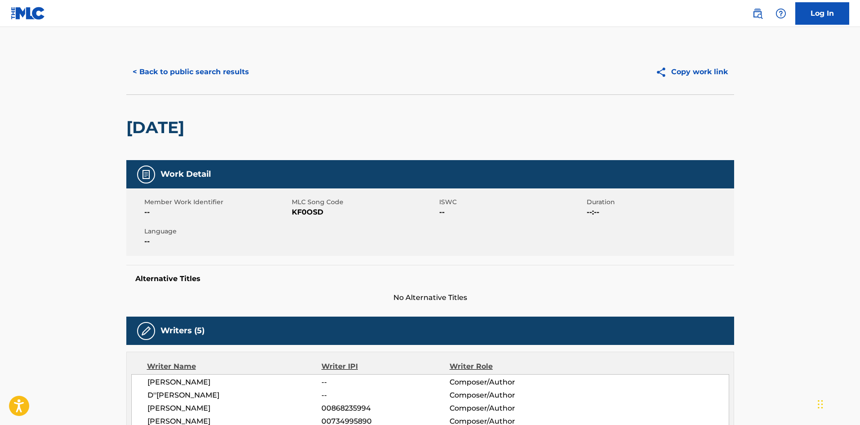
click at [203, 72] on button "< Back to public search results" at bounding box center [190, 72] width 129 height 22
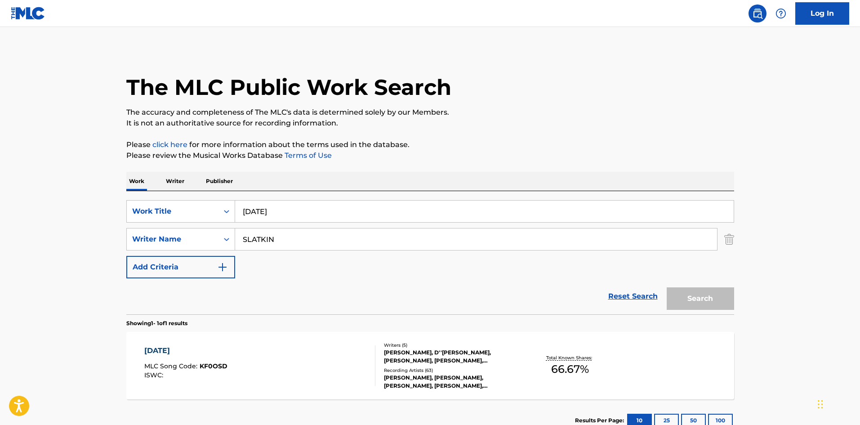
scroll to position [13, 0]
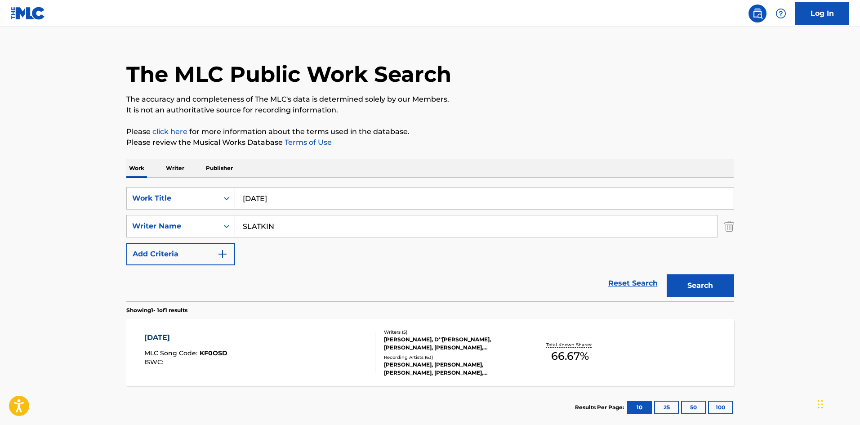
drag, startPoint x: 297, startPoint y: 192, endPoint x: 67, endPoint y: 154, distance: 232.8
click at [72, 166] on main "The MLC Public Work Search The accuracy and completeness of The MLC's data is d…" at bounding box center [430, 223] width 860 height 419
paste input "CLEAR BONES"
type input "CLEAR BONES"
drag, startPoint x: 312, startPoint y: 71, endPoint x: 305, endPoint y: 159, distance: 88.0
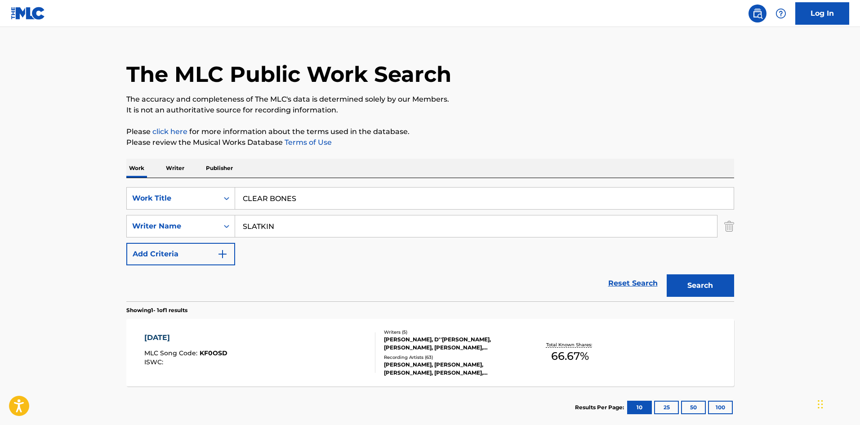
click at [312, 72] on h1 "The MLC Public Work Search" at bounding box center [288, 74] width 325 height 27
click at [703, 284] on button "Search" at bounding box center [700, 285] width 67 height 22
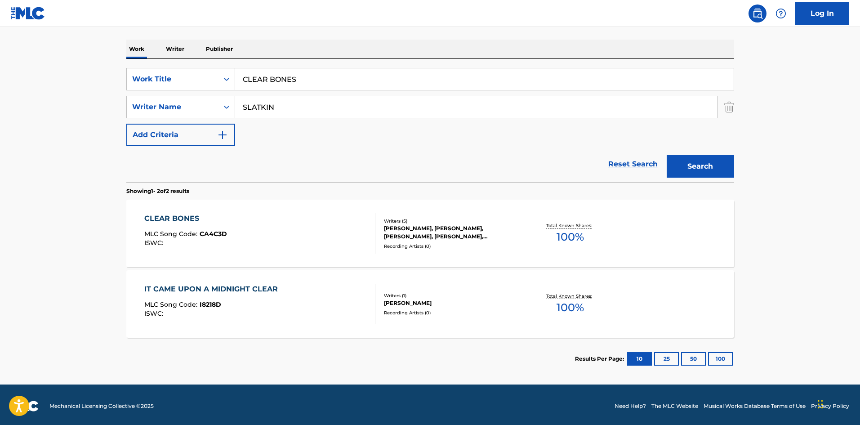
scroll to position [135, 0]
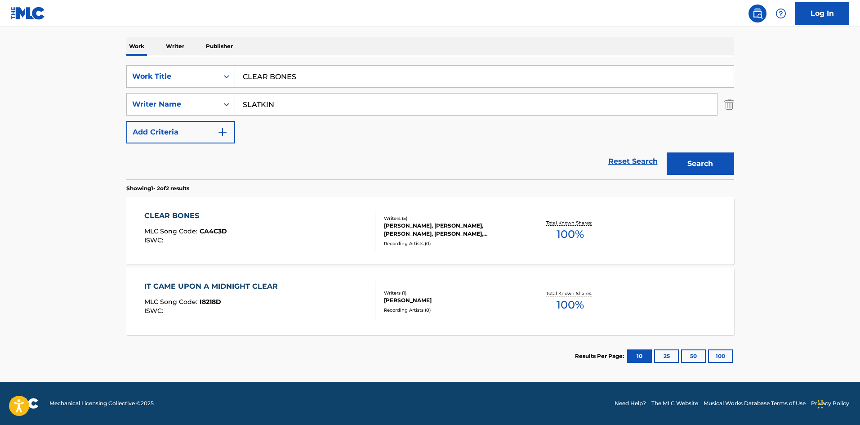
click at [189, 216] on div "CLEAR BONES" at bounding box center [185, 215] width 83 height 11
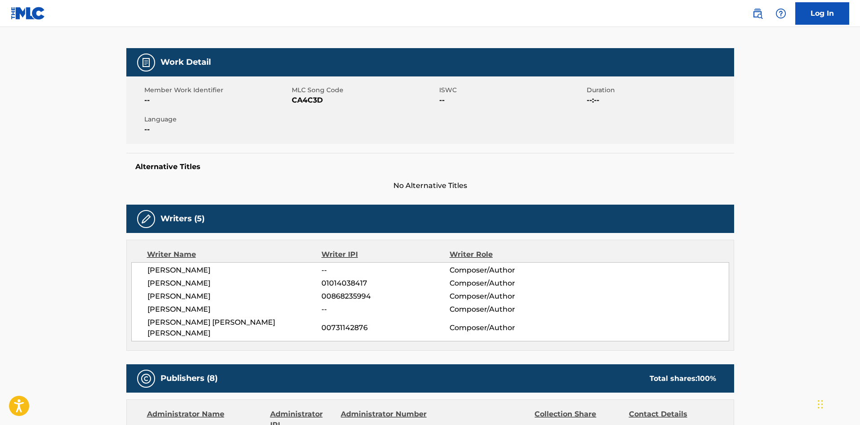
scroll to position [315, 0]
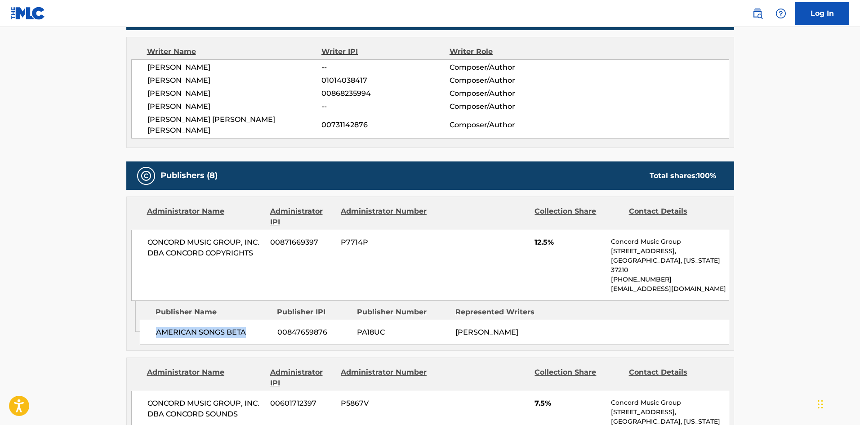
drag, startPoint x: 154, startPoint y: 312, endPoint x: 256, endPoint y: 314, distance: 102.0
click at [256, 320] on div "AMERICAN SONGS BETA 00847659876 PA18UC DAVID SANDERS" at bounding box center [434, 332] width 589 height 25
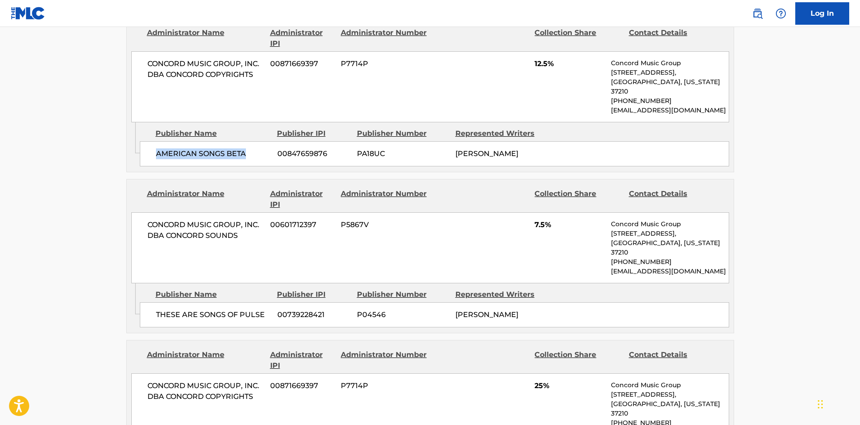
scroll to position [494, 0]
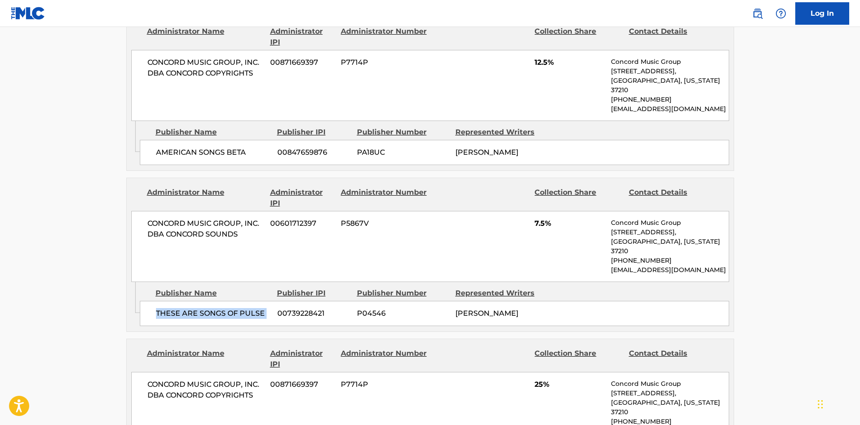
drag, startPoint x: 153, startPoint y: 285, endPoint x: 278, endPoint y: 277, distance: 125.6
click at [278, 301] on div "THESE ARE SONGS OF PULSE 00739228421 P04546 ZACH FOGARTY" at bounding box center [434, 313] width 589 height 25
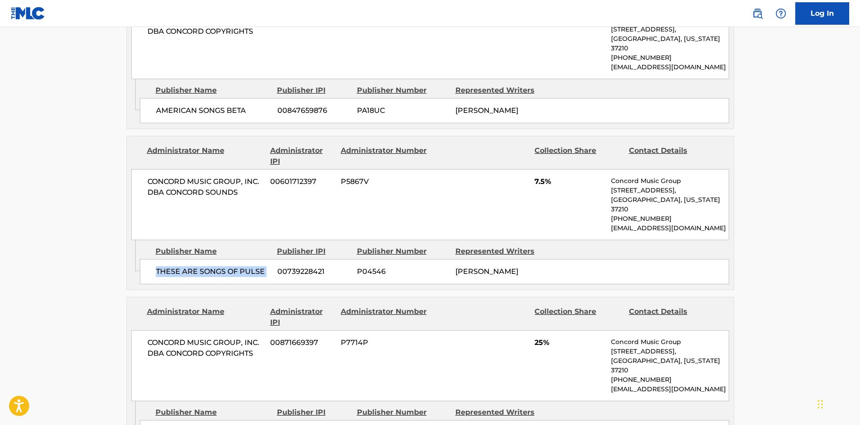
scroll to position [719, 0]
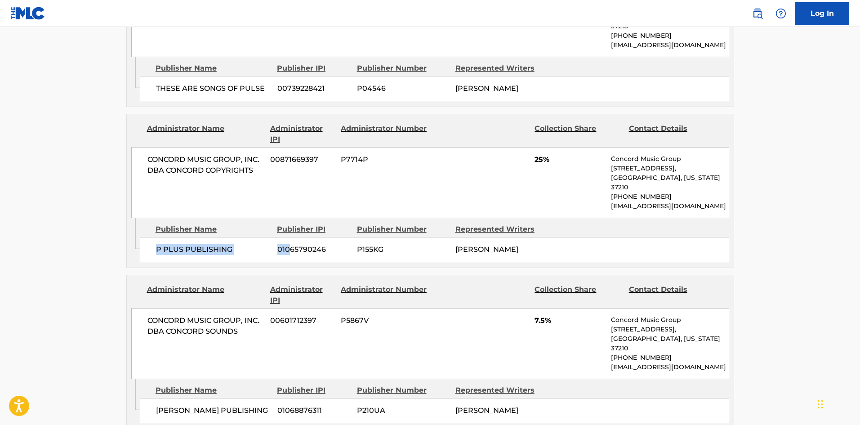
drag, startPoint x: 154, startPoint y: 212, endPoint x: 223, endPoint y: 66, distance: 161.9
click at [285, 237] on div "P PLUS PUBLISHING 01065790246 P155KG DAVID SANDERS" at bounding box center [434, 249] width 589 height 25
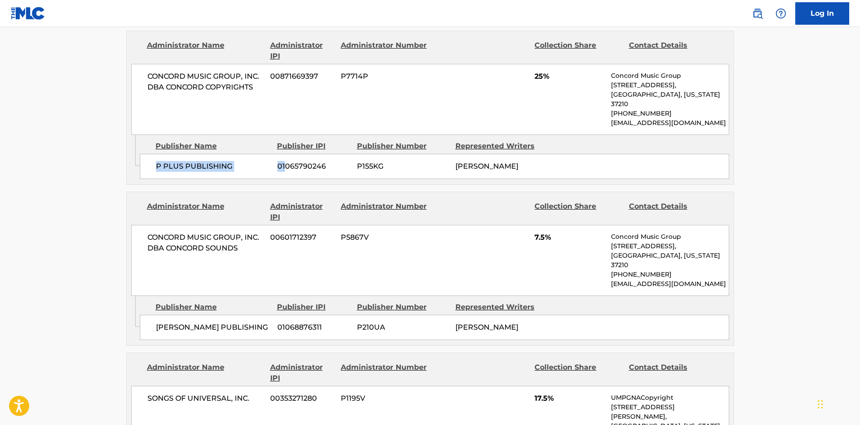
scroll to position [809, 0]
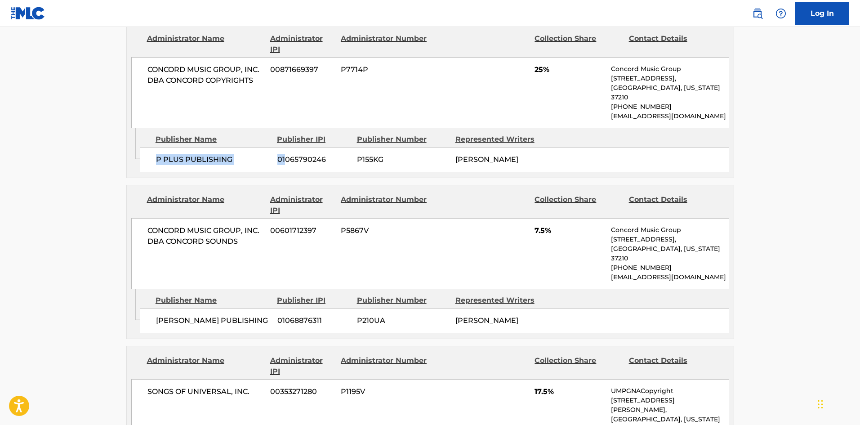
drag, startPoint x: 153, startPoint y: 270, endPoint x: 227, endPoint y: 283, distance: 74.9
click at [227, 308] on div "ZACHARY FOGARTY PUBLISHING 01068876311 P210UA ZACH FOGARTY" at bounding box center [434, 320] width 589 height 25
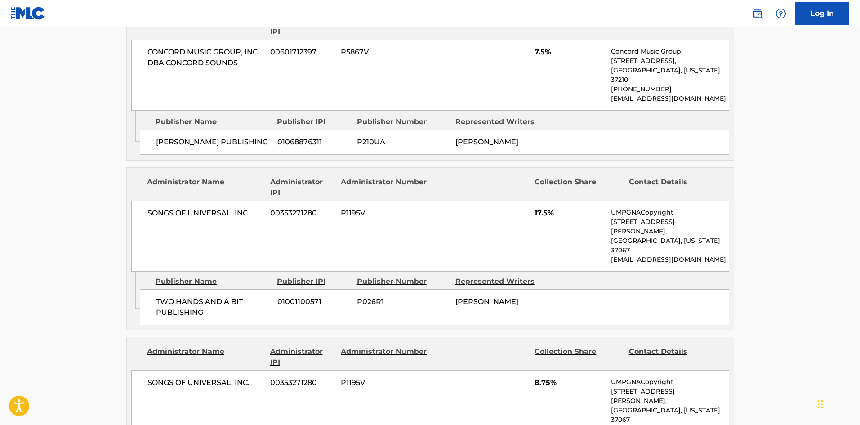
scroll to position [989, 0]
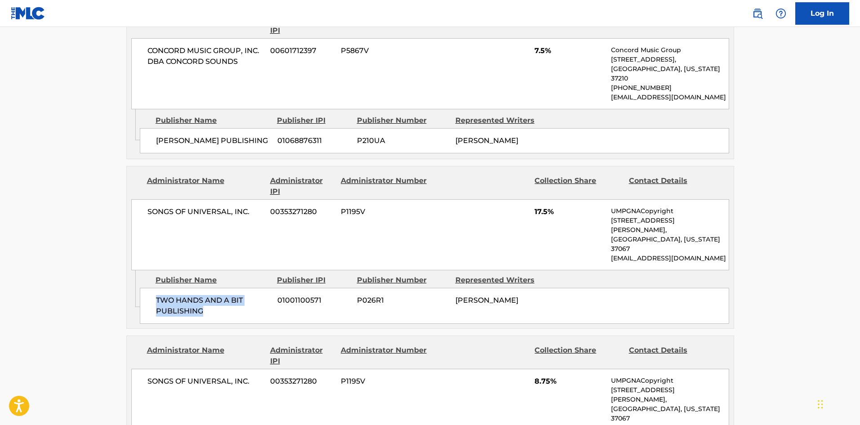
drag, startPoint x: 155, startPoint y: 243, endPoint x: 233, endPoint y: 5, distance: 250.6
click at [230, 288] on div "TWO HANDS AND A BIT PUBLISHING 01001100571 P026R1 BLAKE SLATKIN" at bounding box center [434, 306] width 589 height 36
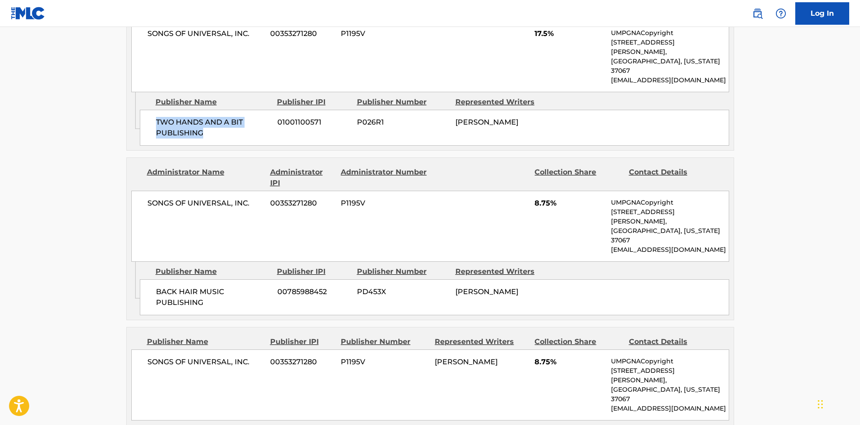
scroll to position [1169, 0]
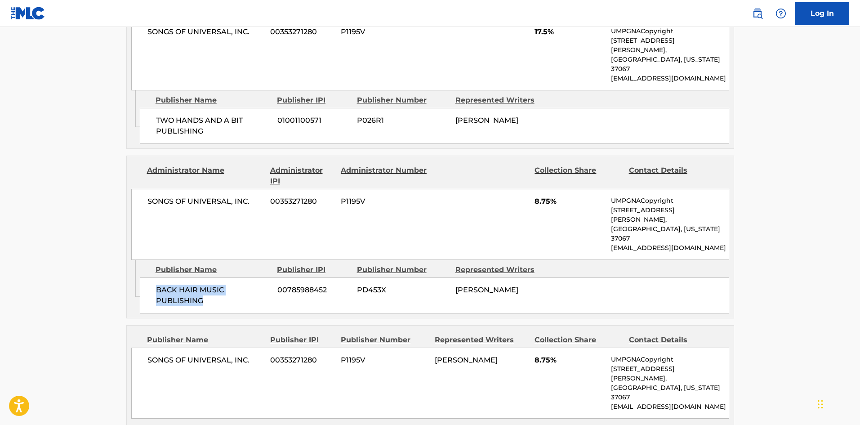
drag, startPoint x: 152, startPoint y: 208, endPoint x: 242, endPoint y: 223, distance: 91.1
click at [242, 277] on div "BACK HAIR MUSIC PUBLISHING 00785988452 PD453X BLAKE SLATKIN" at bounding box center [434, 295] width 589 height 36
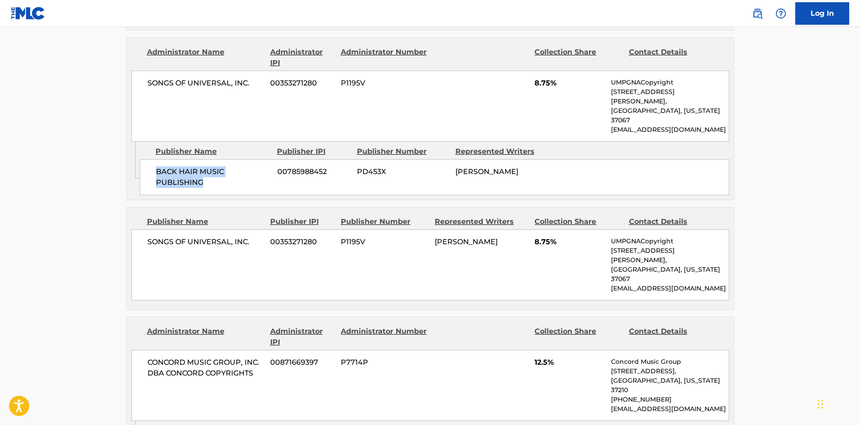
scroll to position [1304, 0]
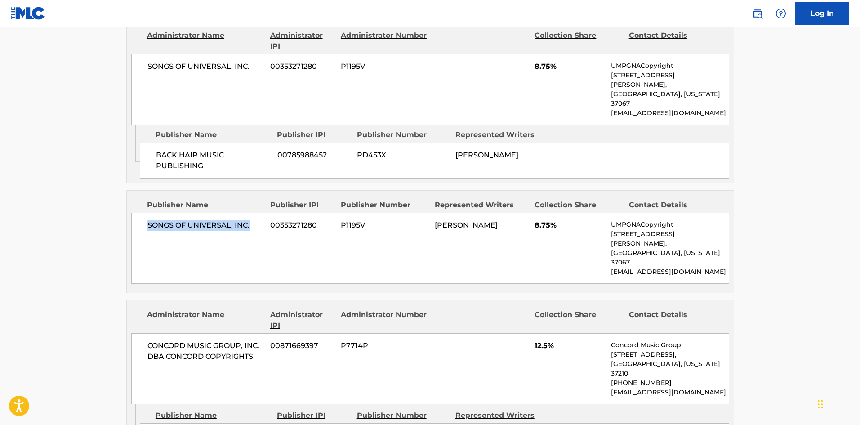
drag, startPoint x: 146, startPoint y: 148, endPoint x: 259, endPoint y: 142, distance: 113.5
click at [259, 213] on div "SONGS OF UNIVERSAL, INC. 00353271280 P1195V BLAKE SLATKIN 8.75% UMPGNACopyright…" at bounding box center [430, 248] width 598 height 71
drag, startPoint x: 152, startPoint y: 327, endPoint x: 260, endPoint y: 326, distance: 107.9
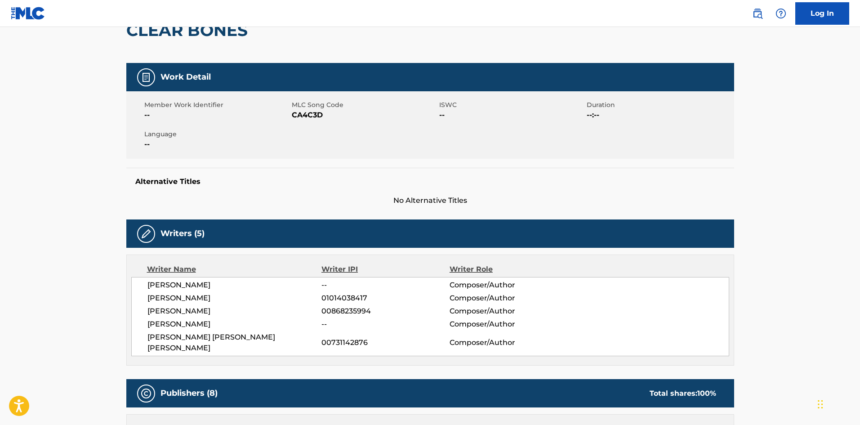
scroll to position [0, 0]
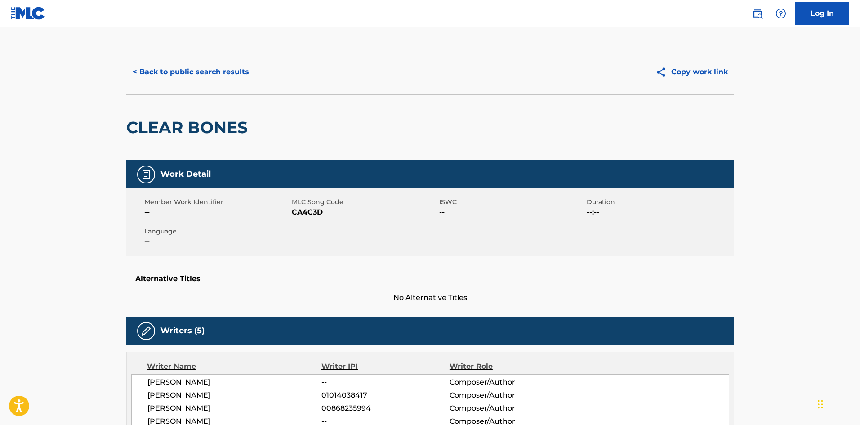
click at [202, 68] on button "< Back to public search results" at bounding box center [190, 72] width 129 height 22
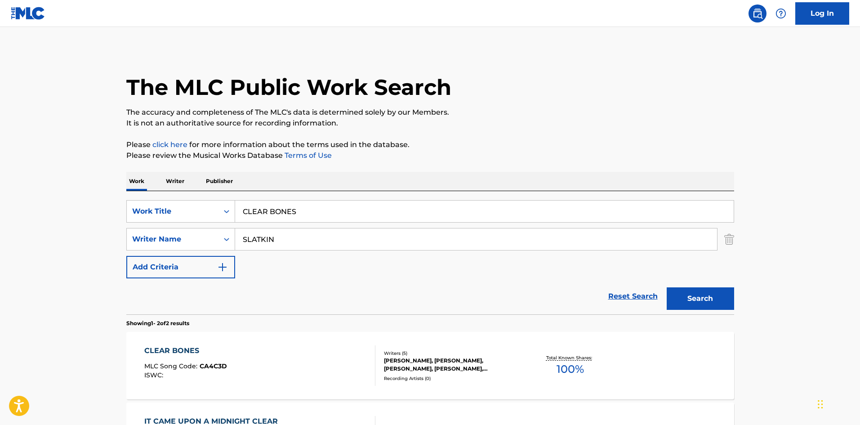
scroll to position [84, 0]
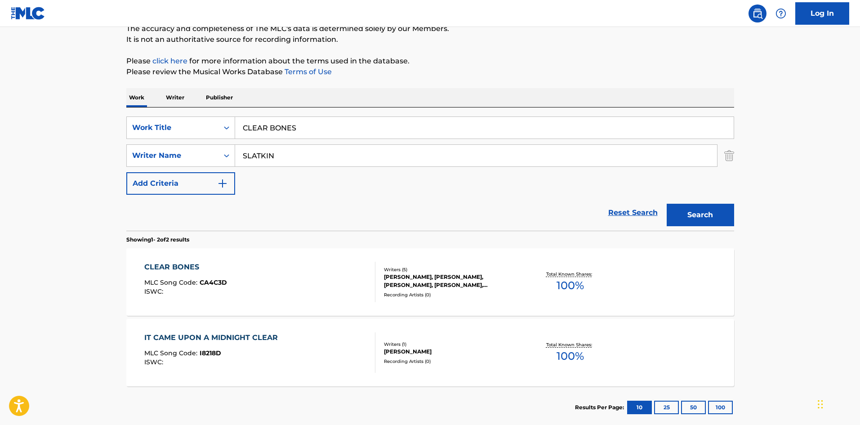
drag, startPoint x: 296, startPoint y: 125, endPoint x: 22, endPoint y: 95, distance: 276.2
click at [52, 101] on main "The MLC Public Work Search The accuracy and completeness of The MLC's data is d…" at bounding box center [430, 188] width 860 height 490
paste input "Welcome Back (Feat. Alessia Cara)"
type input "Welcome Back (Feat. Alessia Cara)"
click at [312, 147] on input "SLATKIN" at bounding box center [476, 156] width 482 height 22
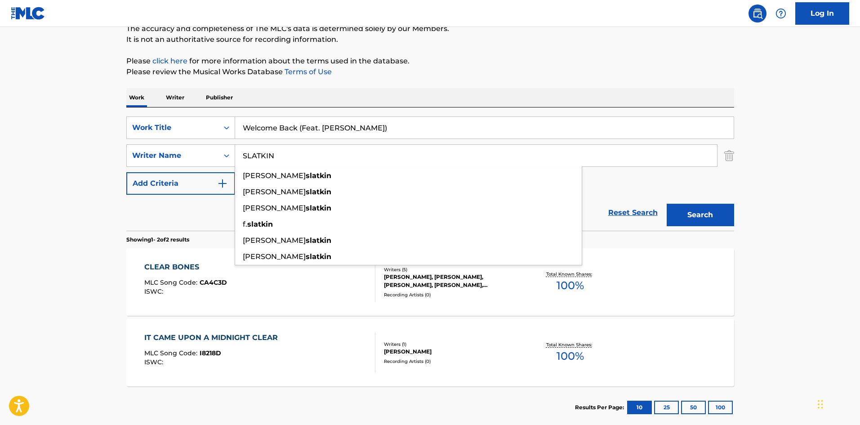
click at [697, 225] on button "Search" at bounding box center [700, 215] width 67 height 22
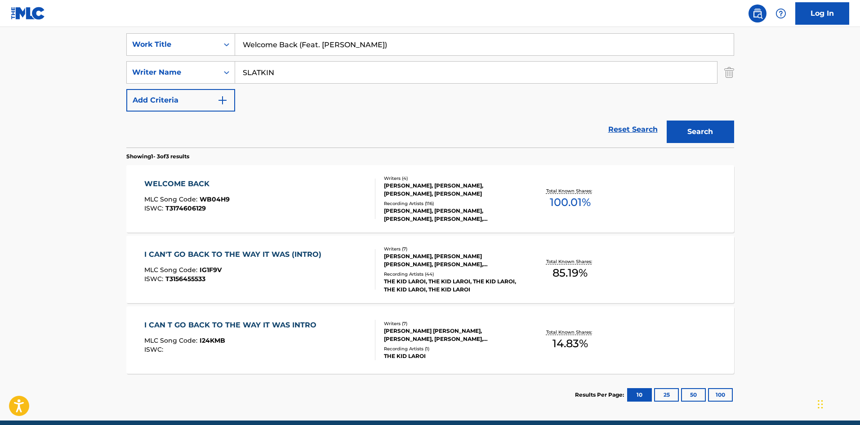
scroll to position [180, 0]
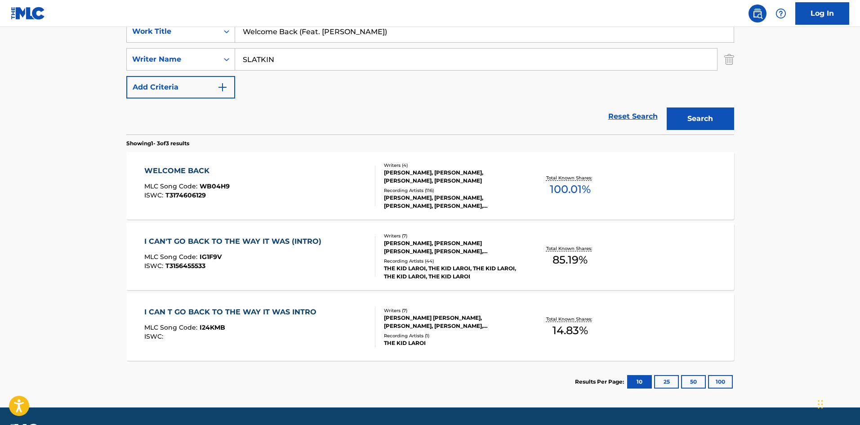
click at [180, 165] on div "WELCOME BACK" at bounding box center [186, 170] width 85 height 11
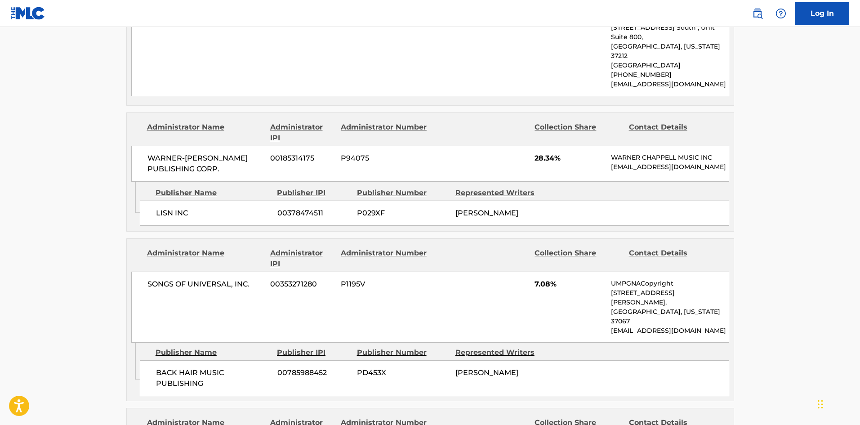
scroll to position [674, 0]
drag, startPoint x: 152, startPoint y: 187, endPoint x: 227, endPoint y: 177, distance: 75.7
click at [227, 200] on div "LISN INC 00378474511 P029XF ALI GATIE" at bounding box center [434, 212] width 589 height 25
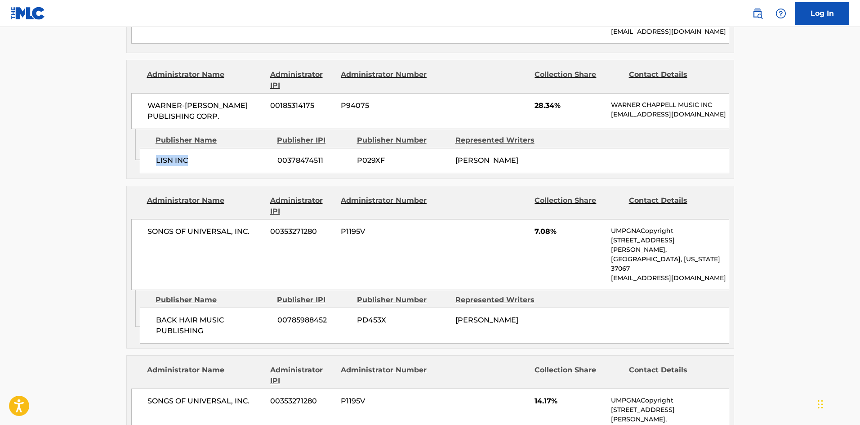
scroll to position [809, 0]
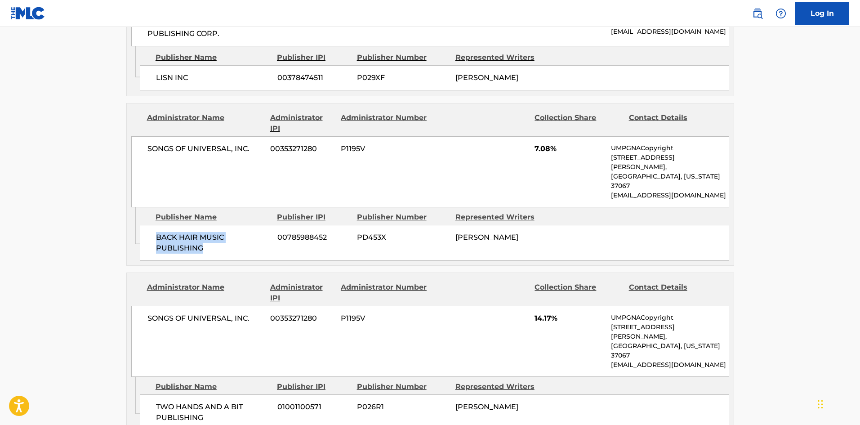
drag, startPoint x: 156, startPoint y: 187, endPoint x: 213, endPoint y: 196, distance: 58.2
click at [213, 232] on span "BACK HAIR MUSIC PUBLISHING" at bounding box center [213, 243] width 115 height 22
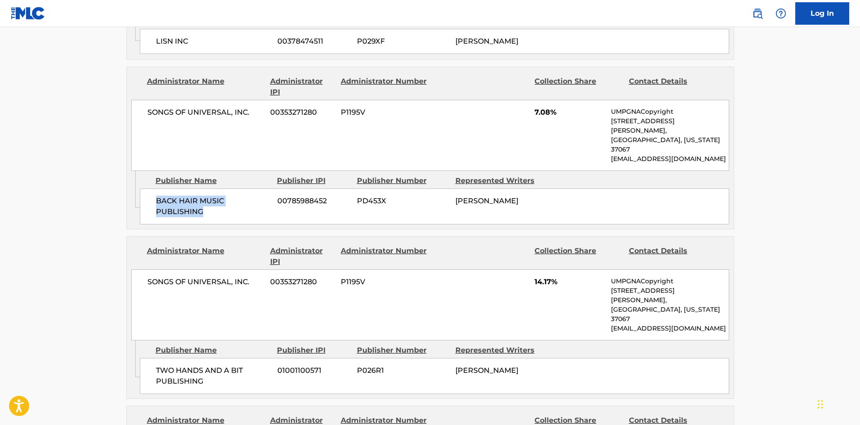
scroll to position [944, 0]
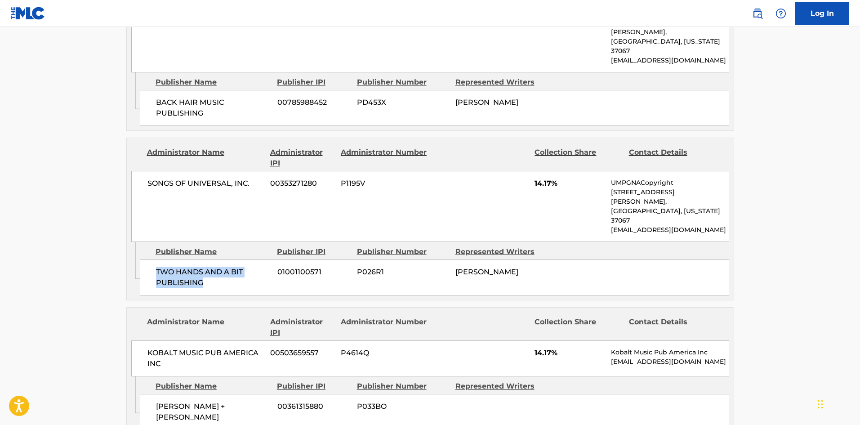
drag, startPoint x: 155, startPoint y: 200, endPoint x: 224, endPoint y: 207, distance: 69.6
click at [220, 259] on div "TWO HANDS AND A BIT PUBLISHING 01001100571 P026R1 BLAKE SLATKIN" at bounding box center [434, 277] width 589 height 36
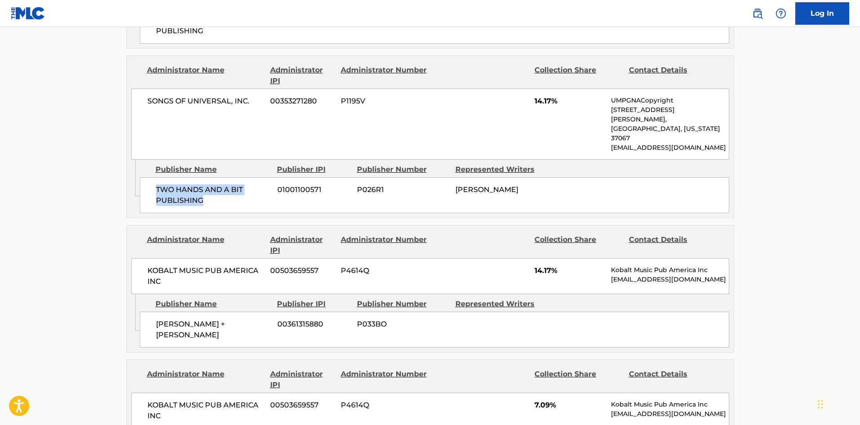
scroll to position [1034, 0]
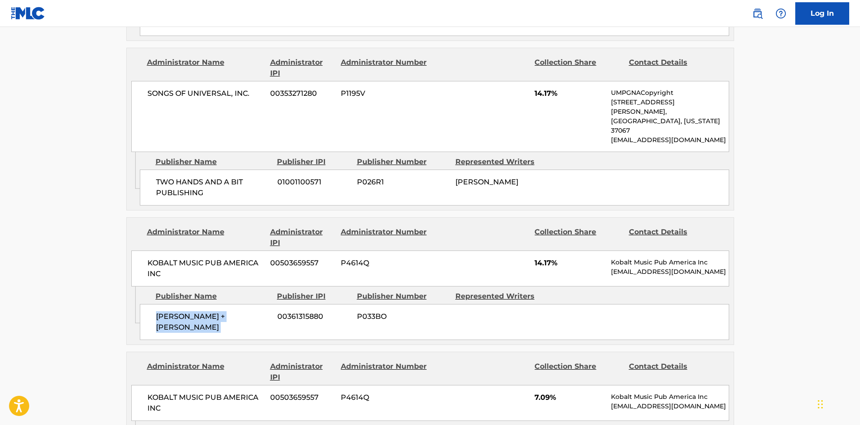
drag, startPoint x: 155, startPoint y: 248, endPoint x: 279, endPoint y: 248, distance: 123.6
click at [279, 304] on div "KENNY + BETTY TUNES 00361315880 P033BO" at bounding box center [434, 322] width 589 height 36
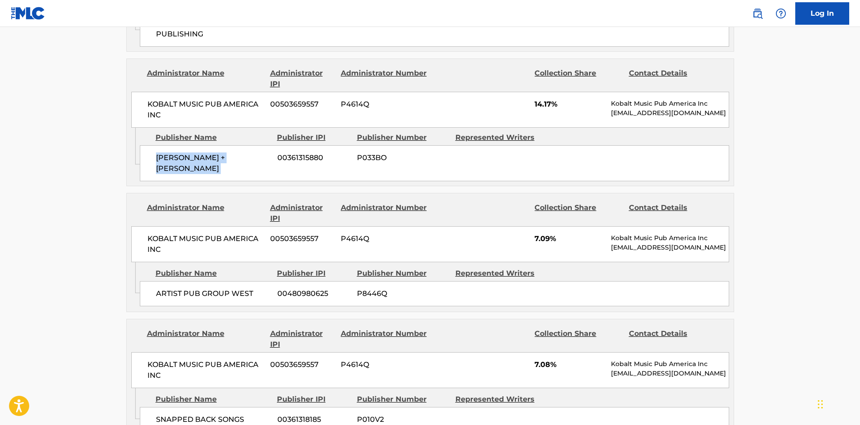
scroll to position [1214, 0]
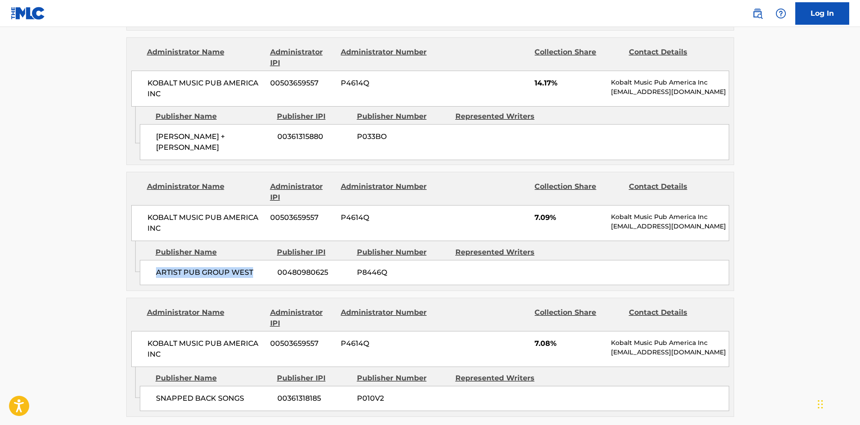
drag, startPoint x: 153, startPoint y: 197, endPoint x: 265, endPoint y: 190, distance: 112.1
click at [265, 260] on div "ARTIST PUB GROUP WEST 00480980625 P8446Q" at bounding box center [434, 272] width 589 height 25
drag, startPoint x: 156, startPoint y: 319, endPoint x: 259, endPoint y: 311, distance: 103.2
click at [259, 386] on div "SNAPPED BACK SONGS 00361318185 P010V2" at bounding box center [434, 398] width 589 height 25
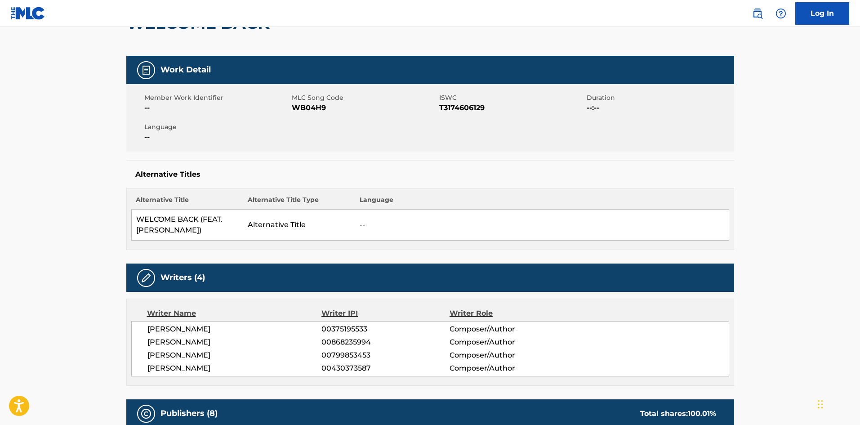
scroll to position [0, 0]
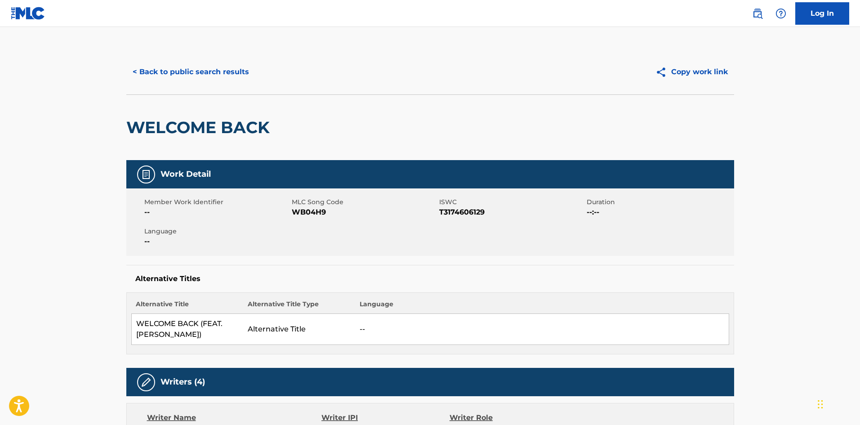
click at [199, 65] on button "< Back to public search results" at bounding box center [190, 72] width 129 height 22
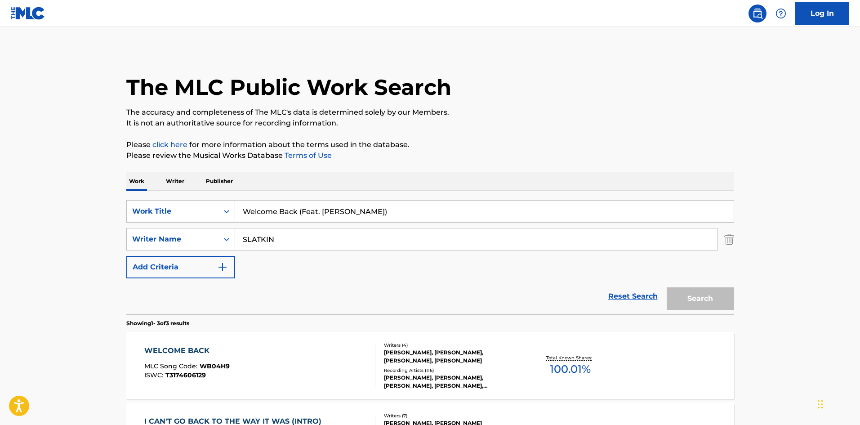
scroll to position [154, 0]
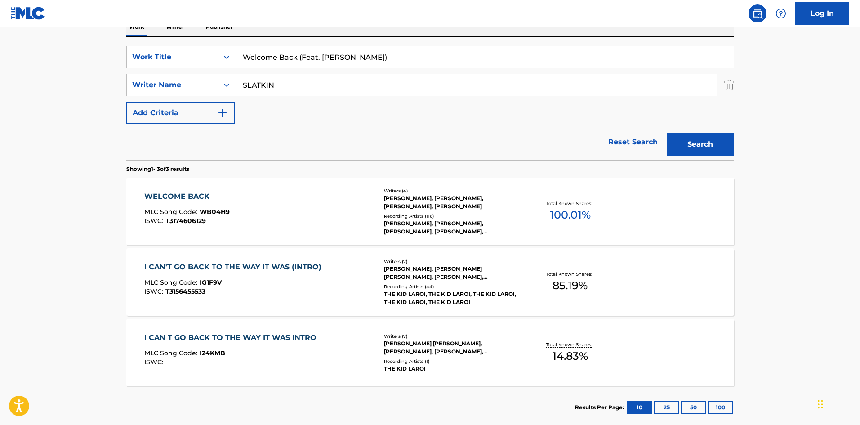
drag, startPoint x: 388, startPoint y: 50, endPoint x: 55, endPoint y: 16, distance: 335.2
click at [55, 16] on div "Log In The MLC Public Work Search The accuracy and completeness of The MLC's da…" at bounding box center [430, 161] width 860 height 630
paste input "Miss Me"
type input "Miss Me"
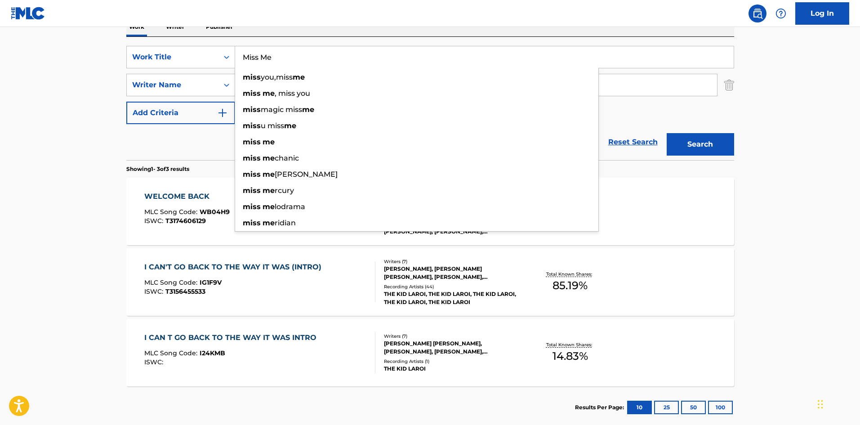
click at [120, 133] on div "The MLC Public Work Search The accuracy and completeness of The MLC's data is d…" at bounding box center [430, 161] width 629 height 533
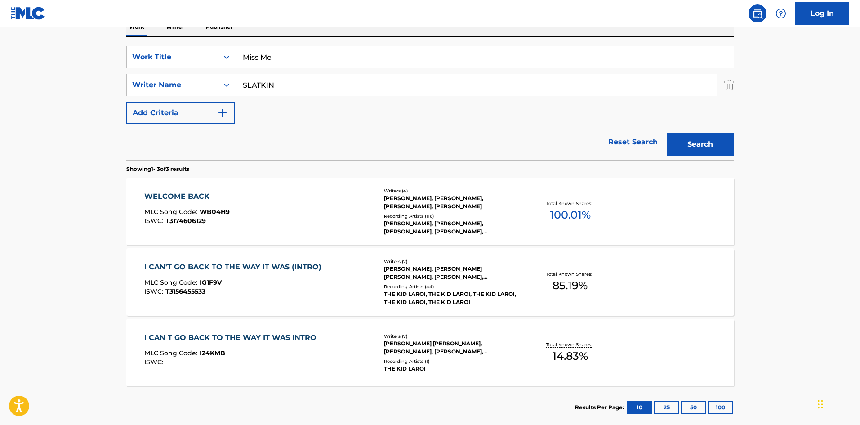
drag, startPoint x: 338, startPoint y: 85, endPoint x: 62, endPoint y: 75, distance: 275.7
click at [62, 76] on main "The MLC Public Work Search The accuracy and completeness of The MLC's data is d…" at bounding box center [430, 153] width 860 height 560
paste input "Search Form"
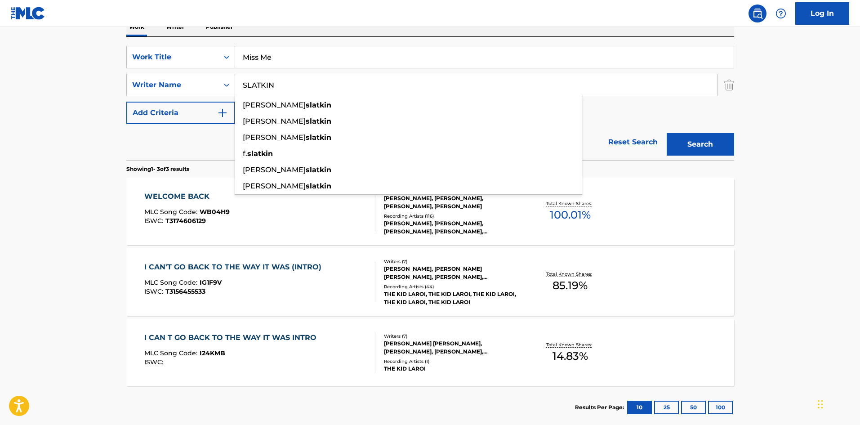
type input "SLATKIN"
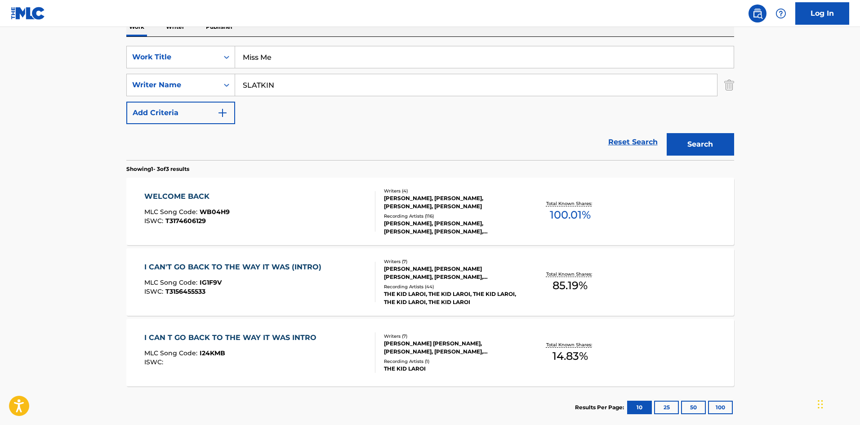
click at [687, 143] on button "Search" at bounding box center [700, 144] width 67 height 22
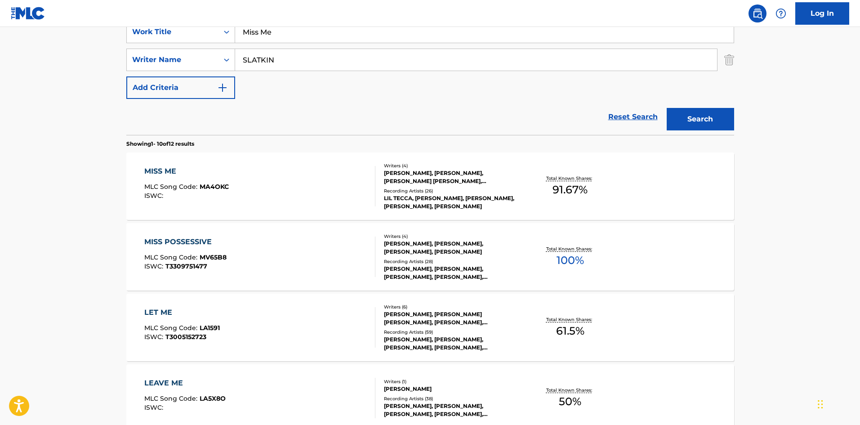
scroll to position [180, 0]
click at [162, 172] on div "MISS ME" at bounding box center [186, 170] width 85 height 11
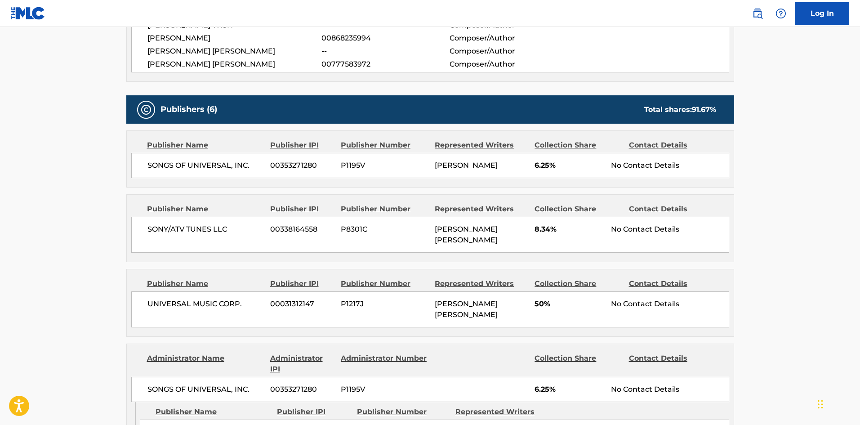
scroll to position [360, 0]
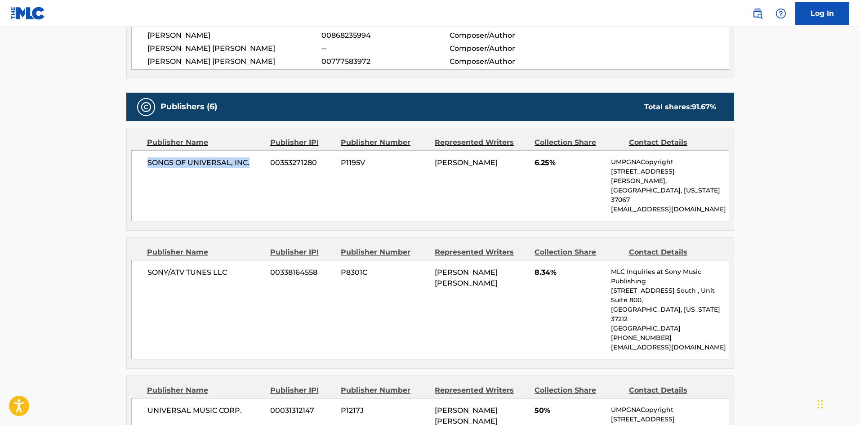
drag, startPoint x: 149, startPoint y: 165, endPoint x: 253, endPoint y: 163, distance: 103.4
click at [253, 163] on span "SONGS OF UNIVERSAL, INC." at bounding box center [205, 162] width 116 height 11
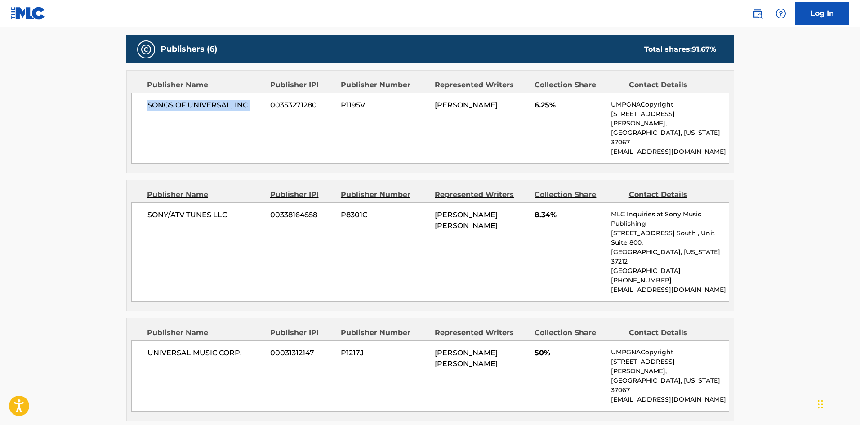
scroll to position [494, 0]
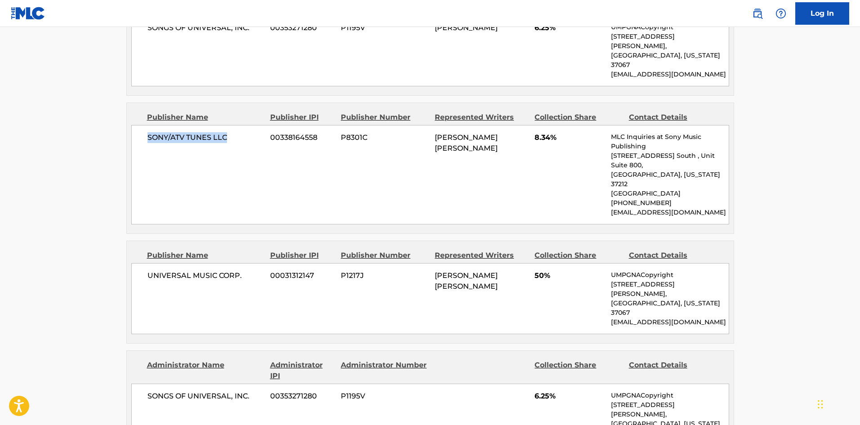
drag, startPoint x: 146, startPoint y: 119, endPoint x: 241, endPoint y: 122, distance: 94.9
click at [241, 125] on div "SONY/ATV TUNES LLC 00338164558 P8301C DANIEL ANWAR HACKETT 8.34% MLC Inquiries …" at bounding box center [430, 174] width 598 height 99
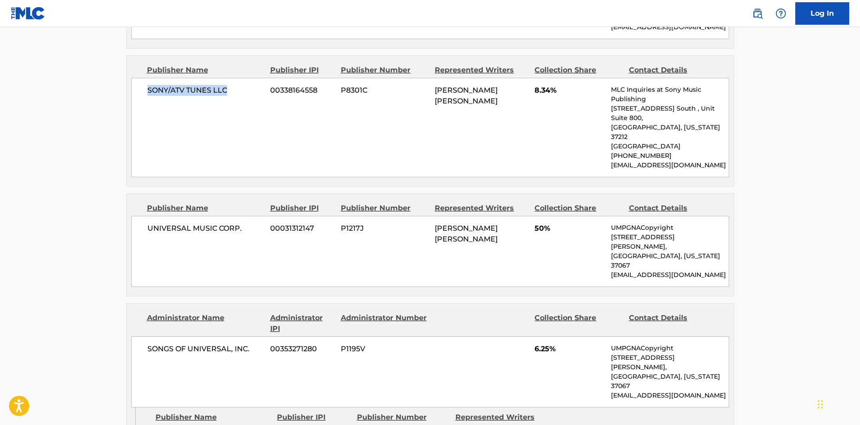
scroll to position [584, 0]
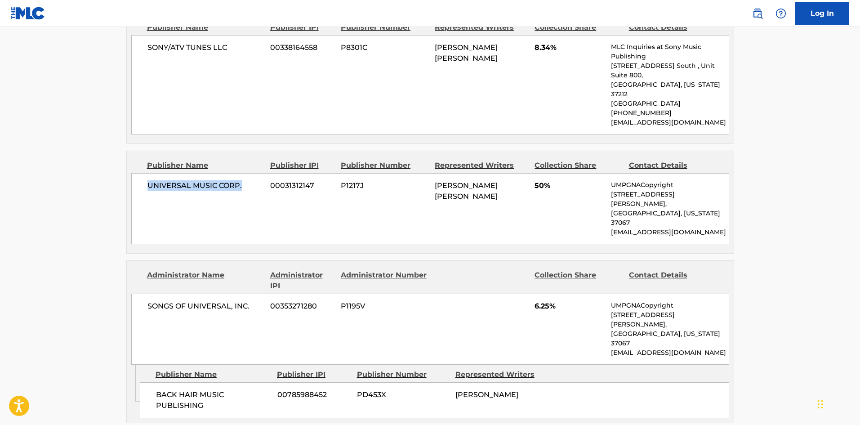
drag, startPoint x: 145, startPoint y: 143, endPoint x: 249, endPoint y: 126, distance: 105.6
click at [251, 173] on div "UNIVERSAL MUSIC CORP. 00031312147 P1217J TYLER JUSTIN SHARPE 50% UMPGNACopyrigh…" at bounding box center [430, 208] width 598 height 71
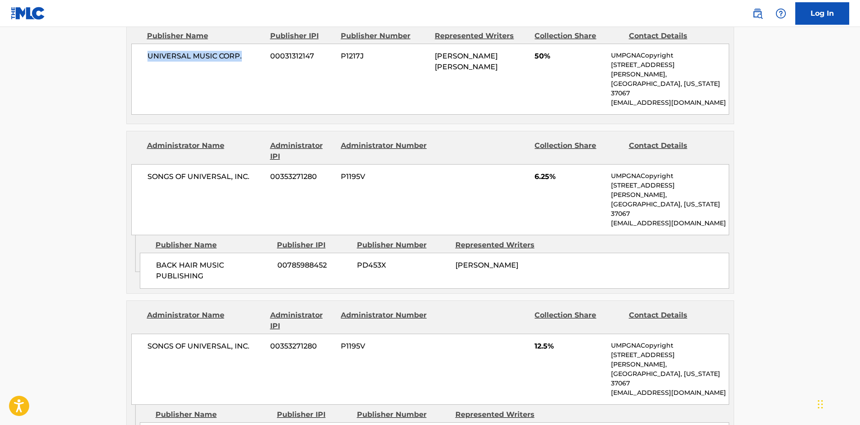
scroll to position [719, 0]
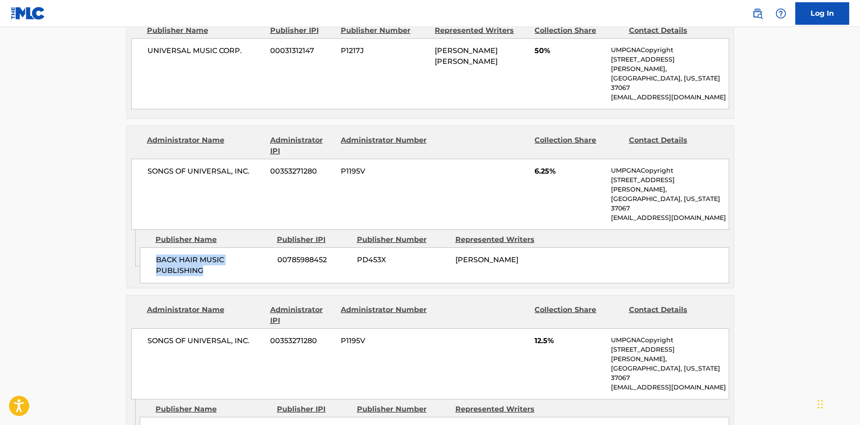
drag, startPoint x: 153, startPoint y: 184, endPoint x: 223, endPoint y: 200, distance: 70.9
click at [223, 247] on div "BACK HAIR MUSIC PUBLISHING 00785988452 PD453X BLAKE SLATKIN" at bounding box center [434, 265] width 589 height 36
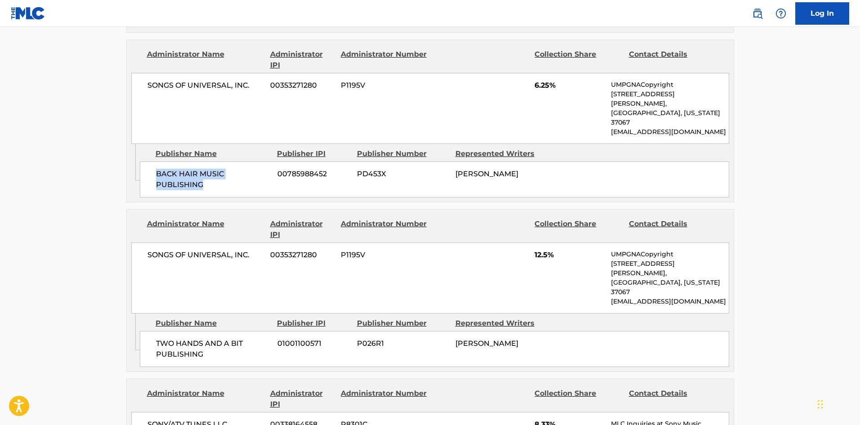
scroll to position [809, 0]
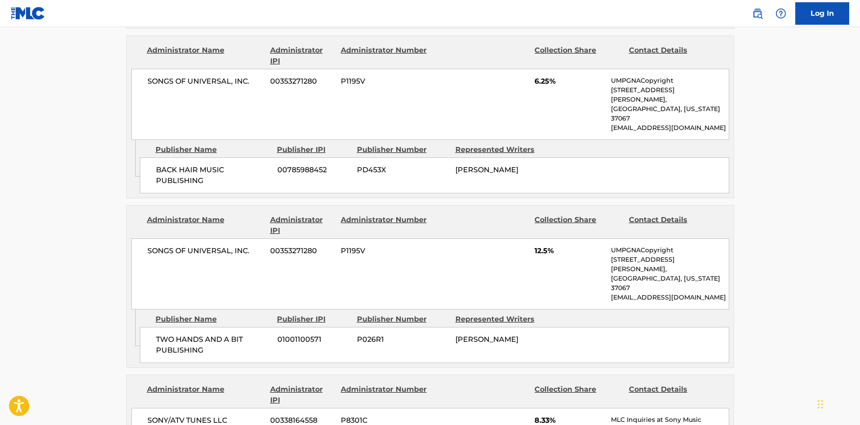
click at [158, 334] on span "TWO HANDS AND A BIT PUBLISHING" at bounding box center [213, 345] width 115 height 22
click at [134, 309] on icon "Admin Original Publisher Connecting Line" at bounding box center [133, 327] width 13 height 37
drag, startPoint x: 157, startPoint y: 242, endPoint x: 222, endPoint y: 267, distance: 68.9
click at [222, 327] on div "TWO HANDS AND A BIT PUBLISHING 01001100571 P026R1 BLAKE SLATKIN" at bounding box center [434, 345] width 589 height 36
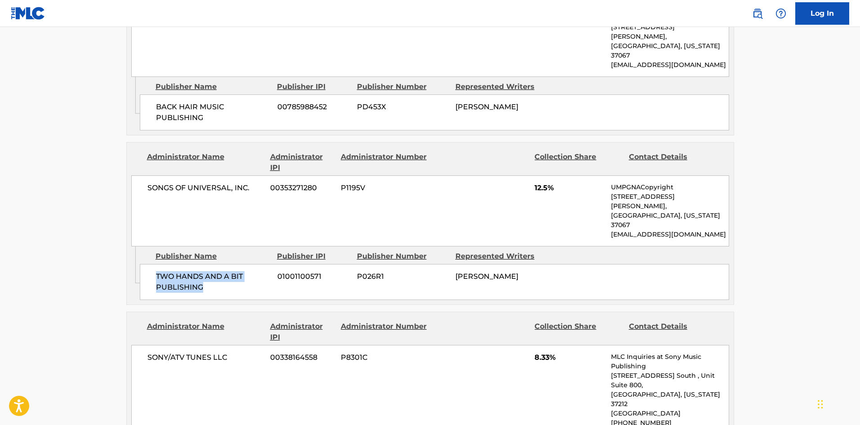
scroll to position [989, 0]
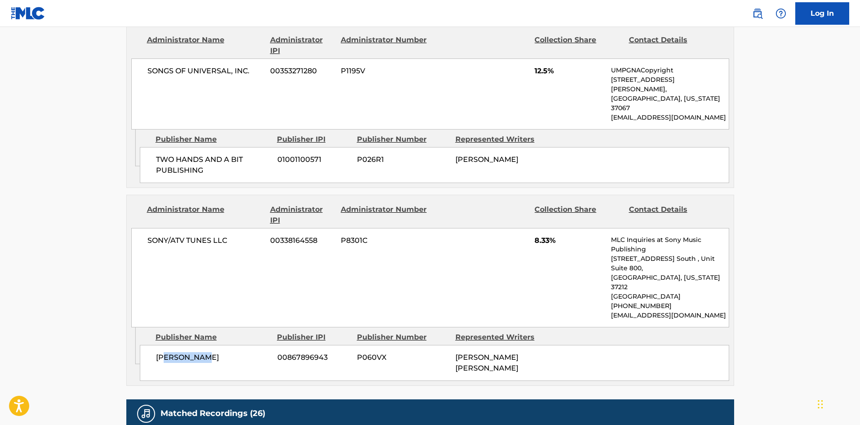
drag, startPoint x: 163, startPoint y: 245, endPoint x: 229, endPoint y: 232, distance: 67.3
click at [229, 352] on span "KID CULTURE" at bounding box center [213, 357] width 115 height 11
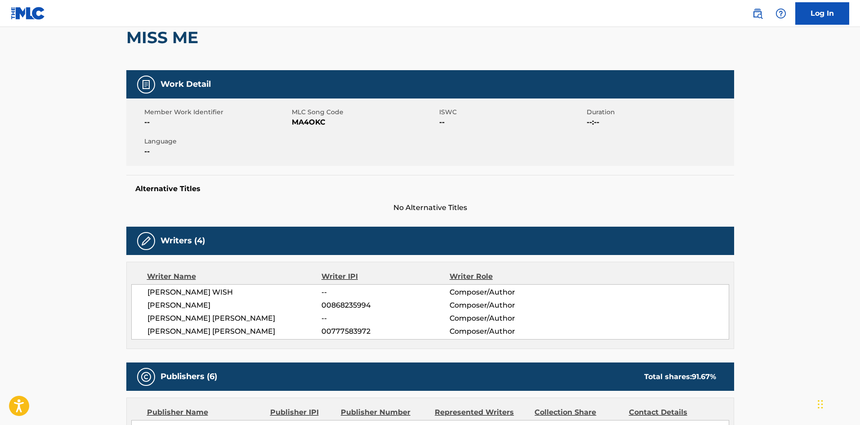
scroll to position [0, 0]
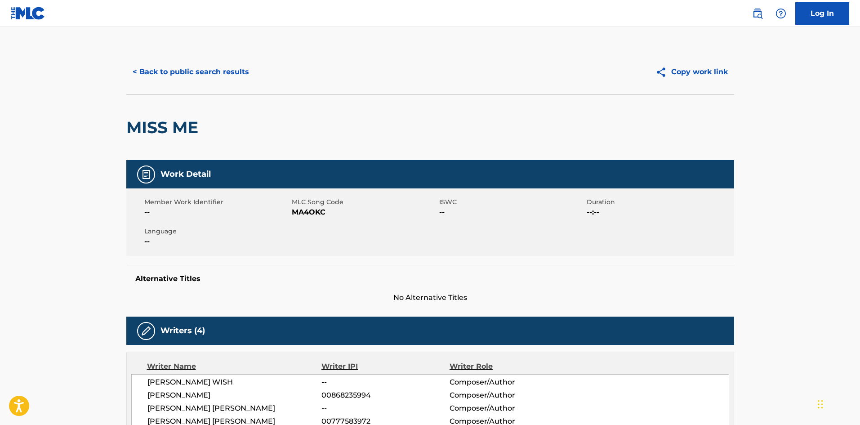
click at [214, 61] on button "< Back to public search results" at bounding box center [190, 72] width 129 height 22
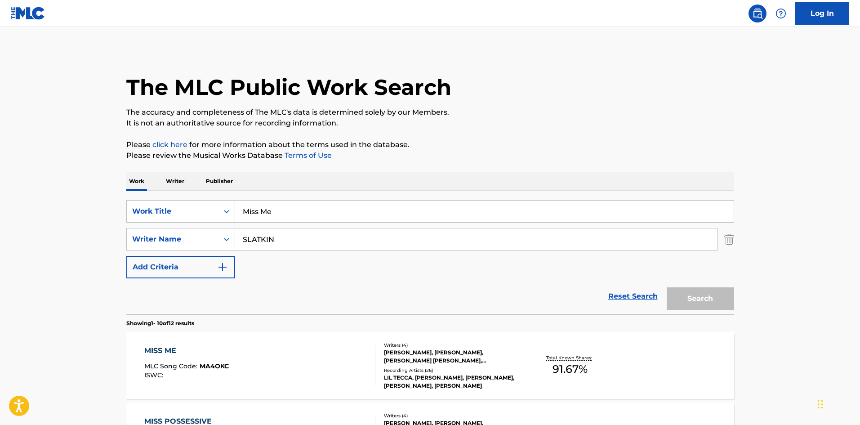
scroll to position [180, 0]
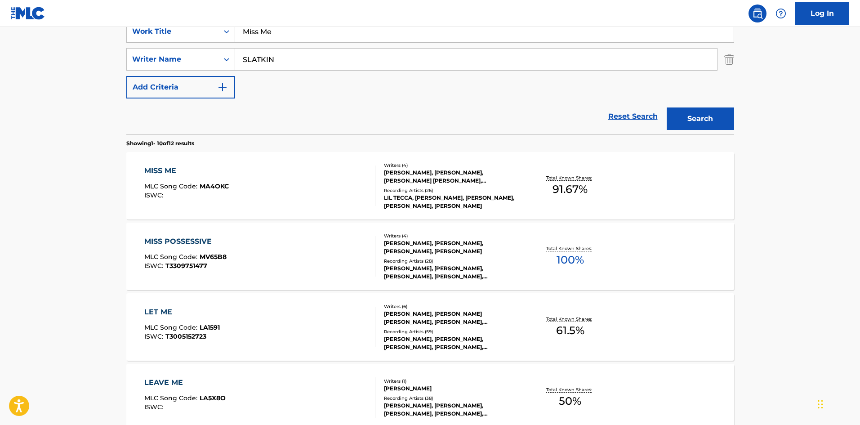
drag, startPoint x: 325, startPoint y: 32, endPoint x: 103, endPoint y: 32, distance: 222.1
click at [107, 34] on main "The MLC Public Work Search The accuracy and completeness of The MLC's data is d…" at bounding box center [430, 376] width 860 height 1058
paste input "The Bakery"
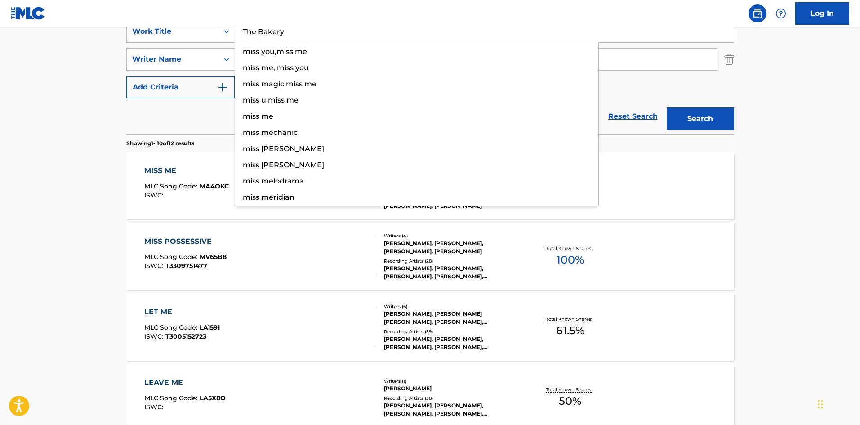
type input "The Bakery"
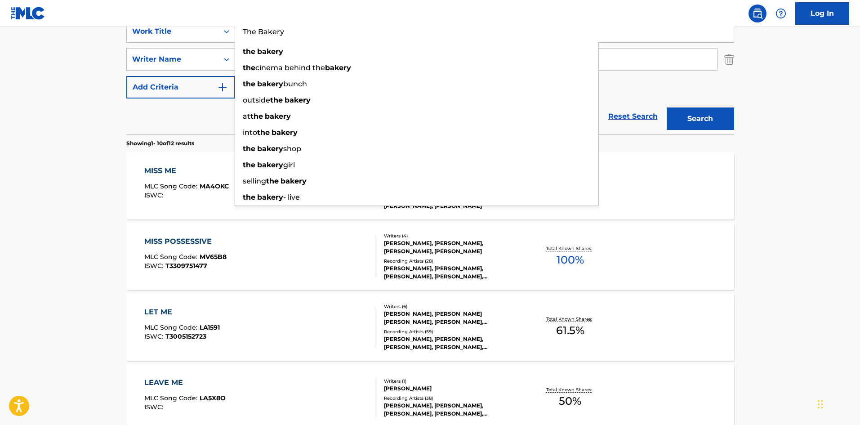
click at [204, 104] on div "Reset Search Search" at bounding box center [430, 116] width 608 height 36
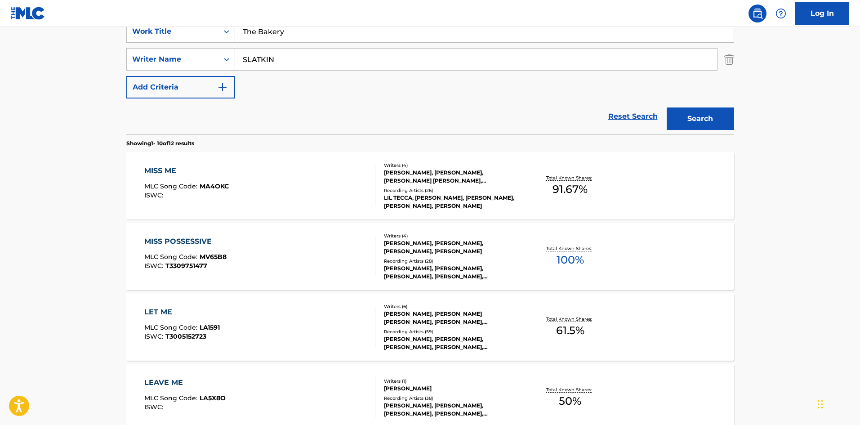
click at [311, 50] on input "SLATKIN" at bounding box center [476, 60] width 482 height 22
click at [710, 120] on button "Search" at bounding box center [700, 118] width 67 height 22
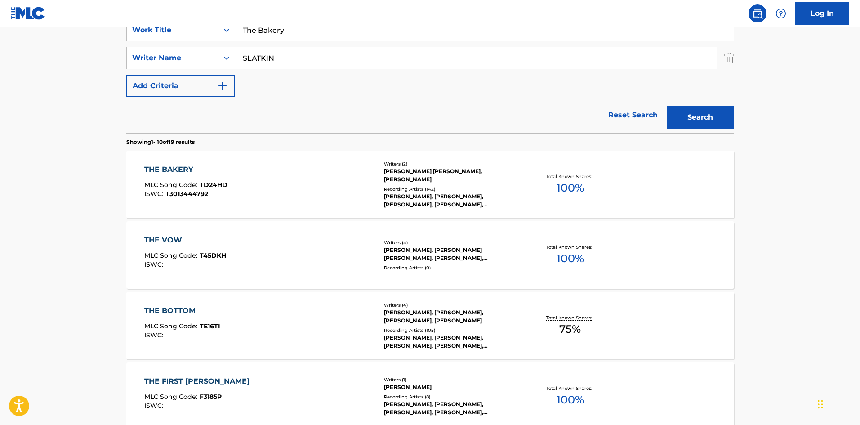
scroll to position [270, 0]
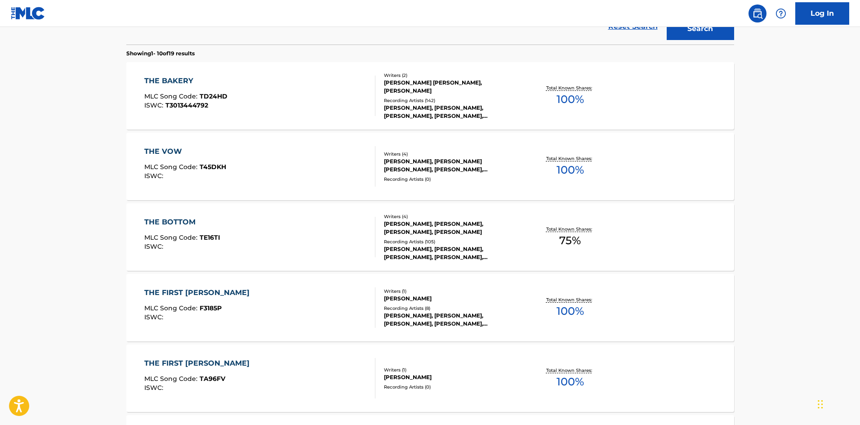
click at [174, 82] on div "THE BAKERY" at bounding box center [185, 81] width 83 height 11
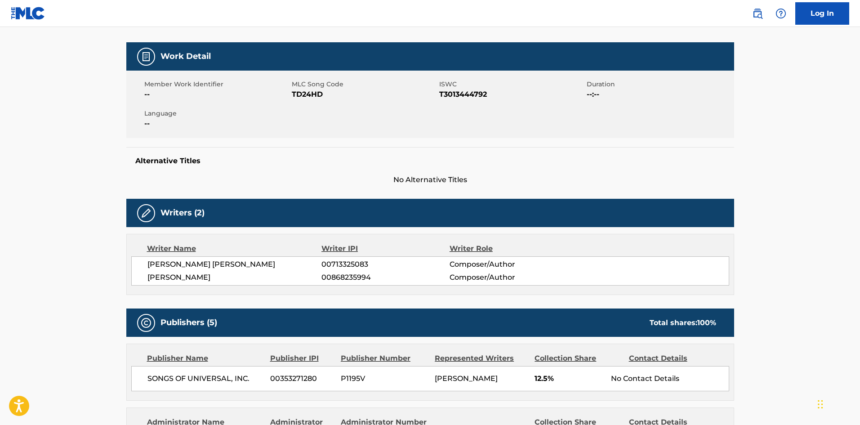
scroll to position [270, 0]
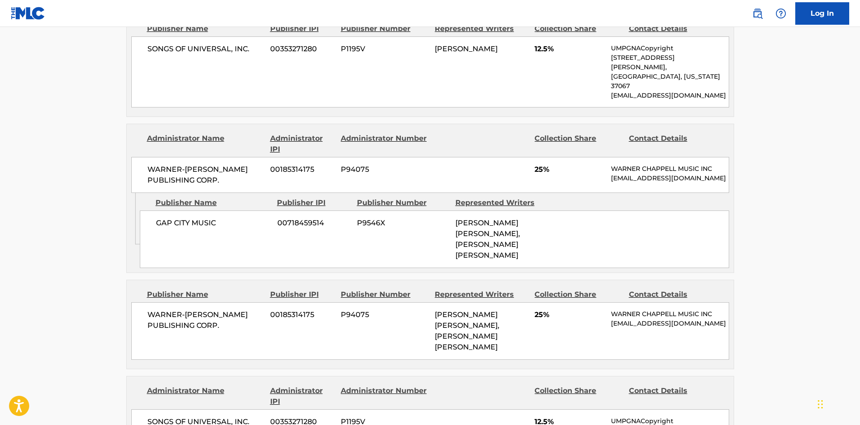
scroll to position [450, 0]
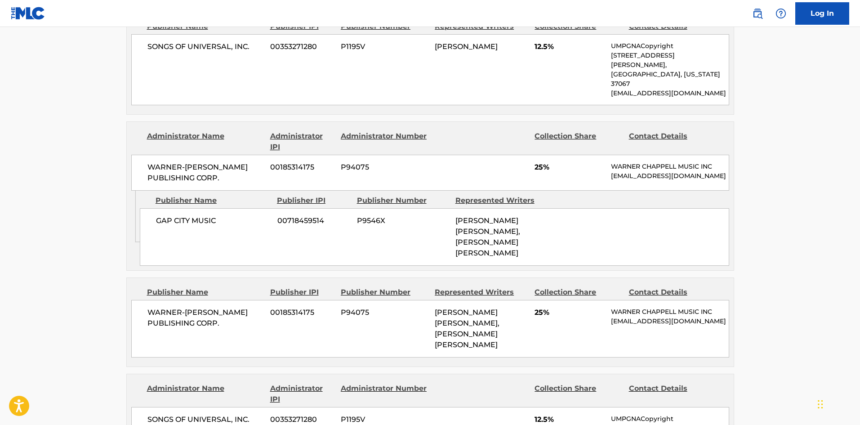
click at [121, 136] on div "< Back to public search results Copy work link THE BAKERY Work Detail Member Wo…" at bounding box center [430, 320] width 629 height 1440
click at [119, 137] on div "< Back to public search results Copy work link THE BAKERY Work Detail Member Wo…" at bounding box center [430, 320] width 629 height 1440
click at [123, 137] on div "< Back to public search results Copy work link THE BAKERY Work Detail Member Wo…" at bounding box center [430, 320] width 629 height 1440
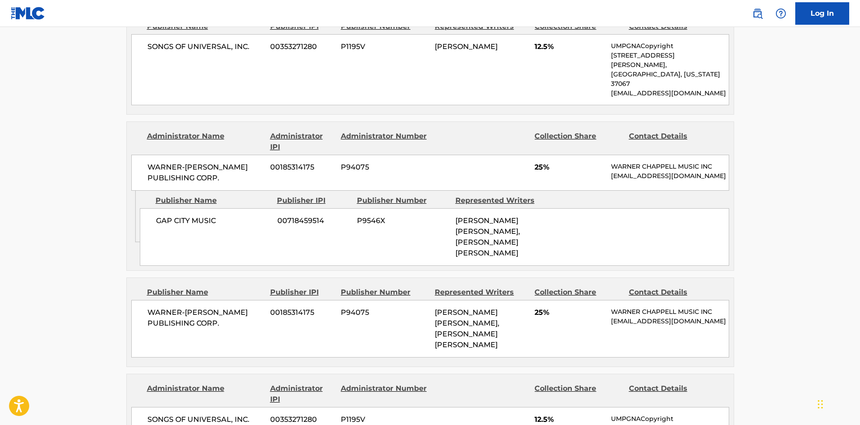
click at [123, 137] on div "< Back to public search results Copy work link THE BAKERY Work Detail Member Wo…" at bounding box center [430, 320] width 629 height 1440
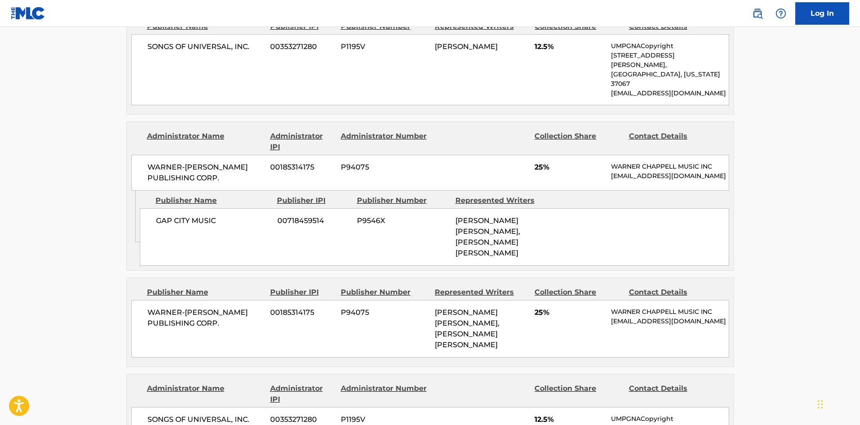
click at [123, 137] on div "< Back to public search results Copy work link THE BAKERY Work Detail Member Wo…" at bounding box center [430, 320] width 629 height 1440
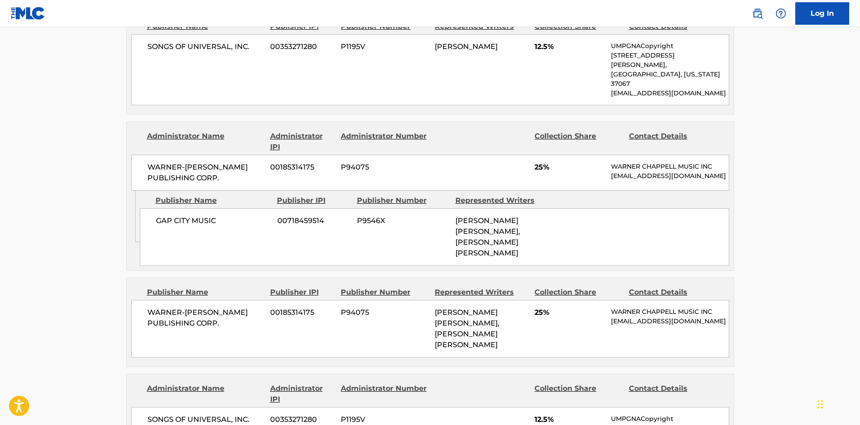
click at [123, 137] on div "< Back to public search results Copy work link THE BAKERY Work Detail Member Wo…" at bounding box center [430, 320] width 629 height 1440
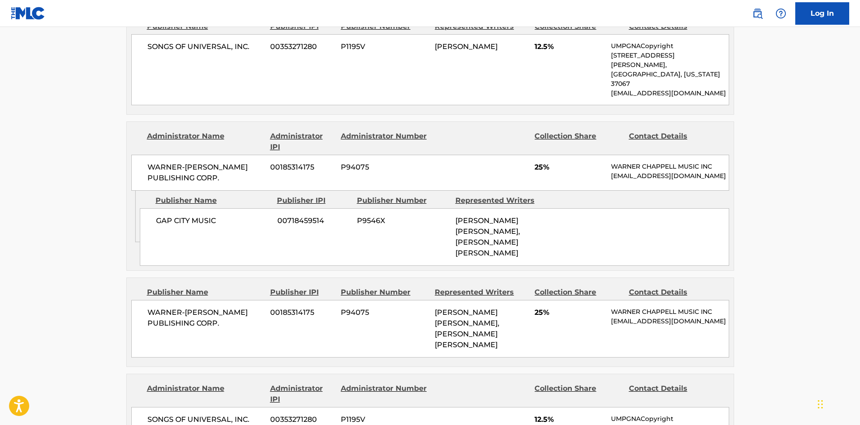
click at [123, 137] on div "< Back to public search results Copy work link THE BAKERY Work Detail Member Wo…" at bounding box center [430, 320] width 629 height 1440
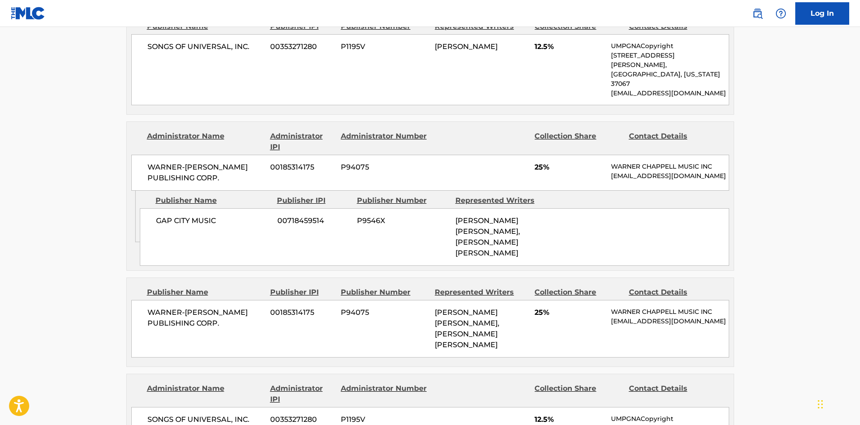
click at [123, 137] on div "< Back to public search results Copy work link THE BAKERY Work Detail Member Wo…" at bounding box center [430, 320] width 629 height 1440
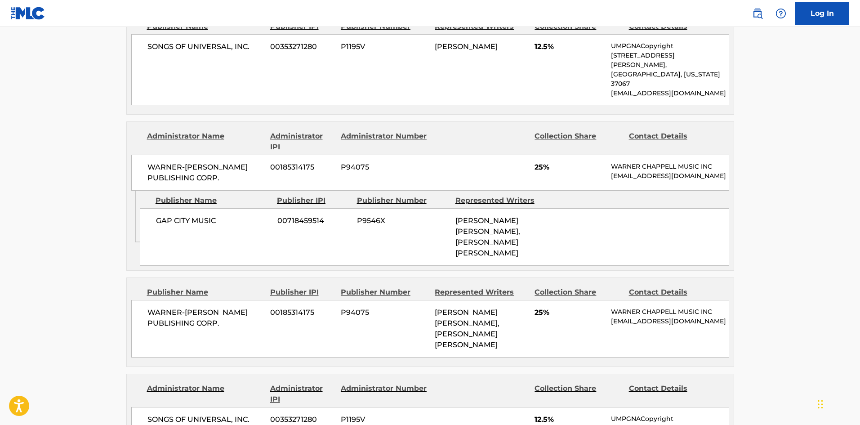
click at [123, 137] on div "< Back to public search results Copy work link THE BAKERY Work Detail Member Wo…" at bounding box center [430, 320] width 629 height 1440
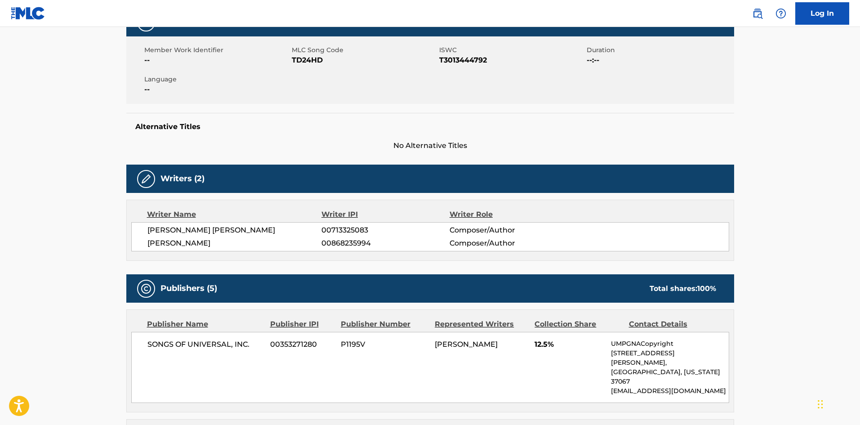
scroll to position [360, 0]
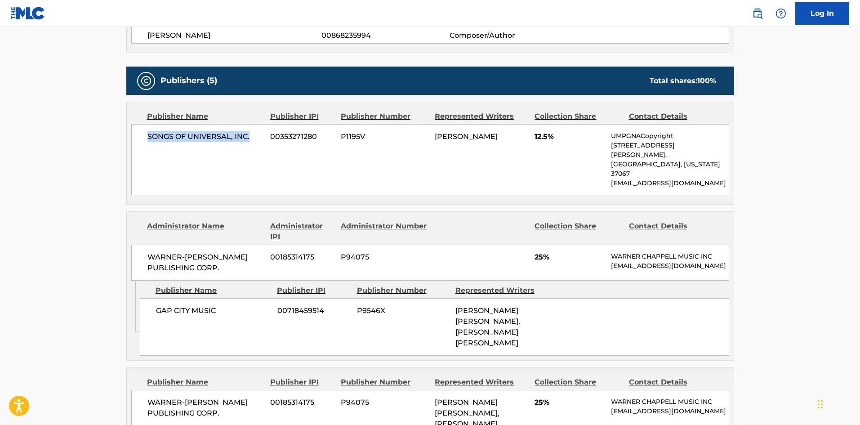
drag, startPoint x: 141, startPoint y: 138, endPoint x: 257, endPoint y: 140, distance: 116.0
click at [257, 140] on div "SONGS OF UNIVERSAL, INC. 00353271280 P1195V BLAKE SLATKIN 12.5% UMPGNACopyright…" at bounding box center [430, 159] width 598 height 71
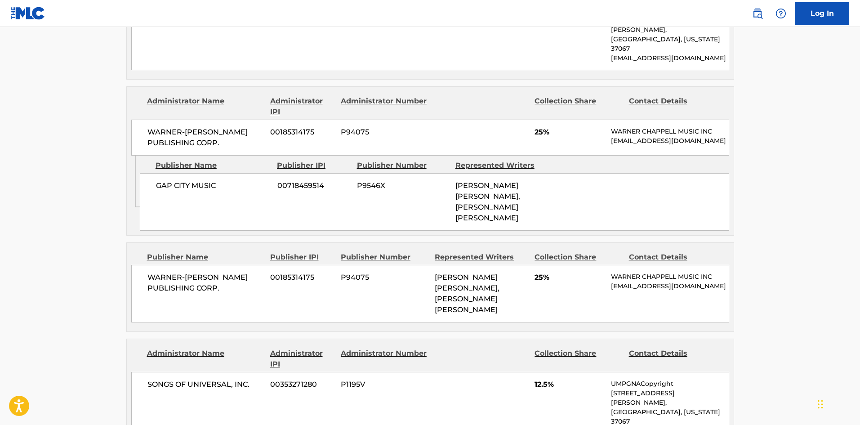
scroll to position [494, 0]
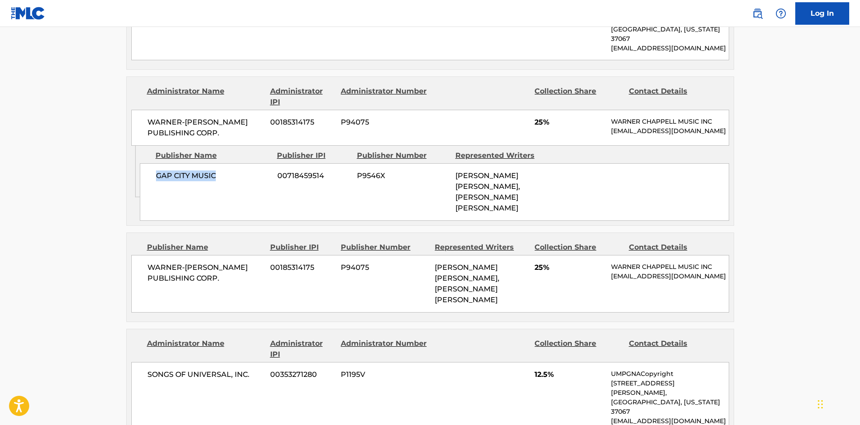
drag, startPoint x: 156, startPoint y: 165, endPoint x: 234, endPoint y: 156, distance: 79.2
click at [234, 163] on div "GAP CITY MUSIC 00718459514 P9546X MELANIE ADELE MARTINEZ, MELANIE ADELE MARTINEZ" at bounding box center [434, 192] width 589 height 58
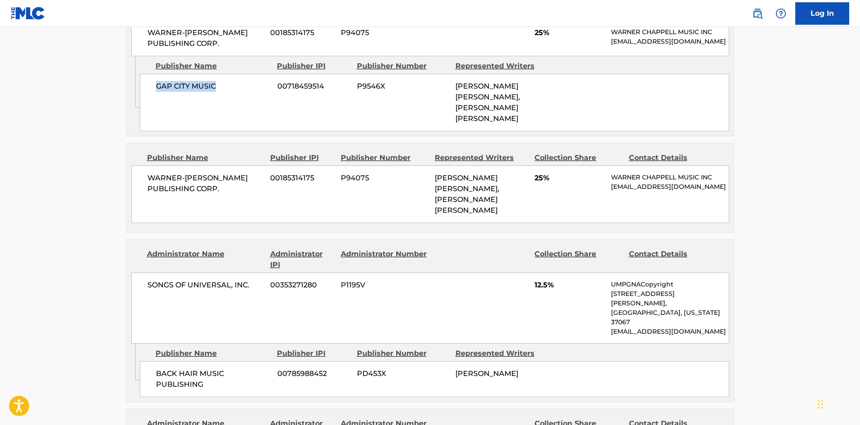
scroll to position [584, 0]
drag, startPoint x: 153, startPoint y: 154, endPoint x: 240, endPoint y: 169, distance: 88.0
click at [240, 172] on span "WARNER-[PERSON_NAME] PUBLISHING CORP." at bounding box center [205, 183] width 116 height 22
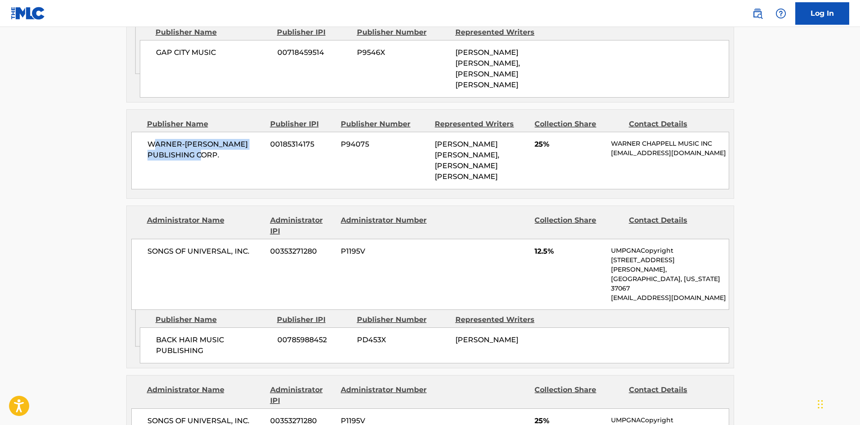
scroll to position [674, 0]
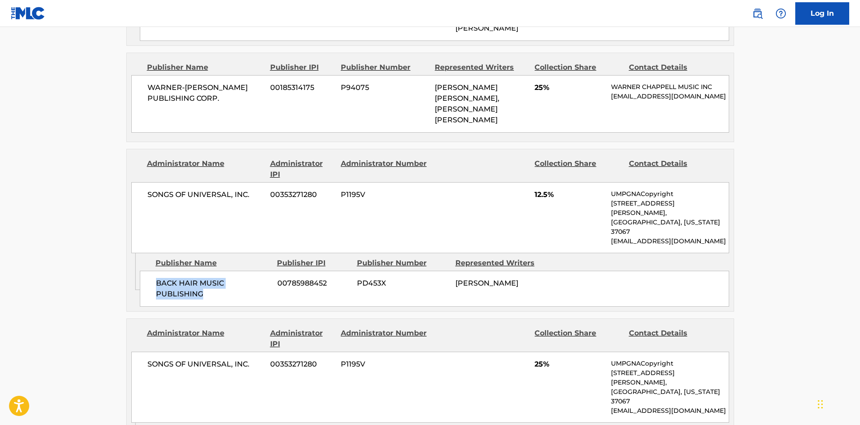
drag, startPoint x: 155, startPoint y: 227, endPoint x: 220, endPoint y: 242, distance: 66.3
click at [220, 278] on span "BACK HAIR MUSIC PUBLISHING" at bounding box center [213, 289] width 115 height 22
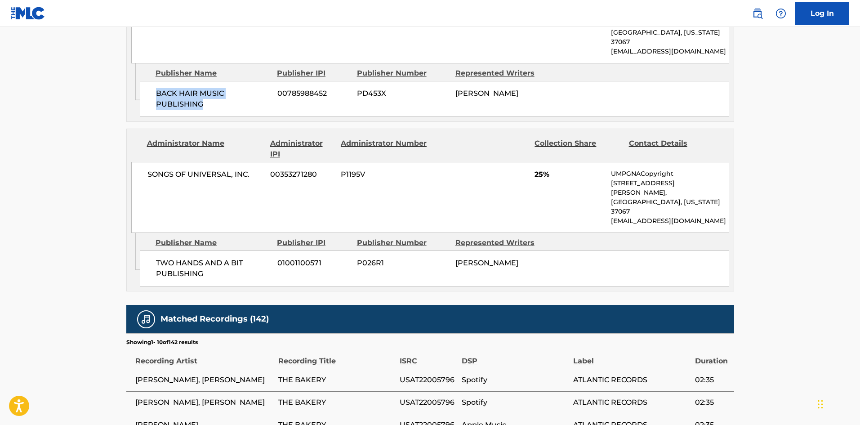
scroll to position [899, 0]
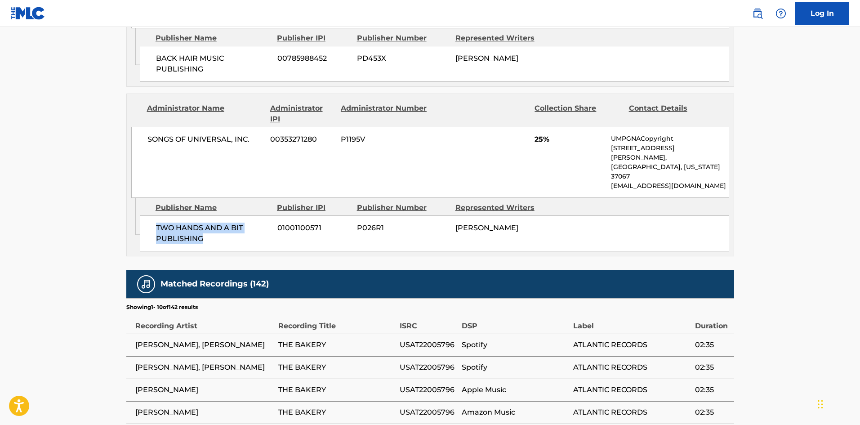
drag, startPoint x: 154, startPoint y: 153, endPoint x: 232, endPoint y: 174, distance: 81.1
click at [232, 215] on div "TWO HANDS AND A BIT PUBLISHING 01001100571 P026R1 BLAKE SLATKIN" at bounding box center [434, 233] width 589 height 36
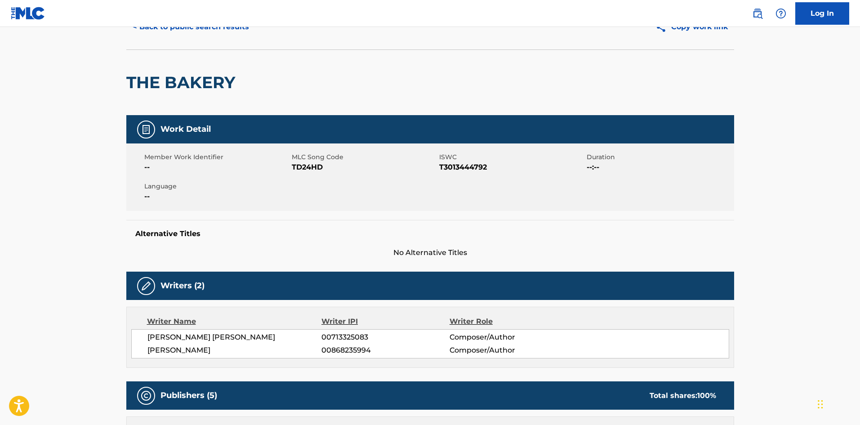
scroll to position [0, 0]
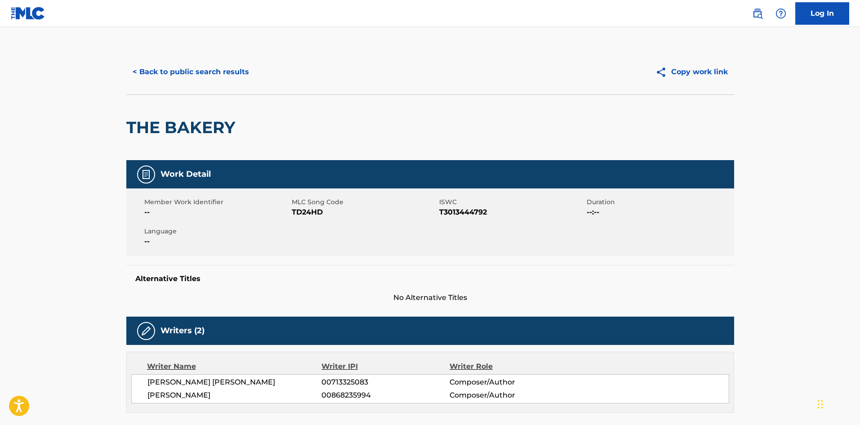
click at [210, 63] on button "< Back to public search results" at bounding box center [190, 72] width 129 height 22
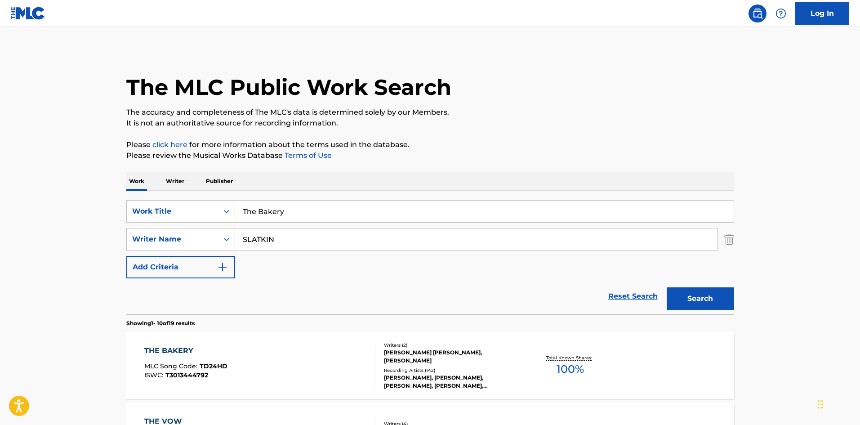
drag, startPoint x: 313, startPoint y: 218, endPoint x: 0, endPoint y: 190, distance: 314.6
paste input "Nails So Long"
type input "Nails So Long"
click at [276, 89] on h1 "The MLC Public Work Search" at bounding box center [288, 87] width 325 height 27
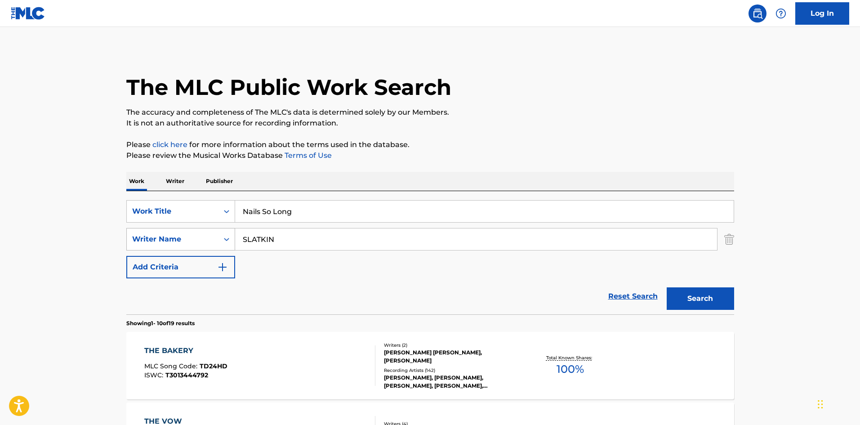
drag, startPoint x: 295, startPoint y: 237, endPoint x: 152, endPoint y: 242, distance: 143.0
click at [158, 242] on div "SearchWithCriteria4691b964-f62e-433a-8ced-3b202a1319e0 Writer Name SLATKIN" at bounding box center [430, 239] width 608 height 22
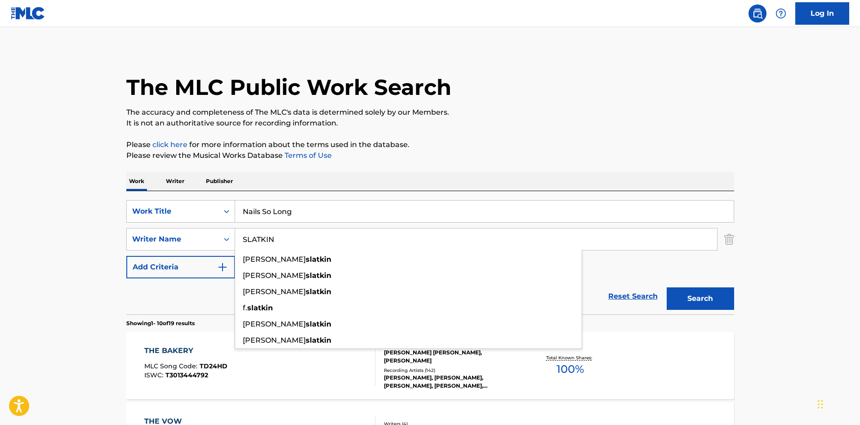
click at [693, 295] on button "Search" at bounding box center [700, 298] width 67 height 22
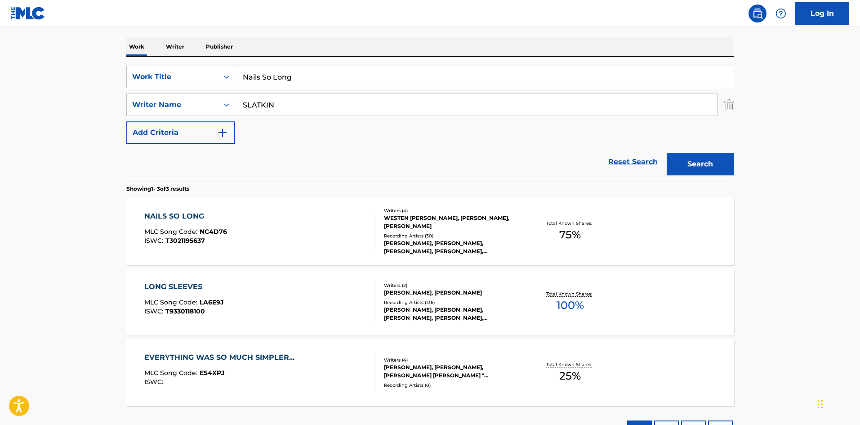
scroll to position [135, 0]
click at [176, 209] on div "NAILS SO LONG MLC Song Code : NC4D76 ISWC : T3021195637 Writers ( 4 ) WESTEN WE…" at bounding box center [430, 230] width 608 height 67
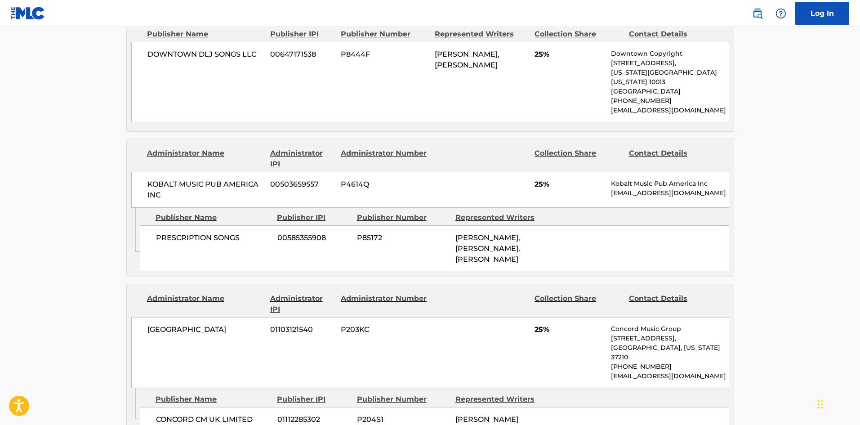
scroll to position [494, 0]
